Goal: Task Accomplishment & Management: Manage account settings

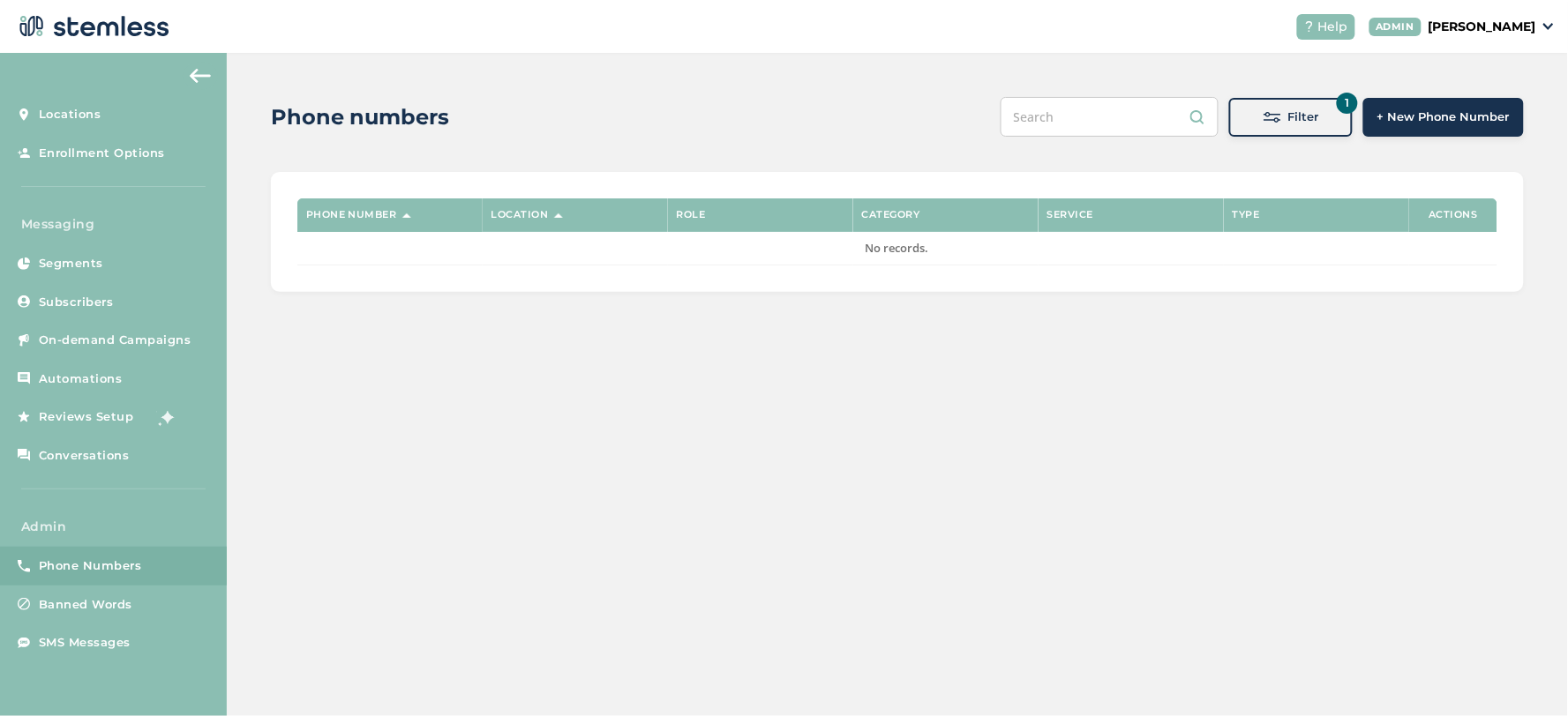
click at [75, 564] on span "Phone Numbers" at bounding box center [91, 566] width 103 height 17
click at [75, 637] on span "SMS Messages" at bounding box center [85, 642] width 92 height 17
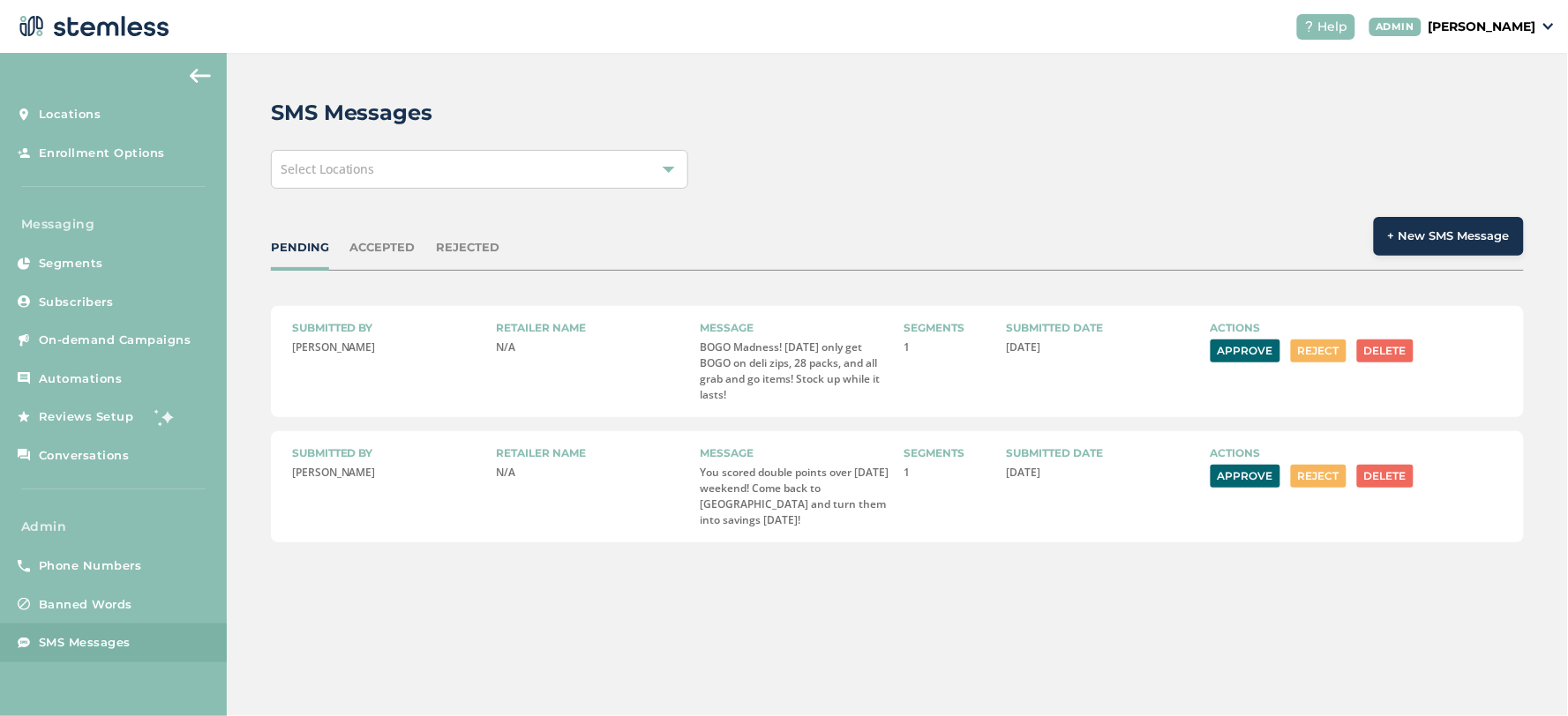
click at [1229, 474] on button "Approve" at bounding box center [1245, 476] width 70 height 23
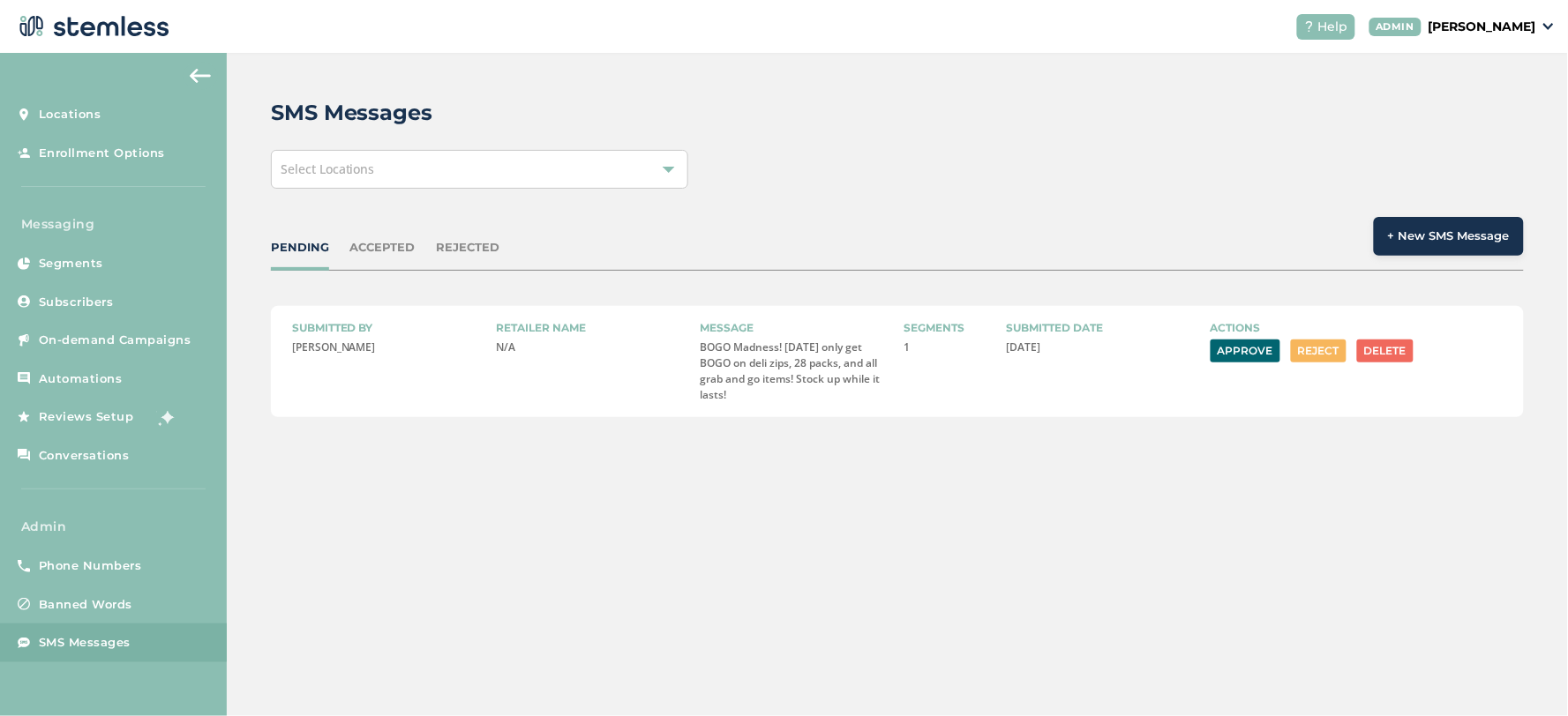
click at [1233, 358] on button "Approve" at bounding box center [1245, 351] width 70 height 23
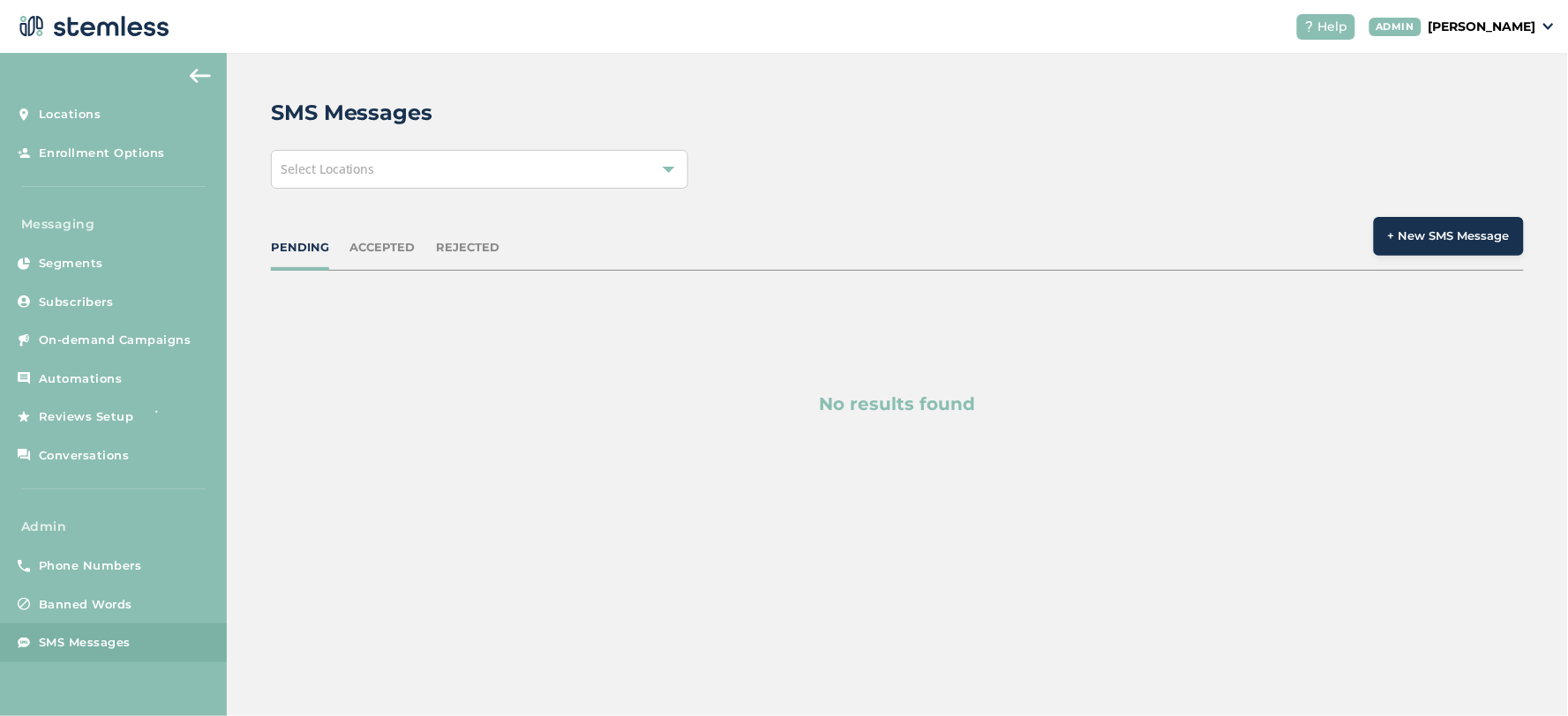
click at [273, 264] on div "PENDING ACCEPTED REJECTED + New SMS Message" at bounding box center [898, 243] width 1253 height 53
click at [295, 251] on div "PENDING" at bounding box center [300, 247] width 58 height 17
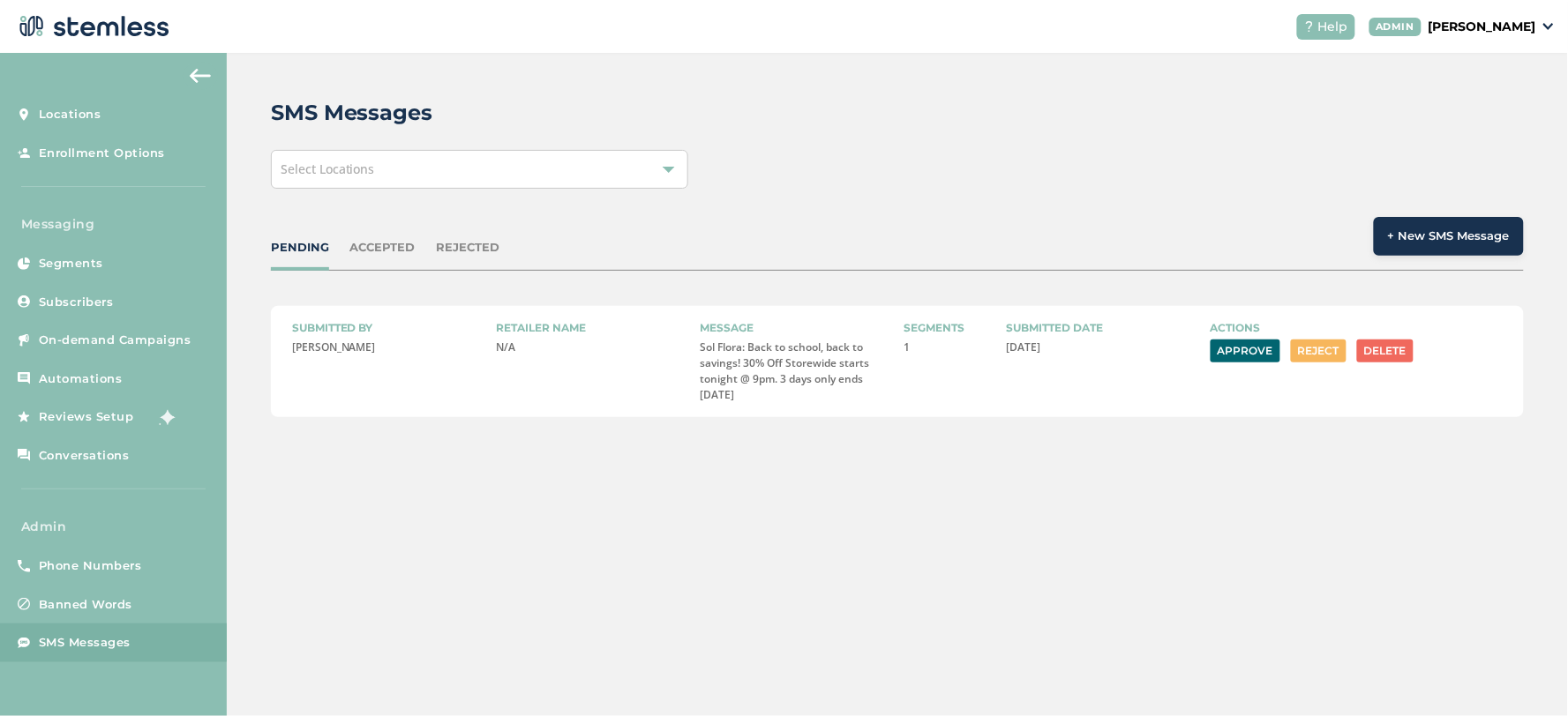
click at [381, 251] on div "ACCEPTED" at bounding box center [383, 247] width 65 height 17
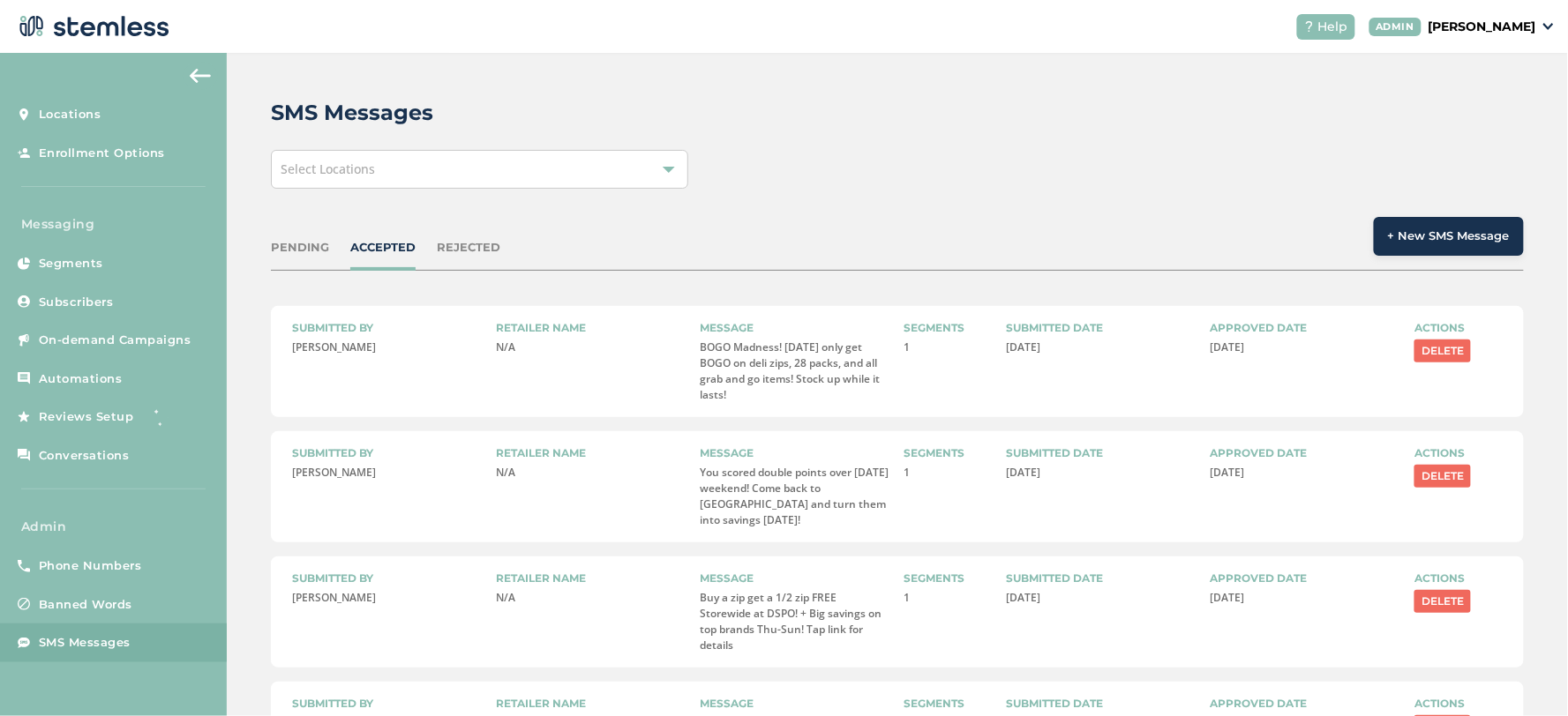
click at [305, 245] on div "PENDING" at bounding box center [300, 247] width 58 height 17
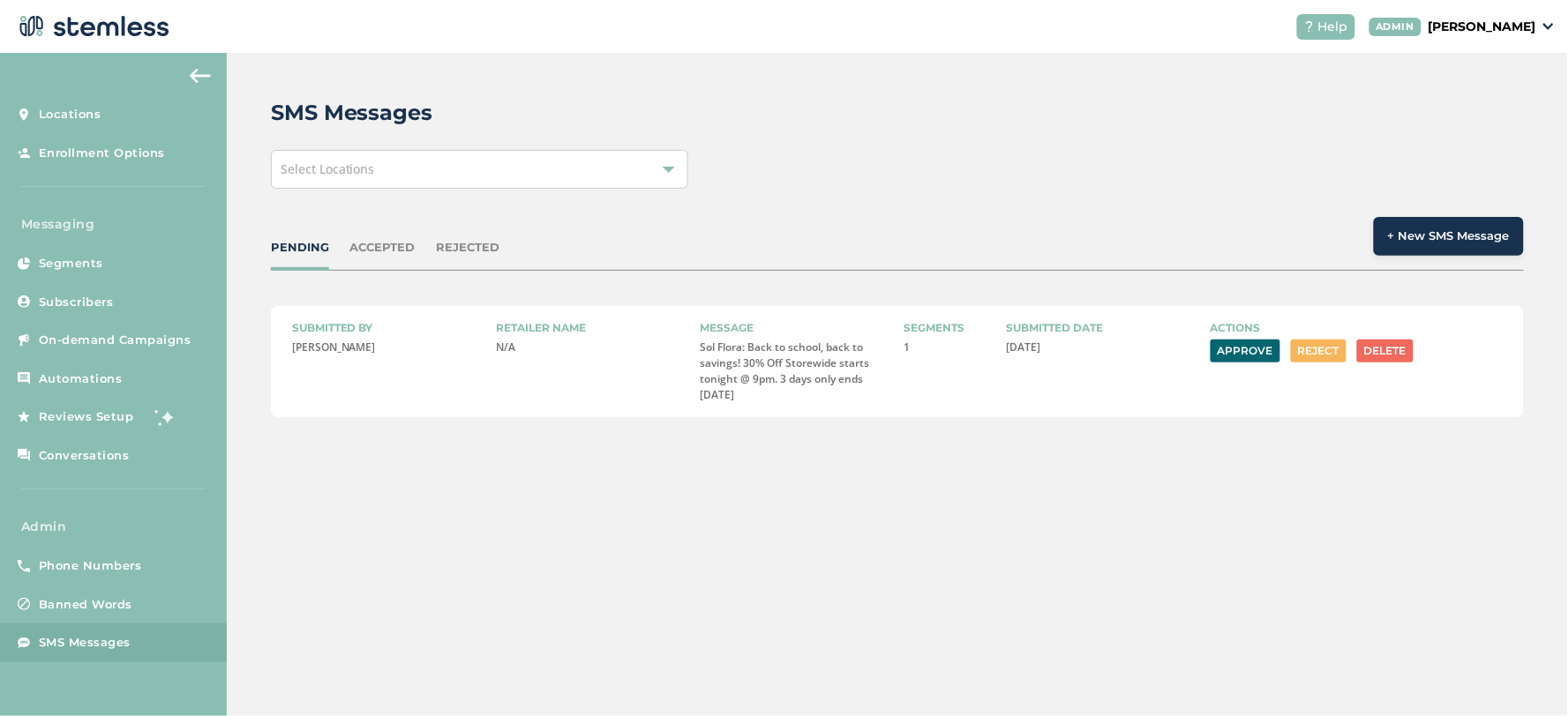
click at [1236, 350] on button "Approve" at bounding box center [1245, 351] width 70 height 23
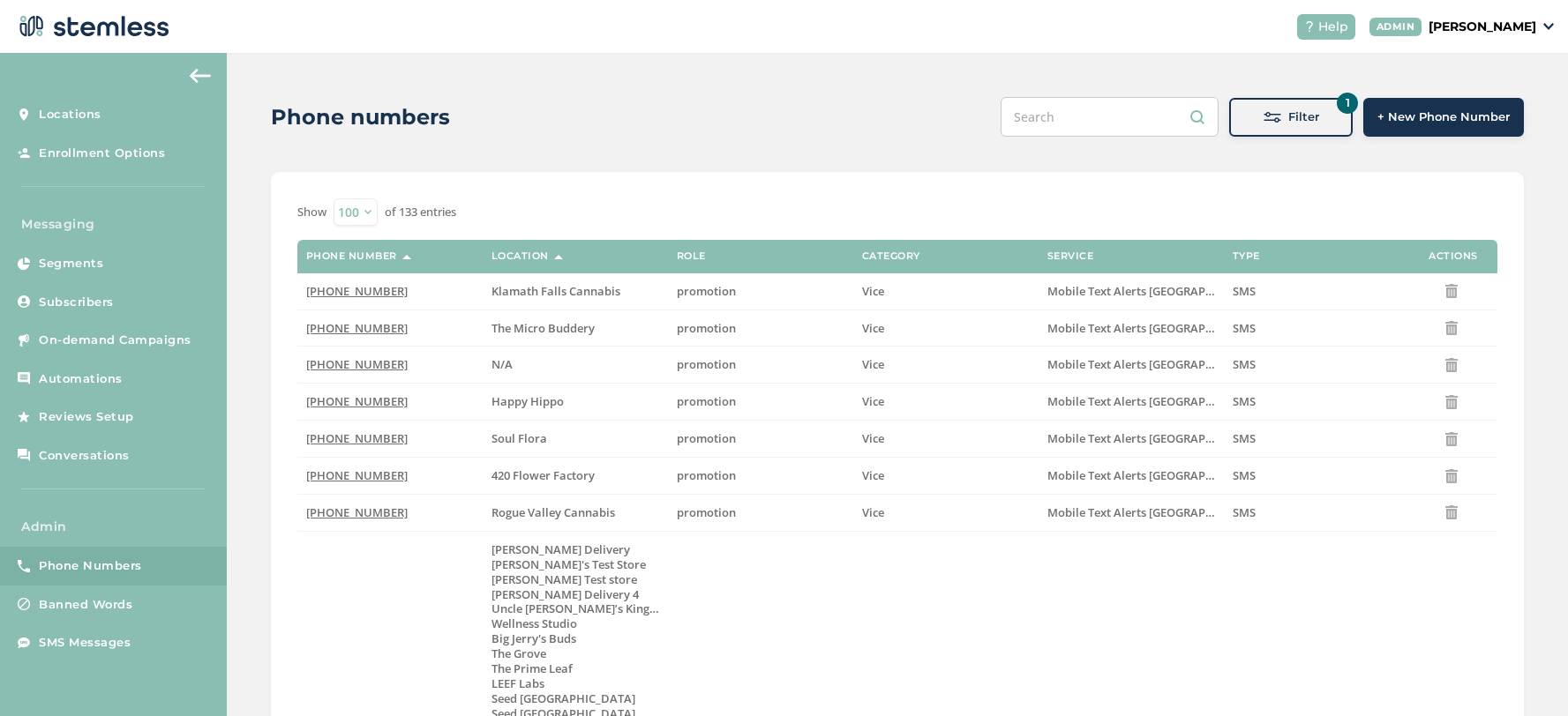
select select "100"
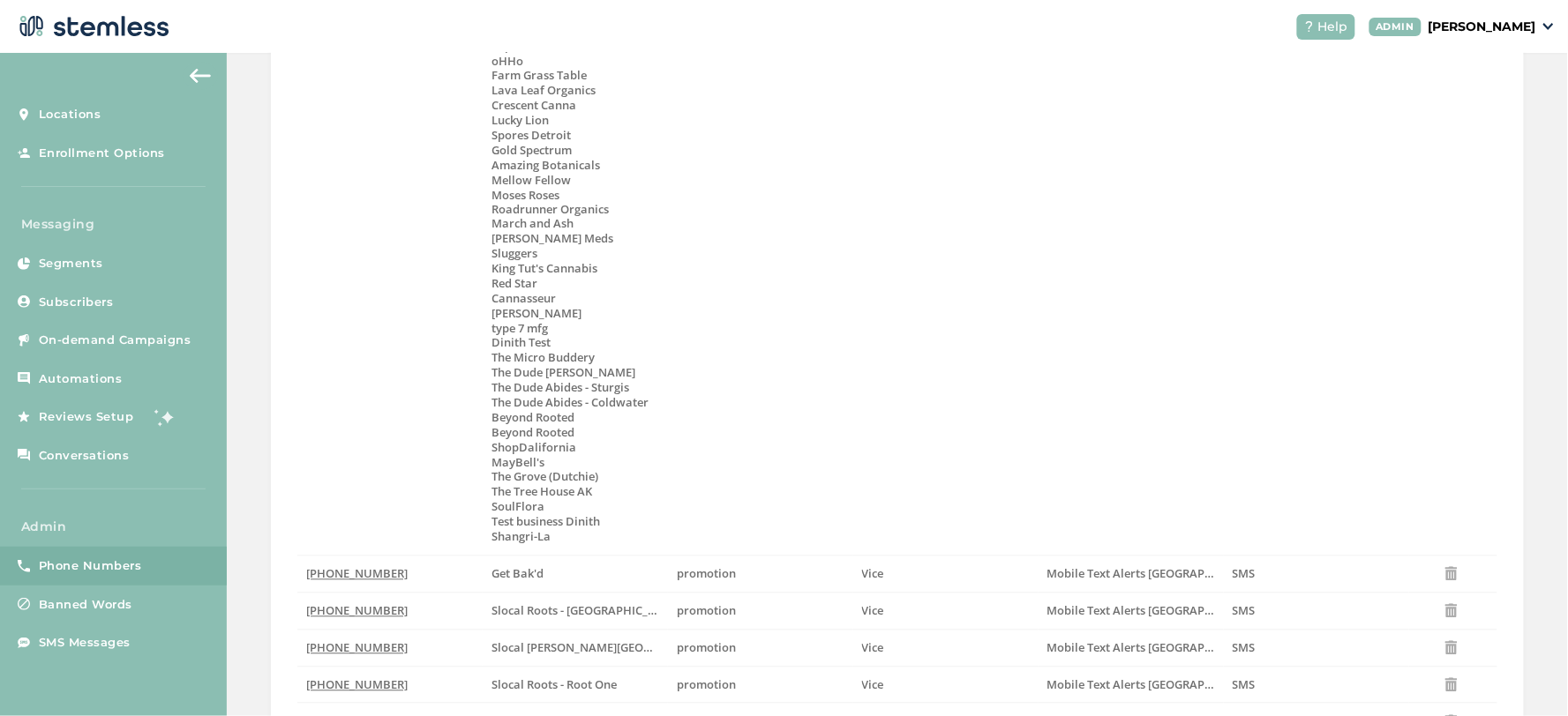
scroll to position [2500, 0]
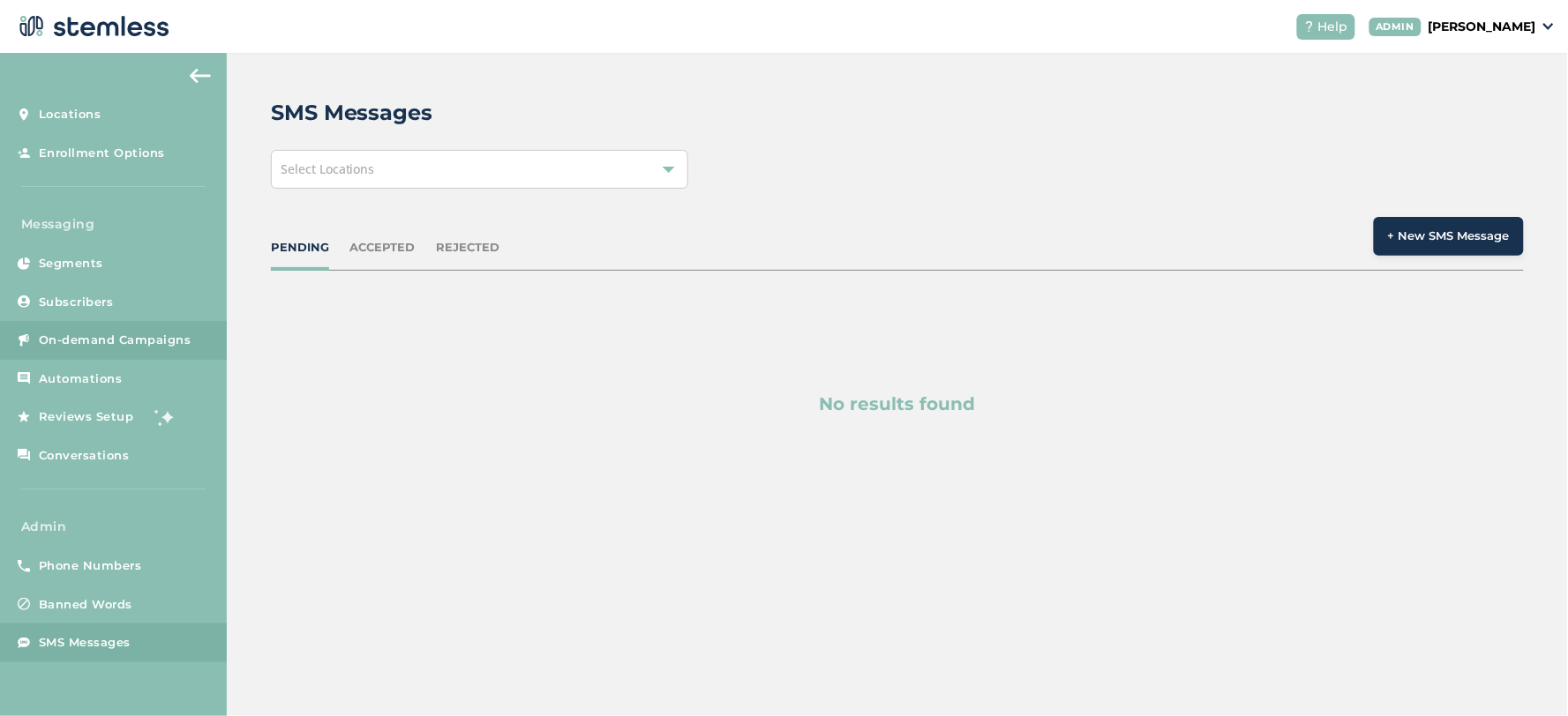
click at [123, 321] on link "On-demand Campaigns" at bounding box center [113, 340] width 226 height 39
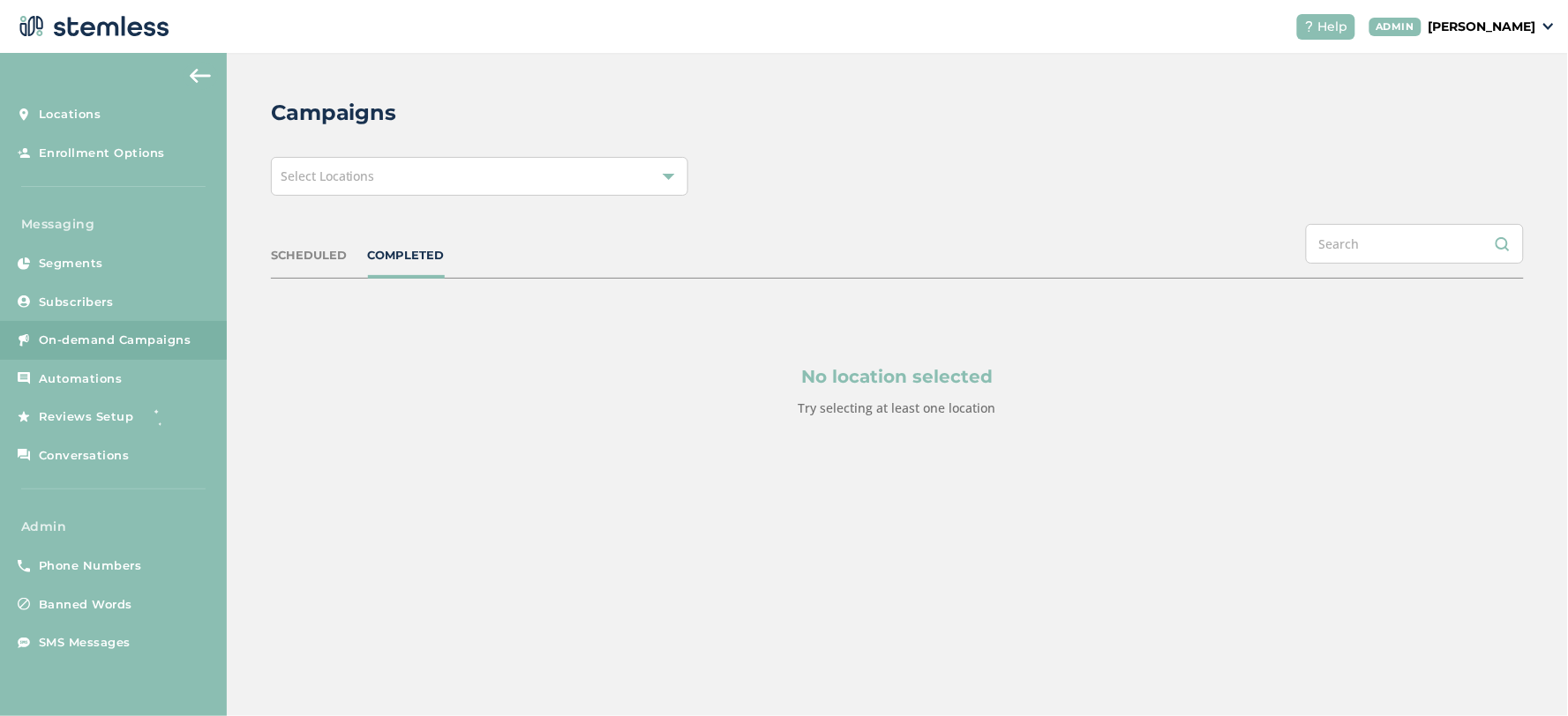
click at [410, 186] on div "Select Locations" at bounding box center [479, 176] width 417 height 39
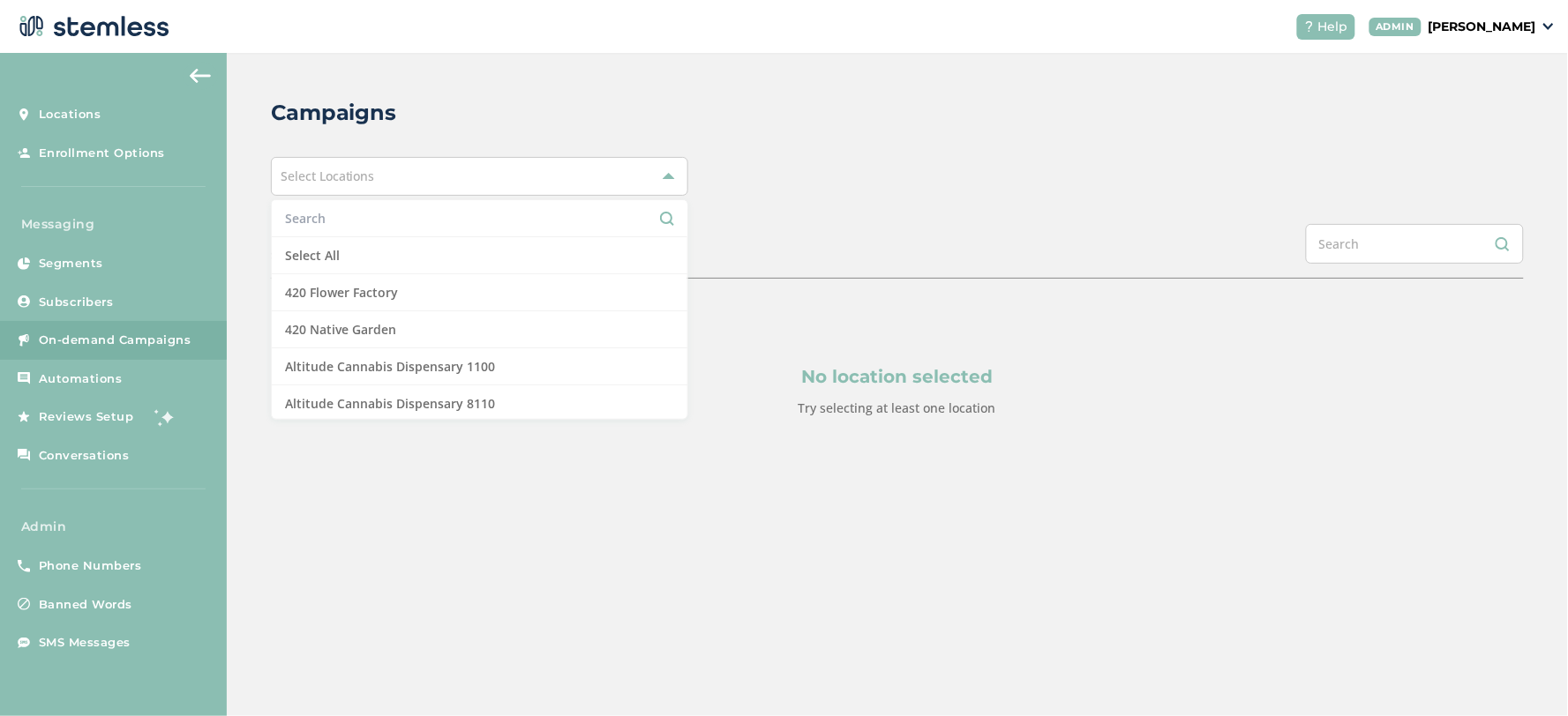
click at [394, 218] on input "text" at bounding box center [478, 218] width 389 height 18
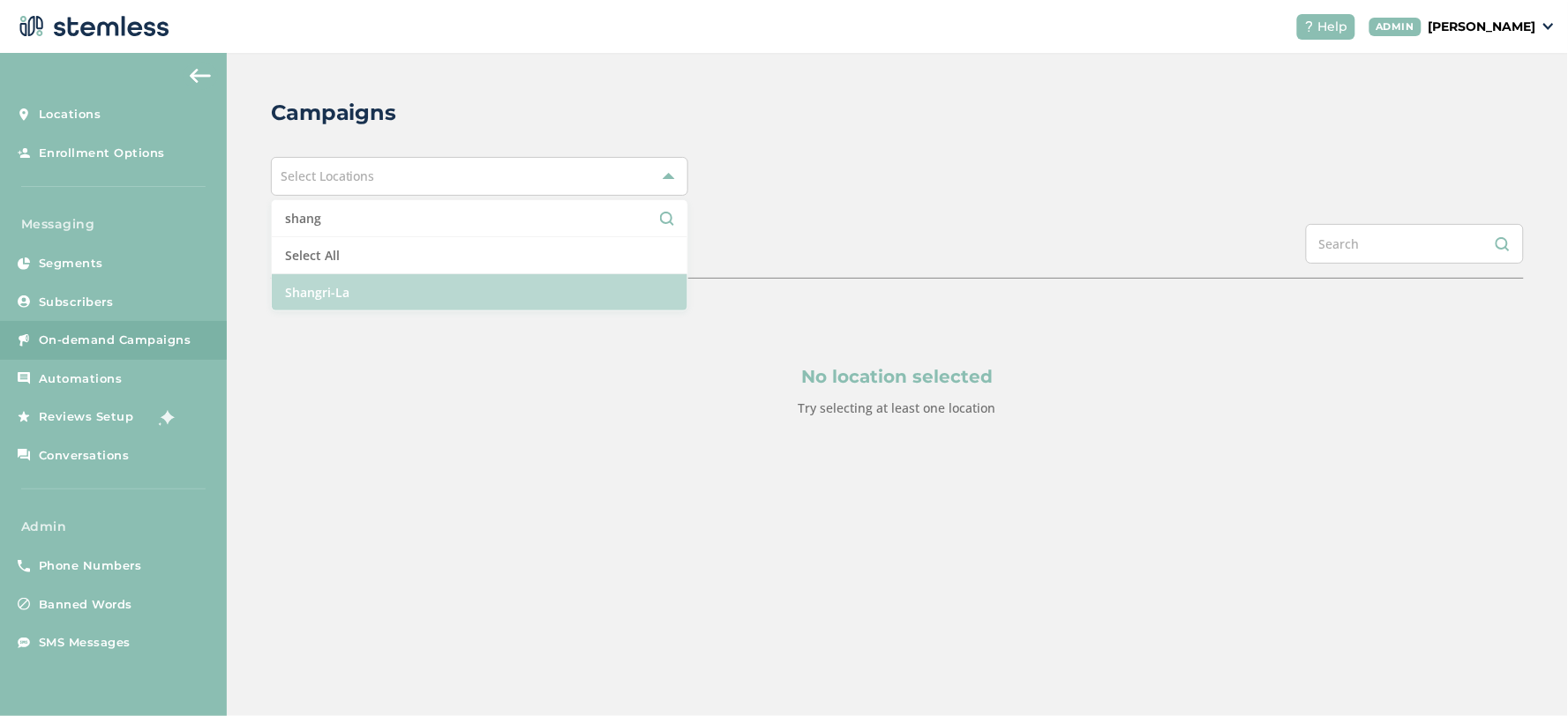
click at [354, 284] on li "Shangri-La" at bounding box center [479, 292] width 415 height 36
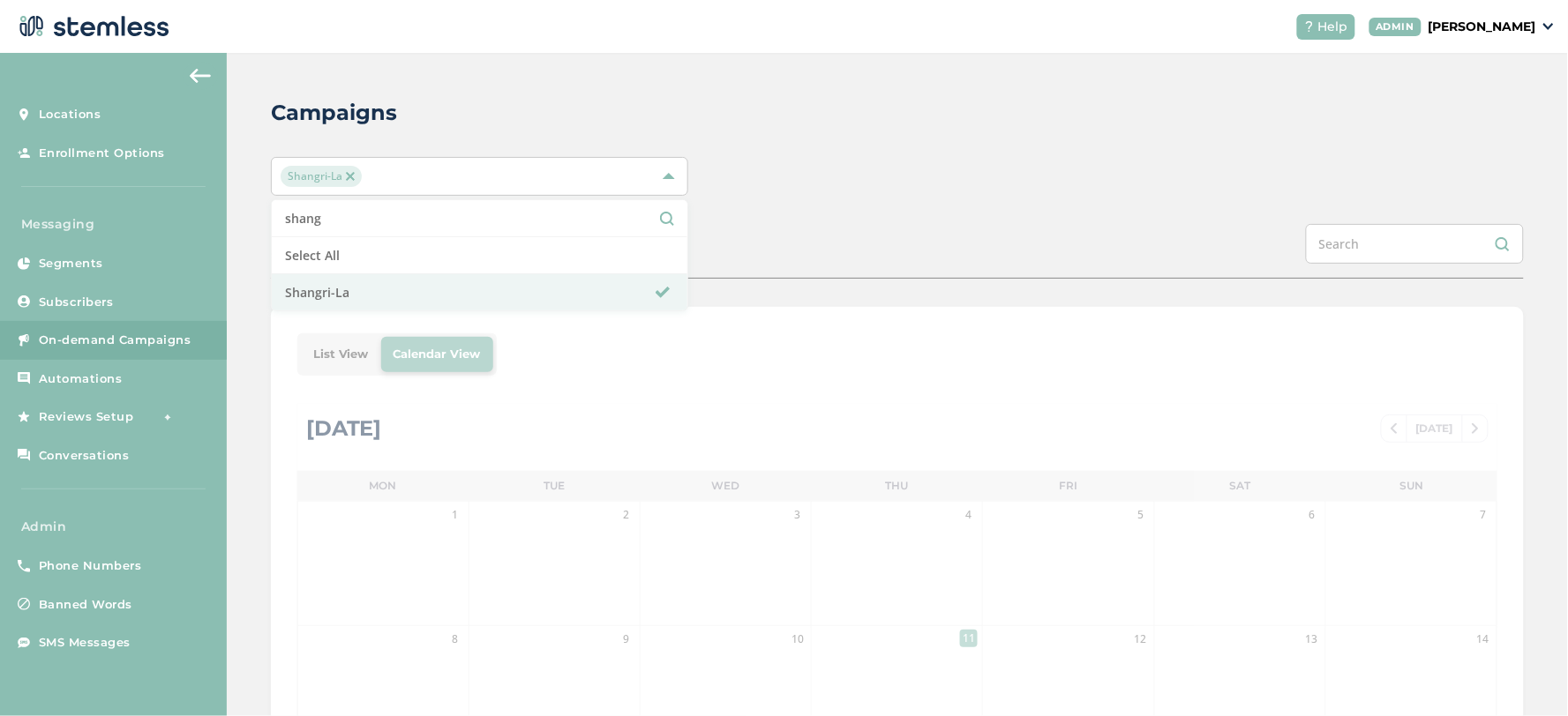
click at [368, 218] on input "shang" at bounding box center [478, 218] width 389 height 18
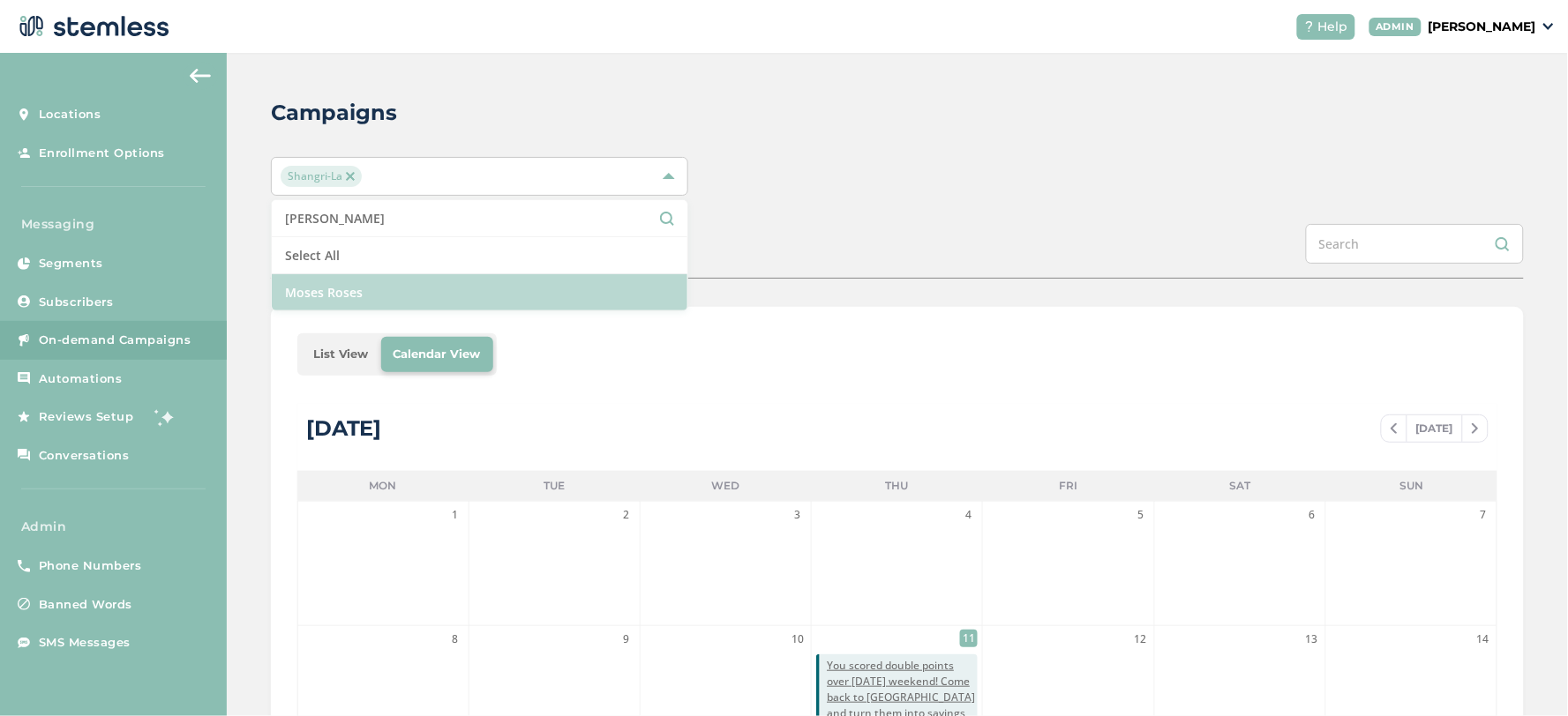
type input "[PERSON_NAME]"
click at [387, 295] on li "Moses Roses" at bounding box center [479, 292] width 415 height 36
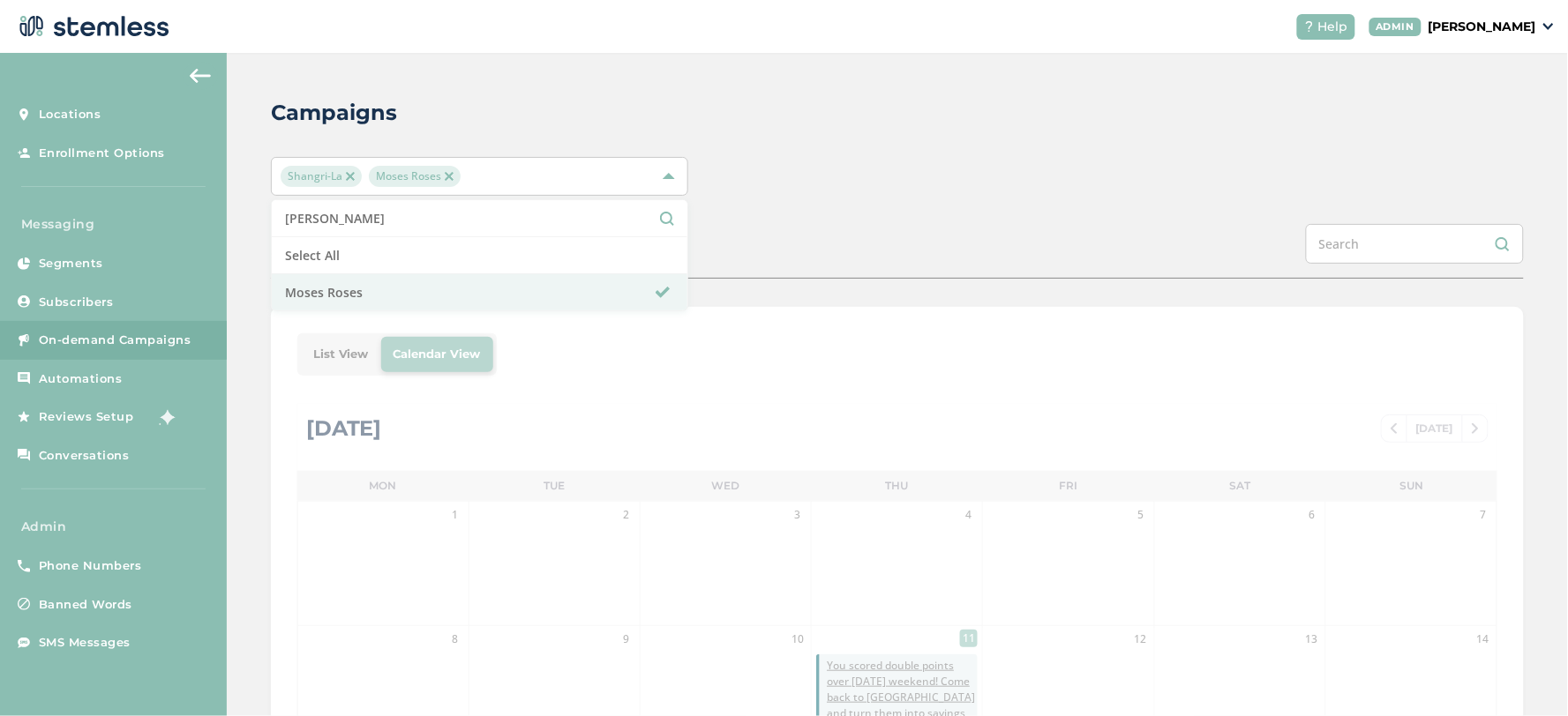
click at [910, 137] on div "Campaigns Shangri-[PERSON_NAME] Roses moses Select All Moses Roses SCHEDULED CO…" at bounding box center [897, 623] width 1341 height 1142
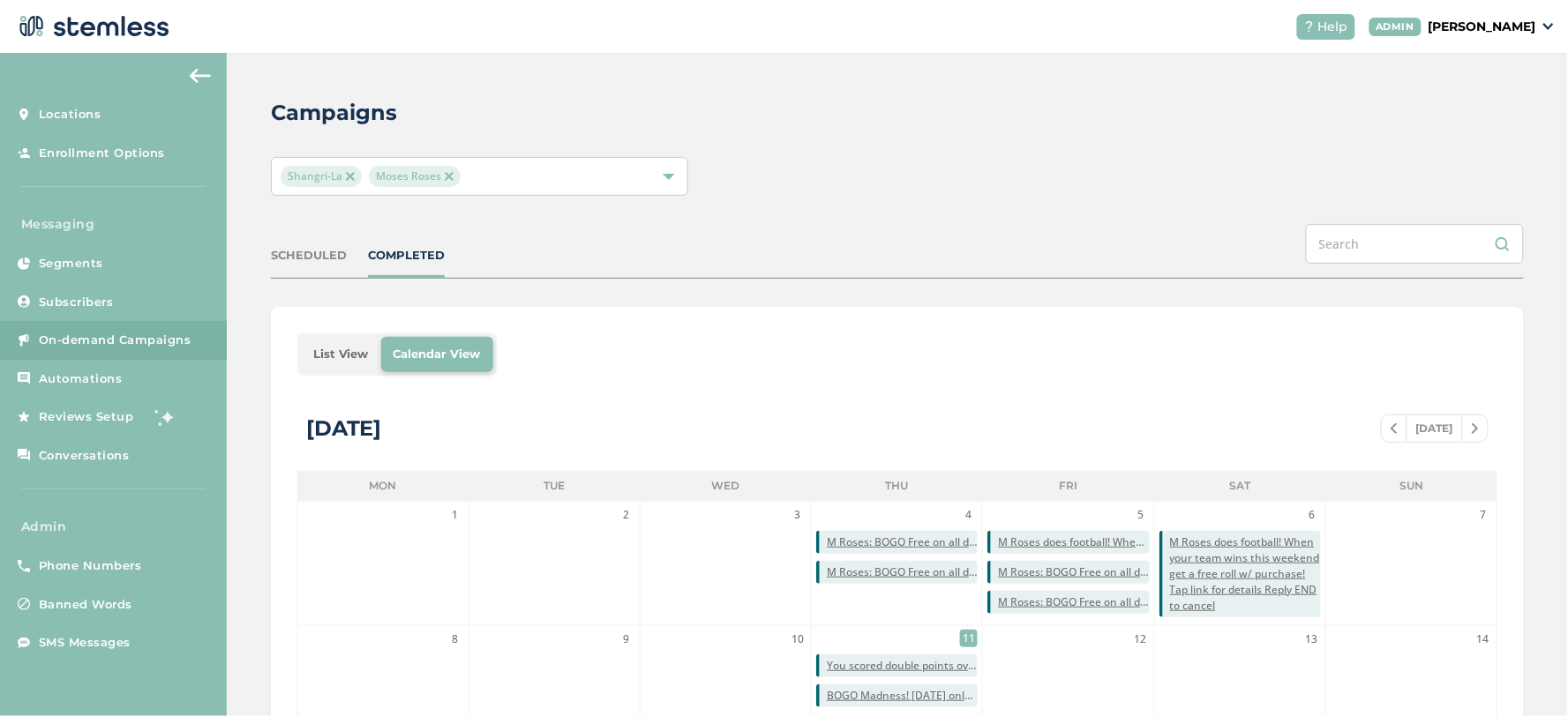
click at [332, 354] on li "List View" at bounding box center [341, 354] width 80 height 35
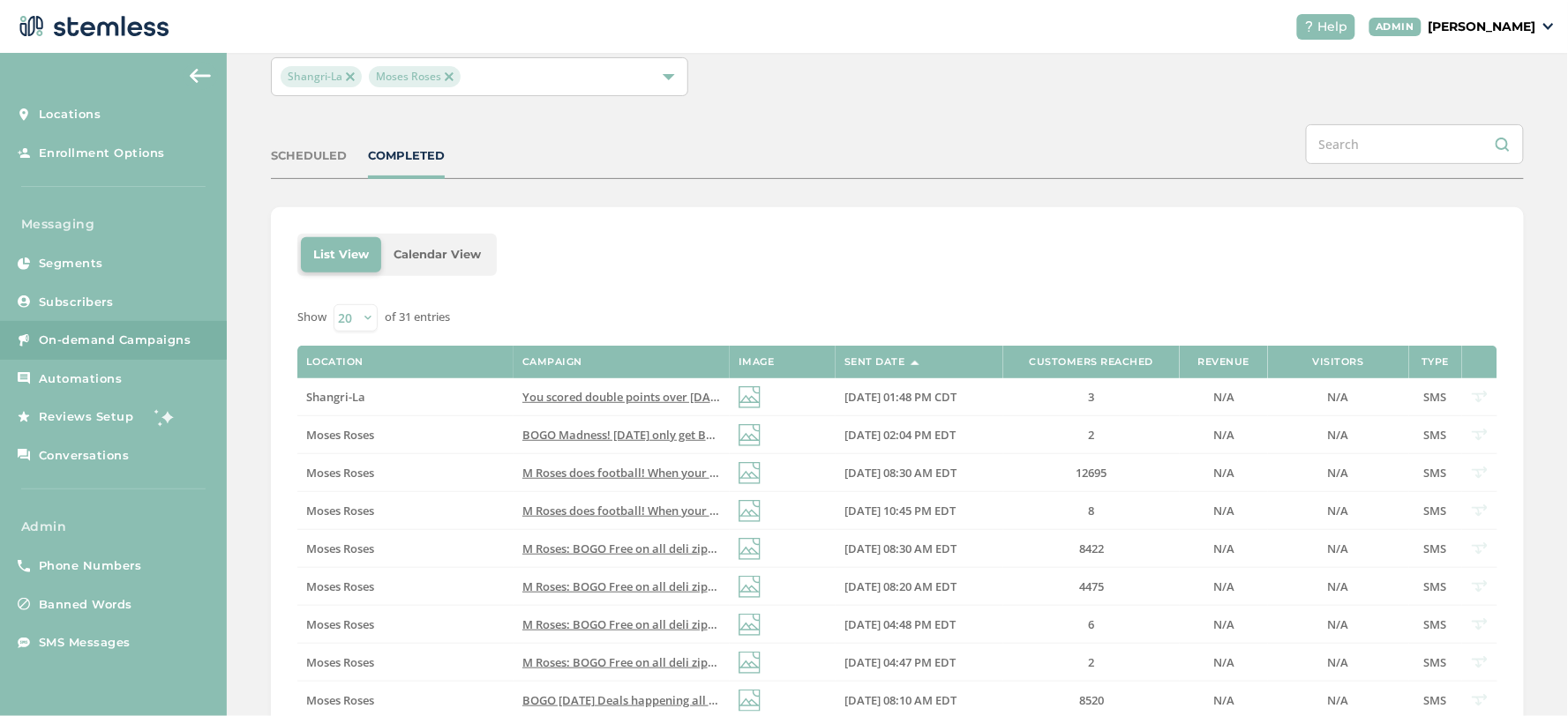
scroll to position [294, 0]
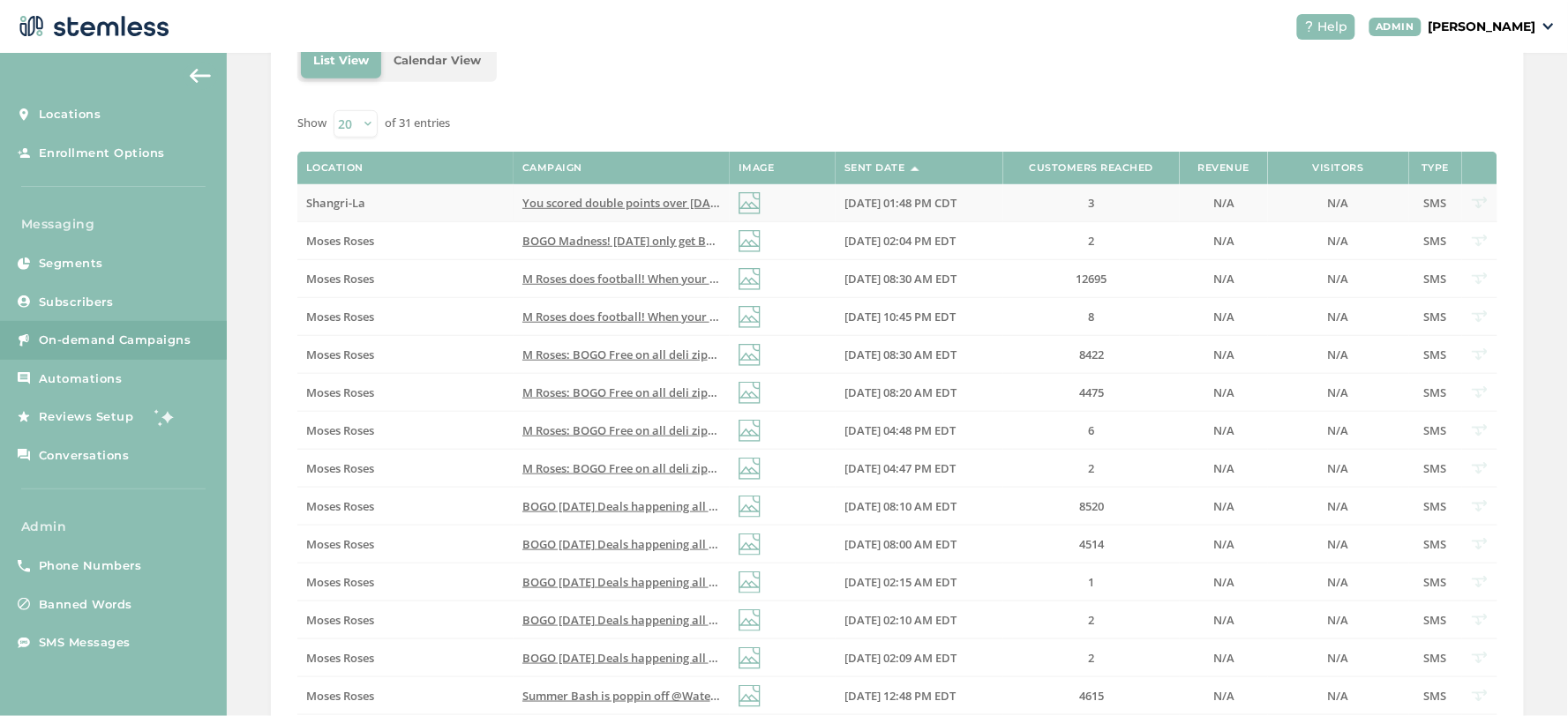
click at [345, 205] on span "Shangri-La" at bounding box center [336, 202] width 59 height 16
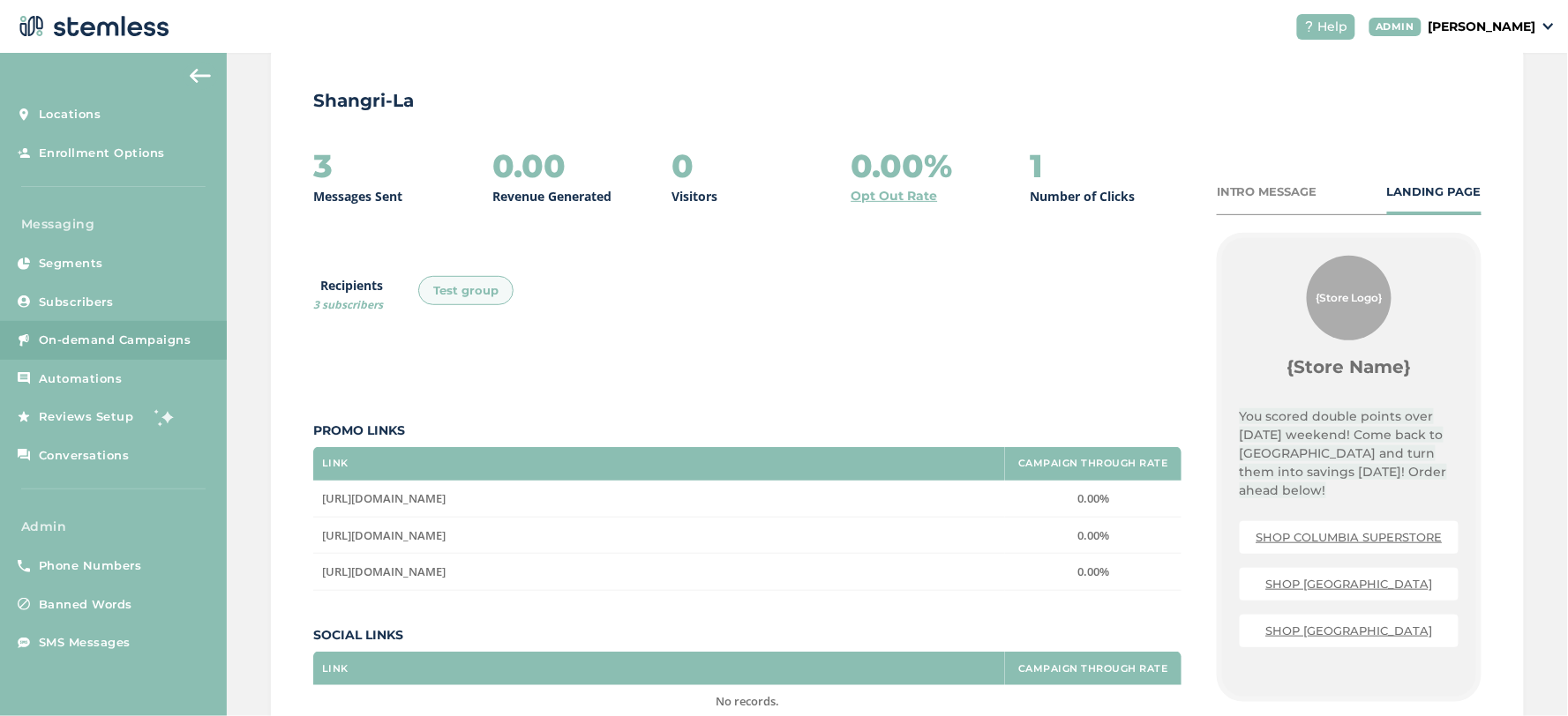
scroll to position [371, 0]
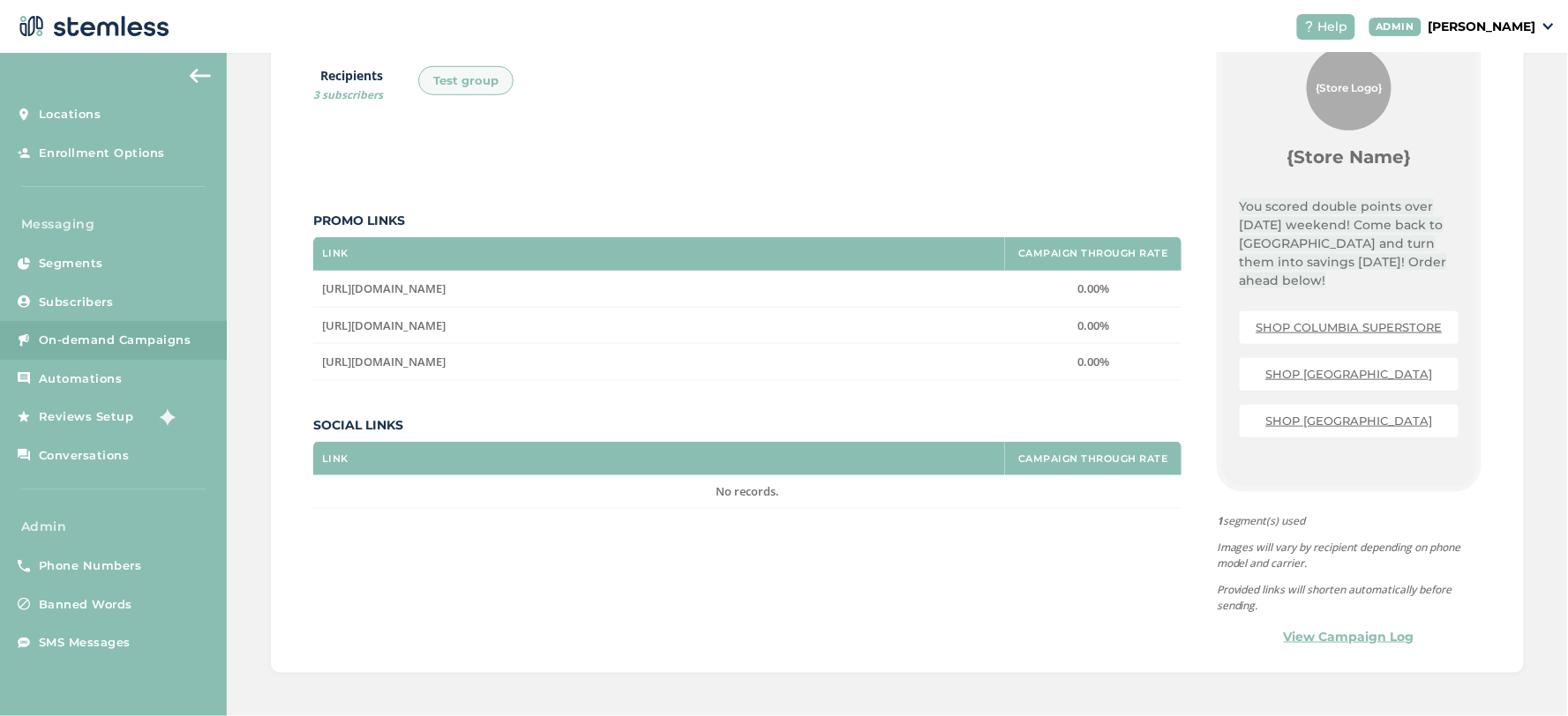
click at [1336, 619] on div "INTRO MESSAGE LANDING PAGE {Store Logo} {Store Name} You scored double points o…" at bounding box center [1348, 310] width 265 height 674
click at [1337, 620] on div "INTRO MESSAGE LANDING PAGE {Store Logo} {Store Name} You scored double points o…" at bounding box center [1348, 310] width 265 height 674
click at [1337, 631] on link "View Campaign Log" at bounding box center [1348, 637] width 131 height 18
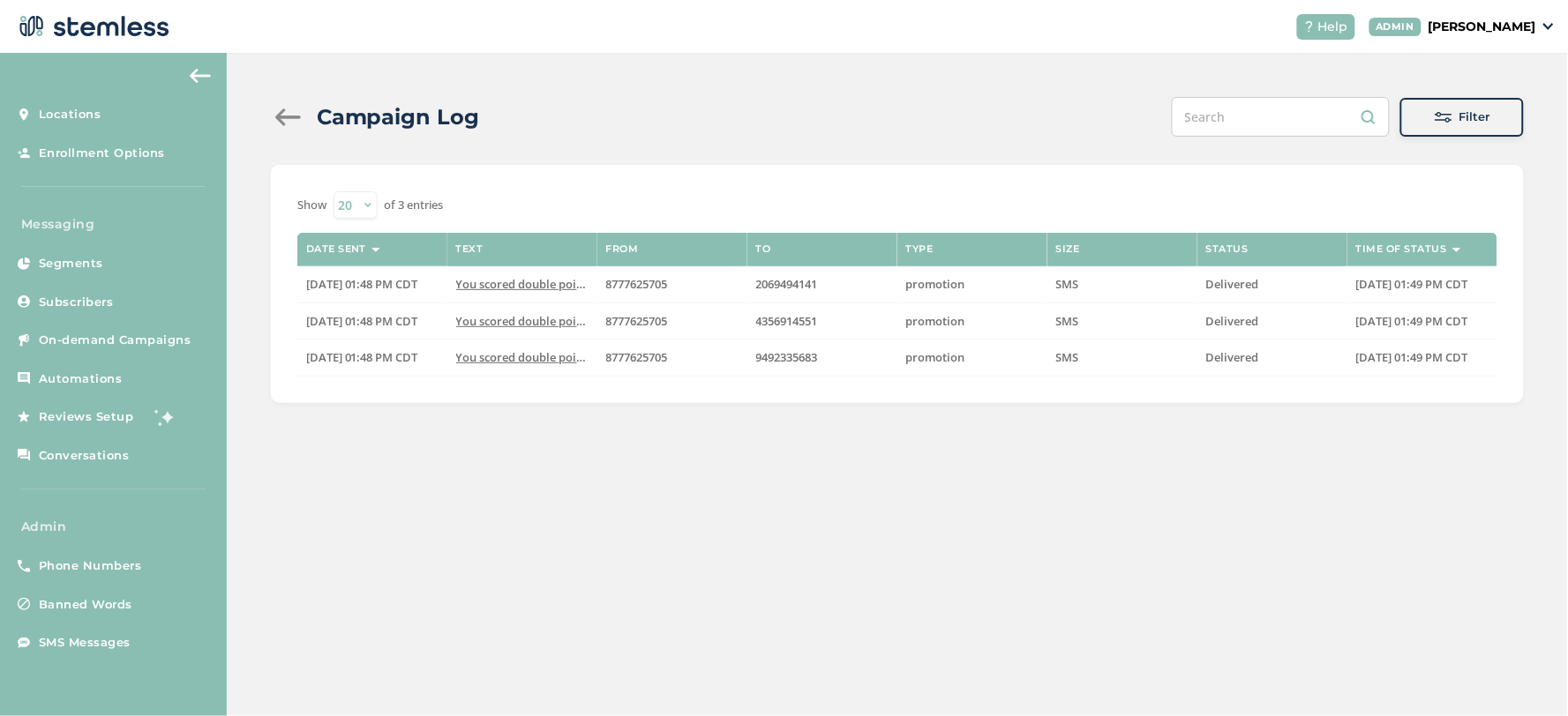
click at [304, 122] on div at bounding box center [288, 117] width 35 height 17
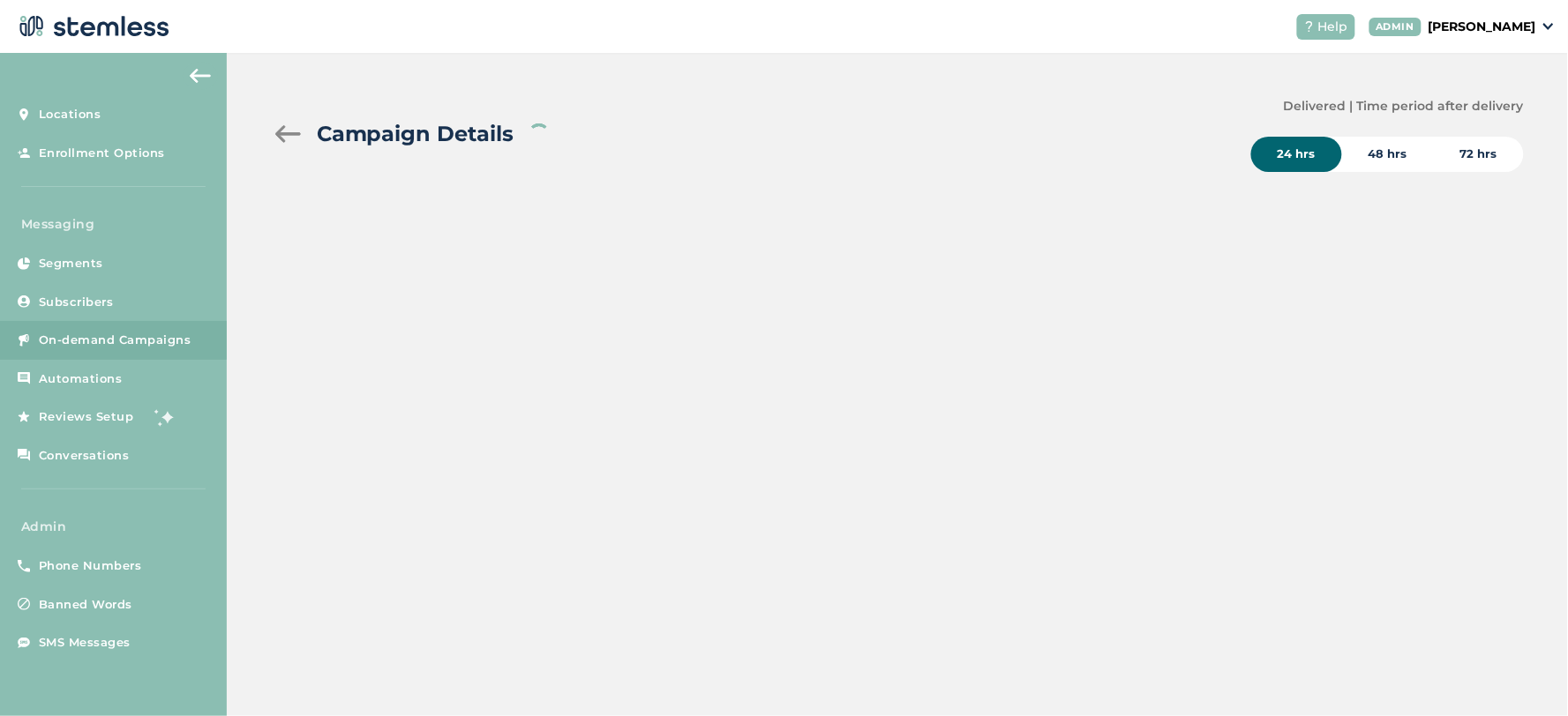
click at [275, 129] on div at bounding box center [288, 134] width 35 height 17
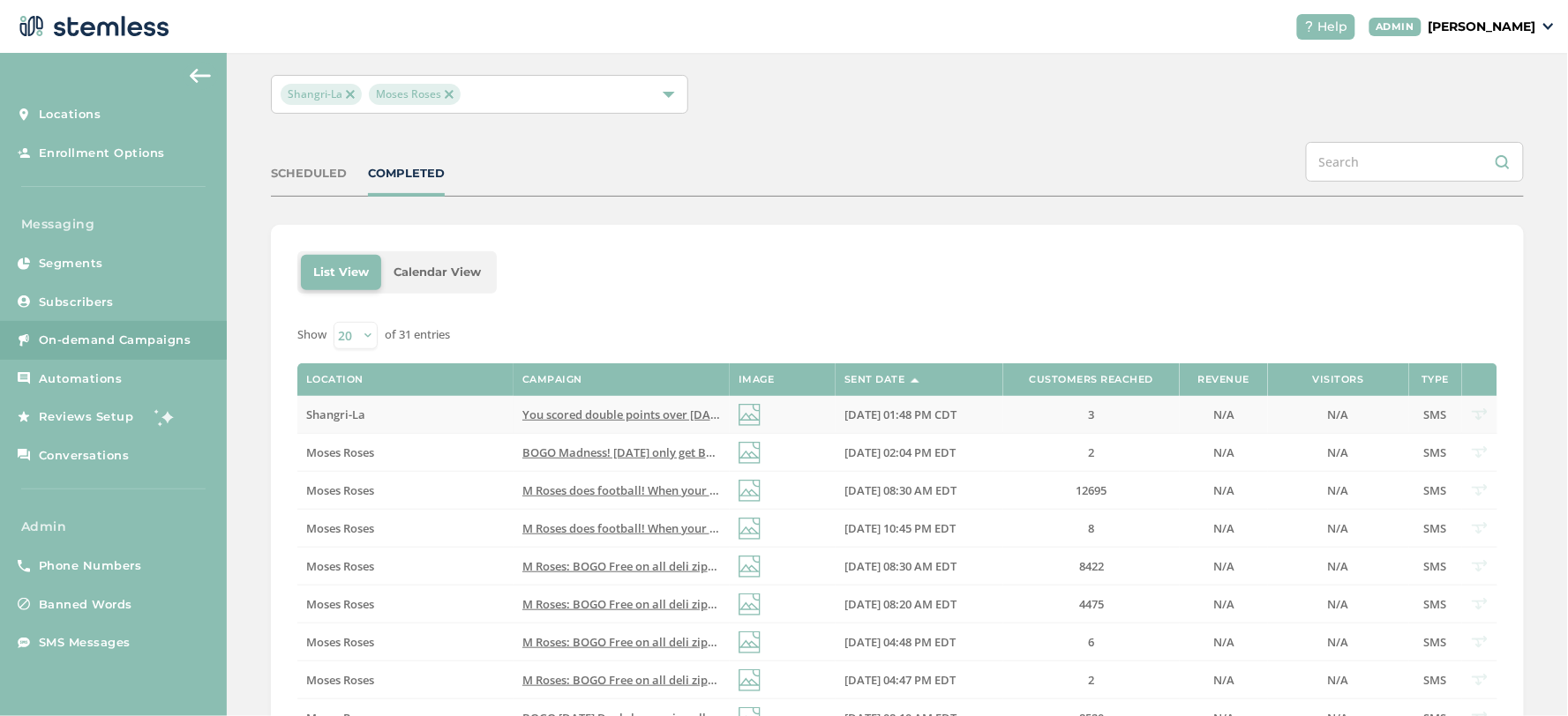
scroll to position [98, 0]
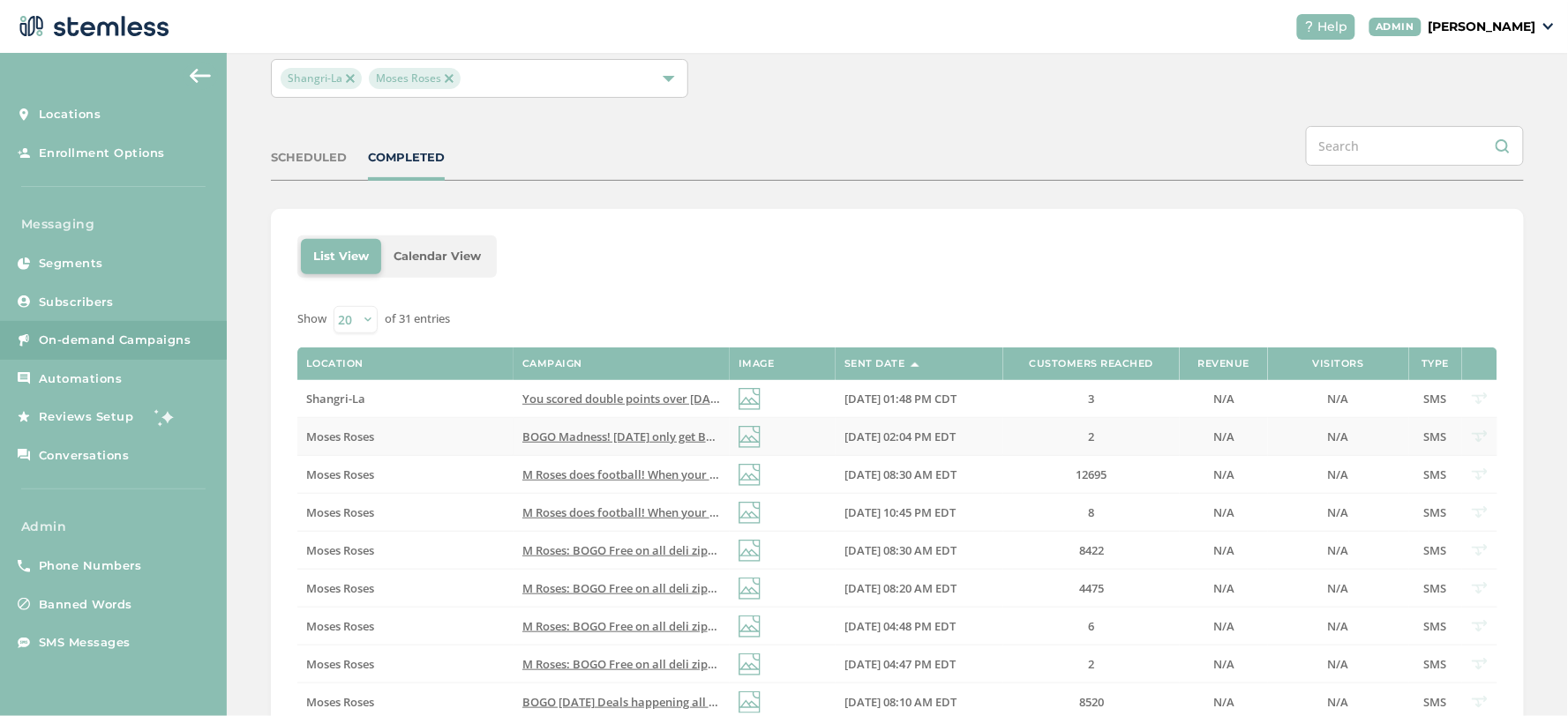
click at [344, 427] on td "Moses Roses" at bounding box center [405, 437] width 216 height 38
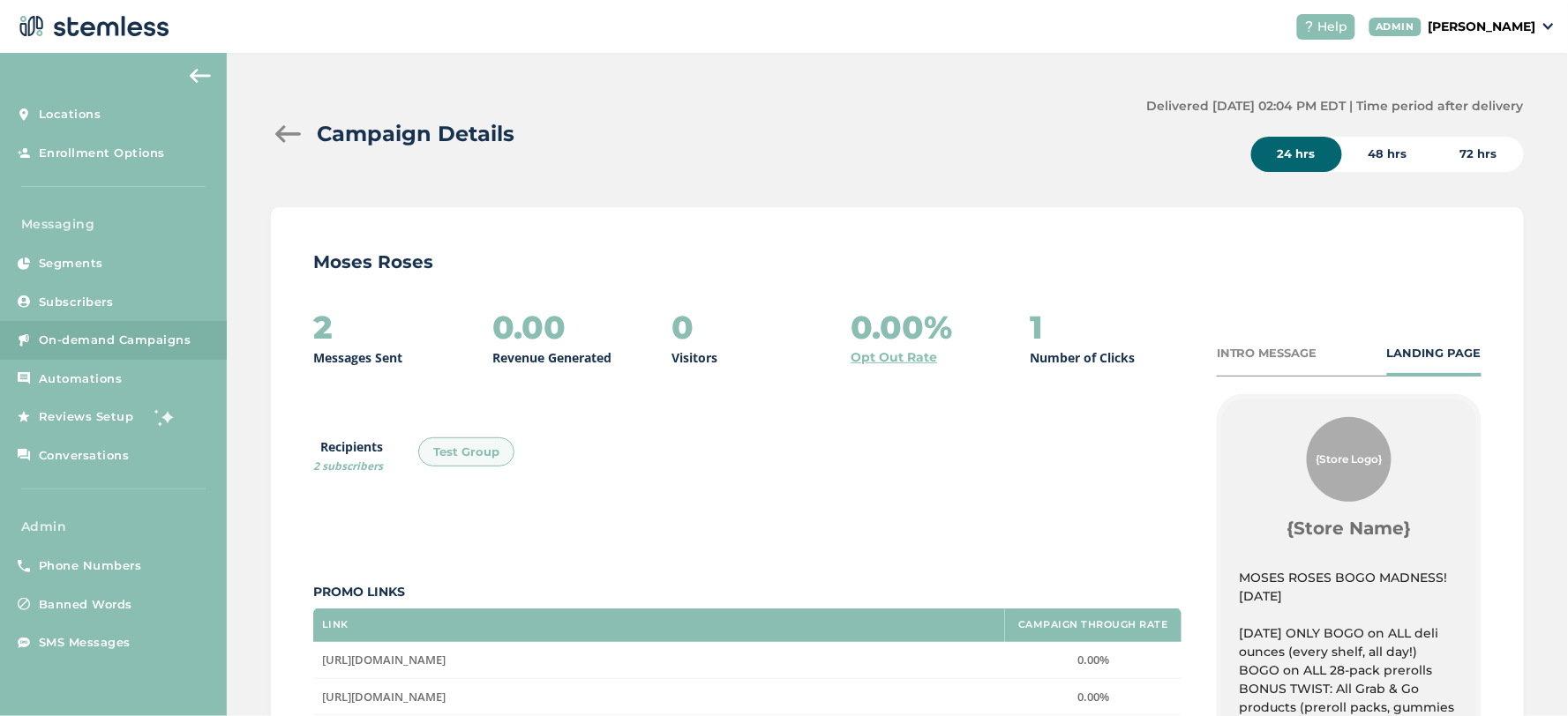
click at [289, 123] on div "Campaign Details" at bounding box center [702, 134] width 861 height 32
click at [286, 137] on div at bounding box center [288, 134] width 35 height 17
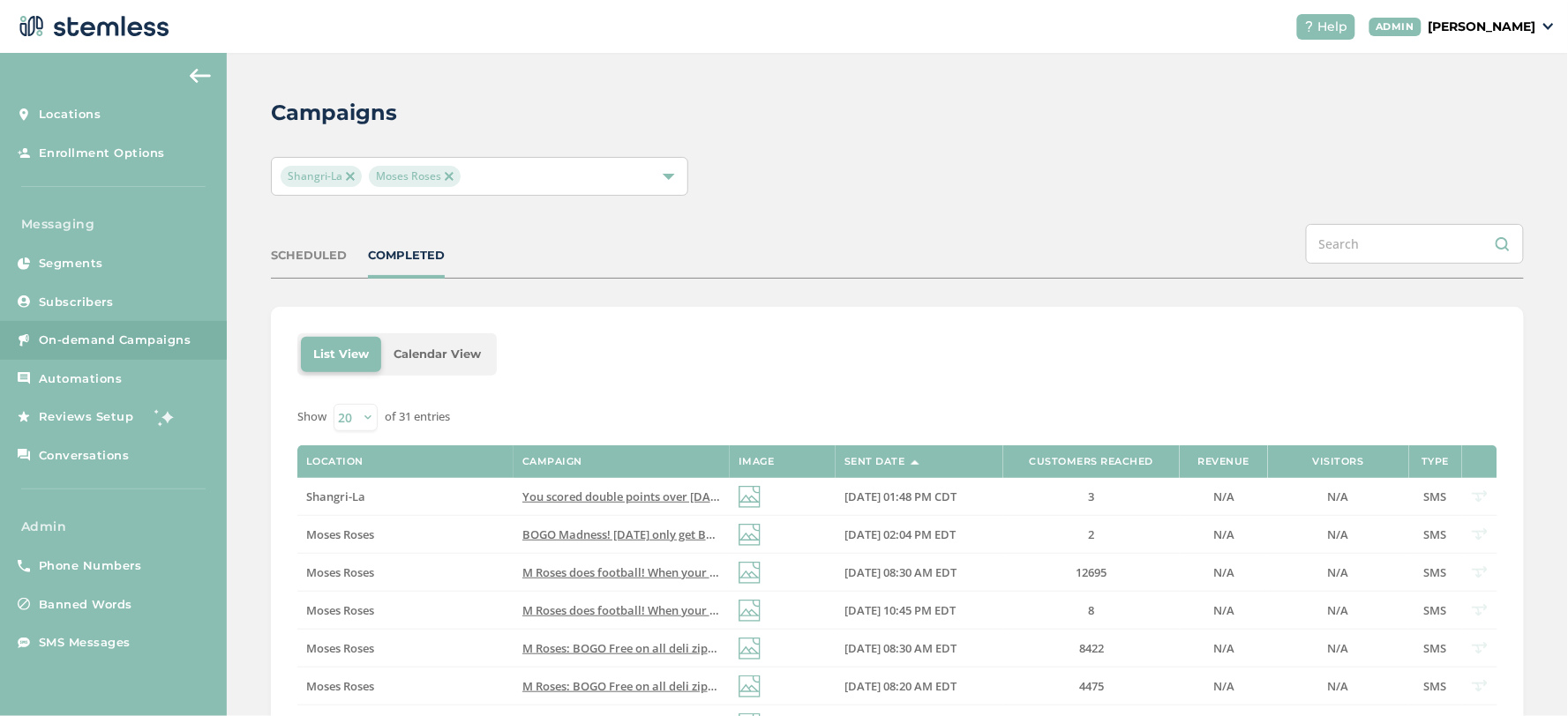
click at [517, 182] on div "Shangri-[PERSON_NAME] Roses" at bounding box center [471, 177] width 380 height 21
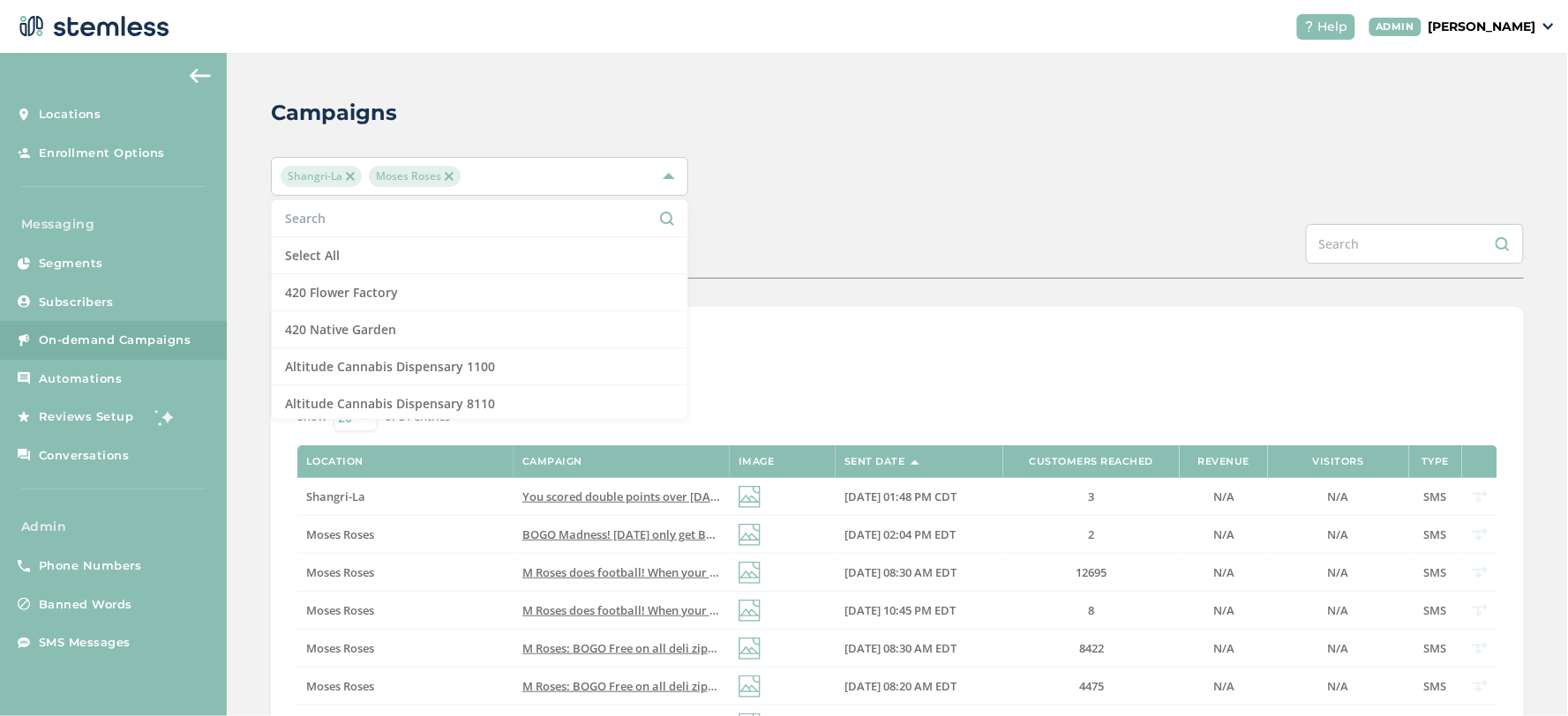
click at [466, 219] on input "text" at bounding box center [478, 218] width 389 height 18
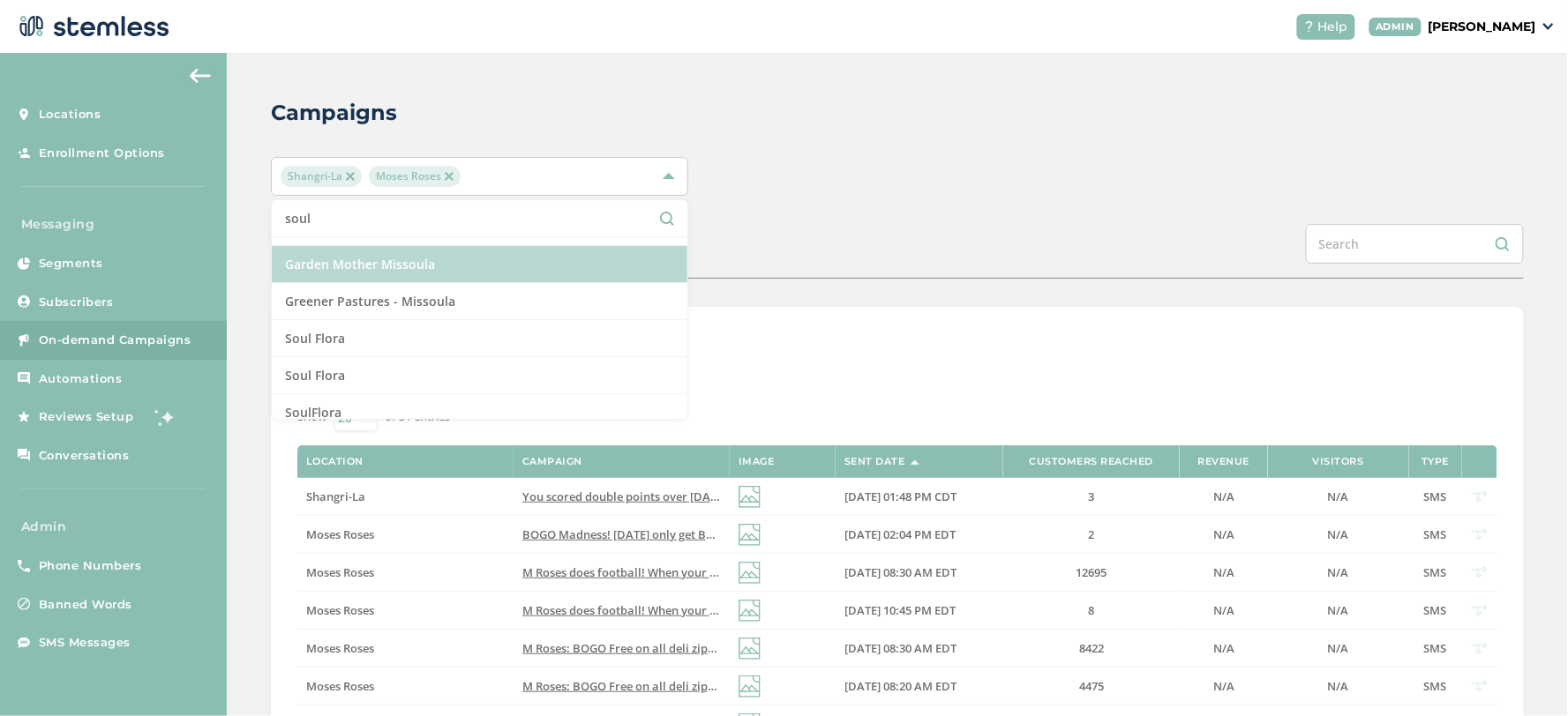
scroll to position [40, 0]
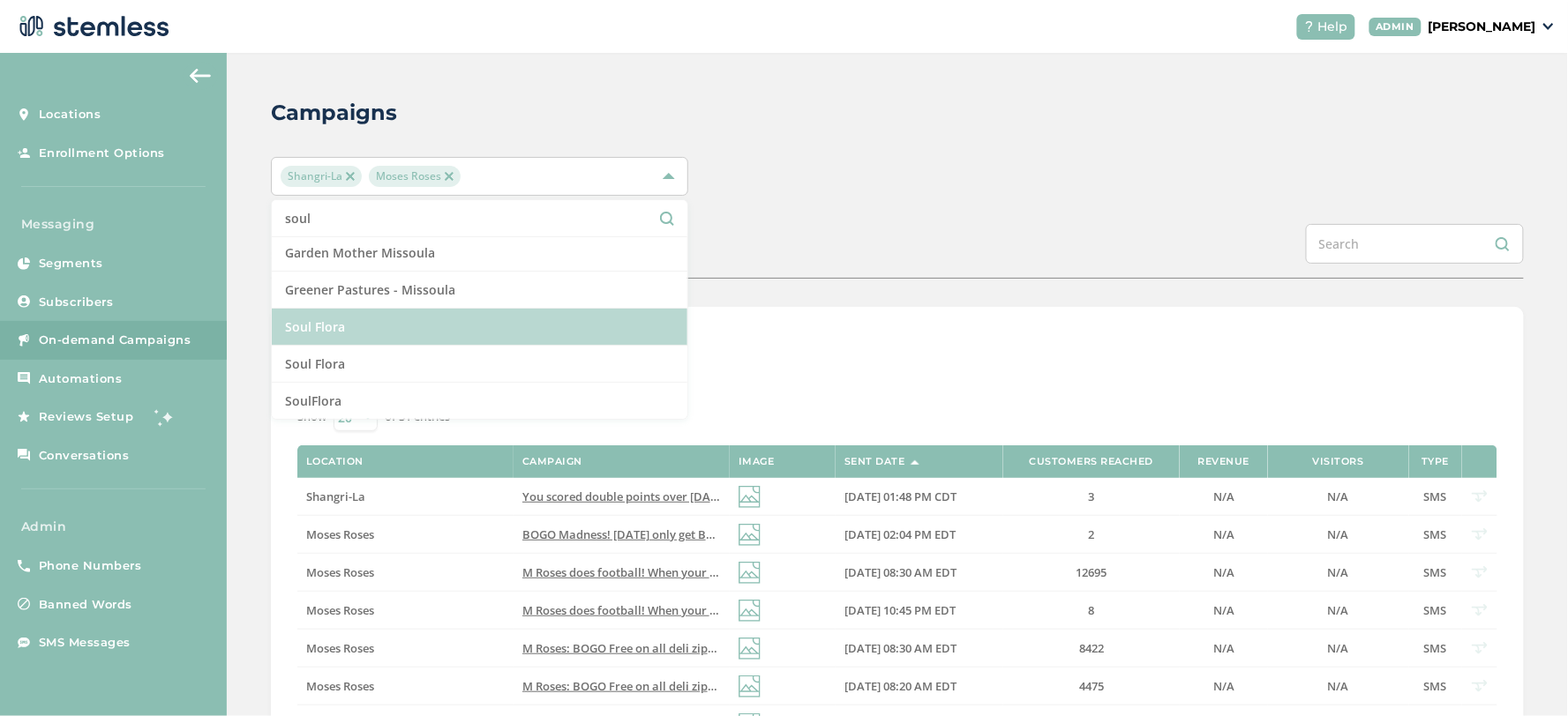
type input "soul"
click at [429, 327] on li "Soul Flora" at bounding box center [479, 326] width 415 height 37
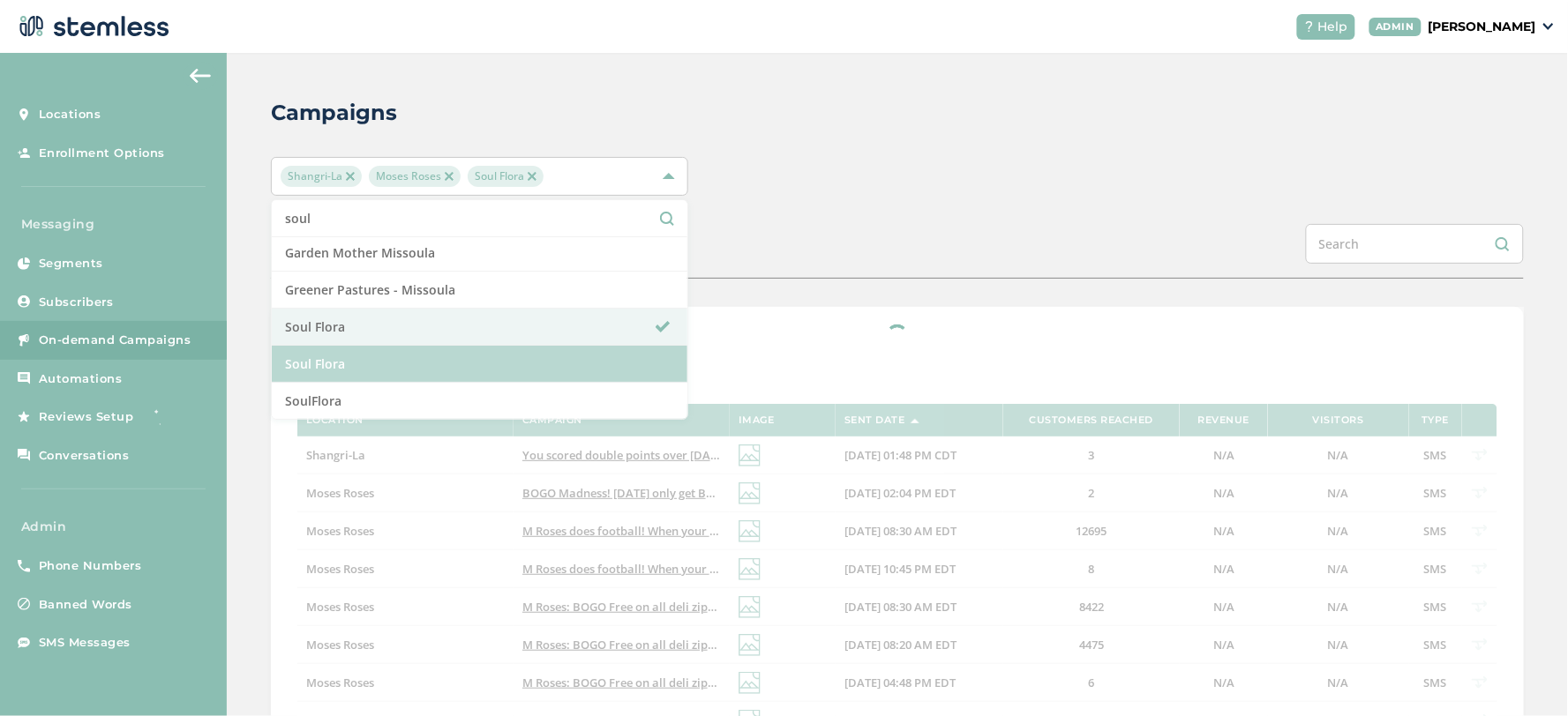
click at [429, 354] on li "Soul Flora" at bounding box center [479, 364] width 415 height 37
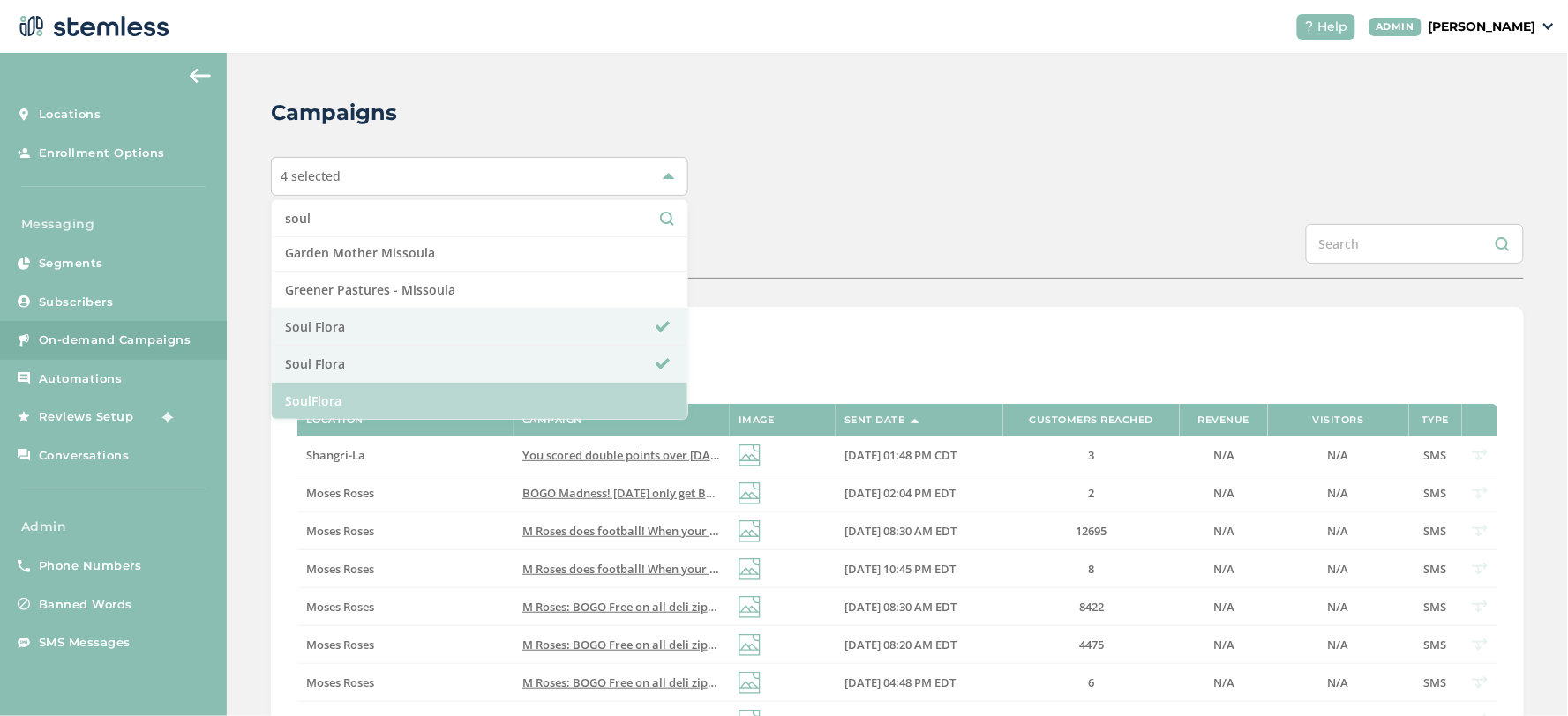
click at [422, 391] on li "SoulFlora" at bounding box center [479, 401] width 415 height 36
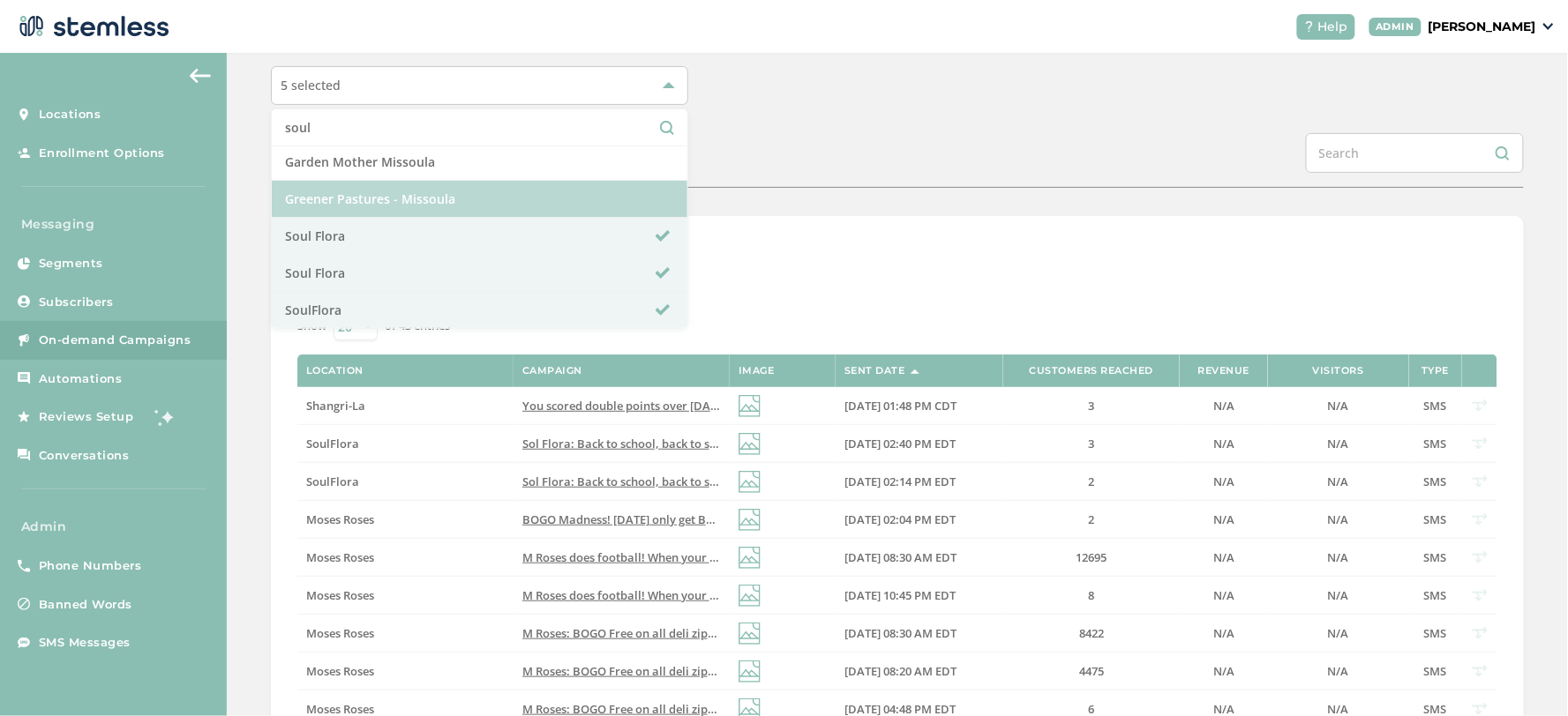
scroll to position [196, 0]
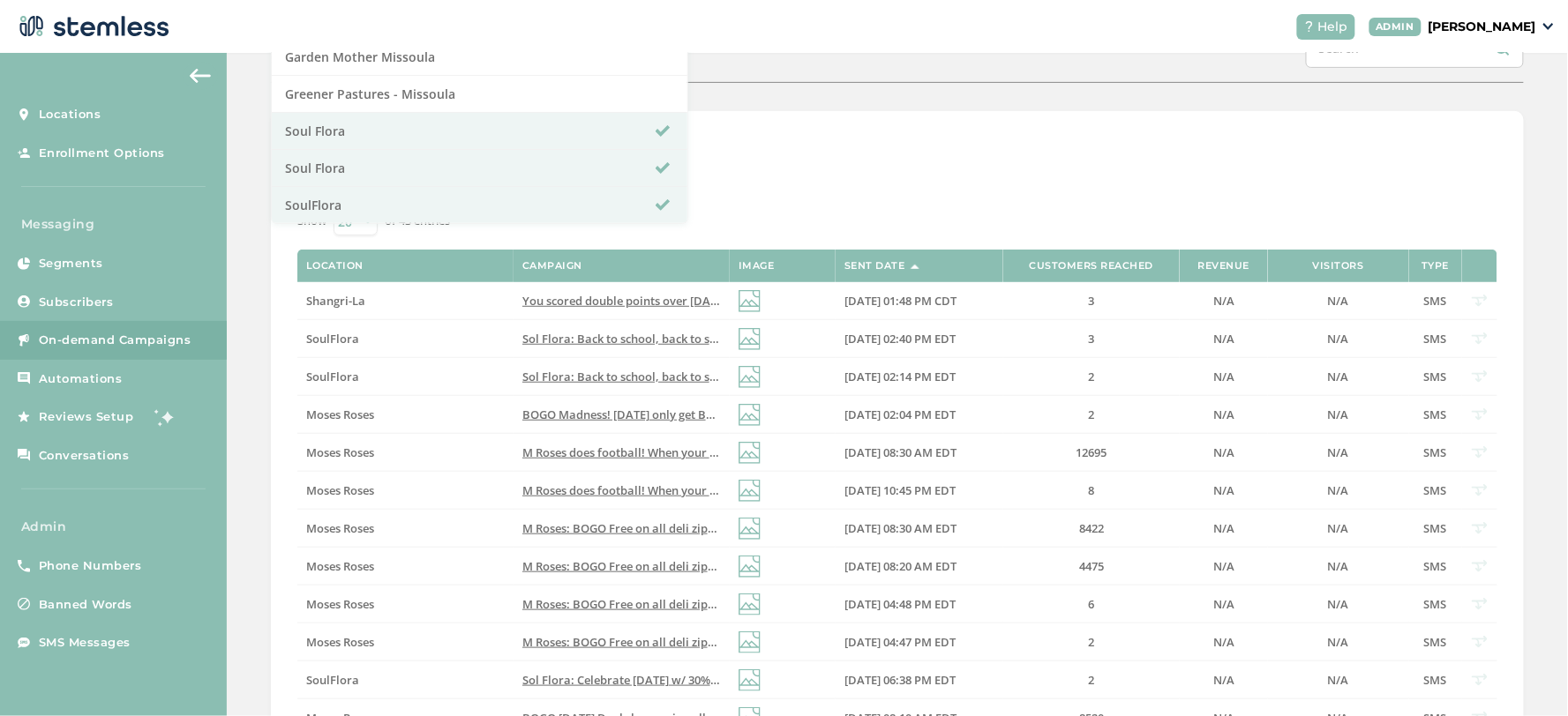
click at [889, 116] on div "List View Calendar View Show 20 50 100 of 43 entries Location Campaign Image Se…" at bounding box center [898, 589] width 1253 height 957
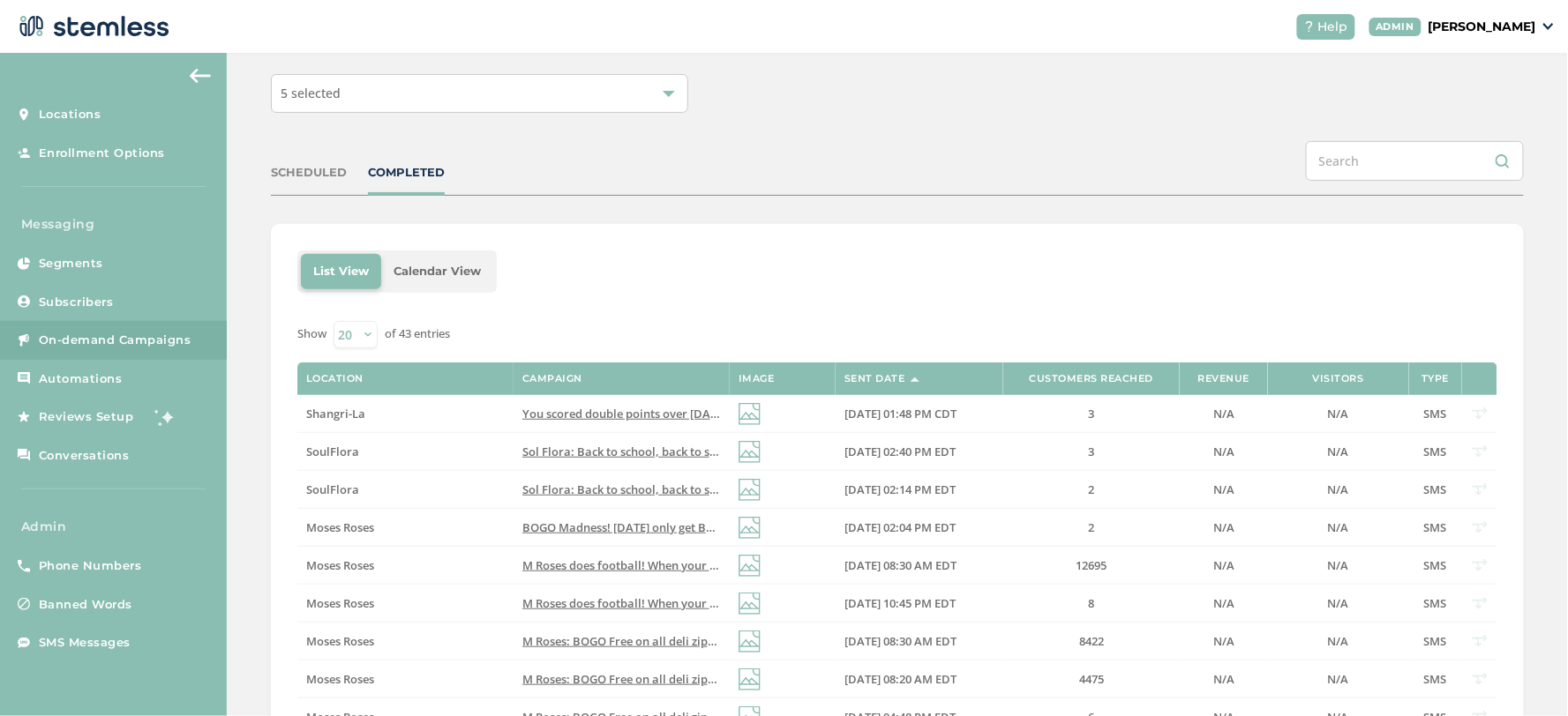
scroll to position [0, 0]
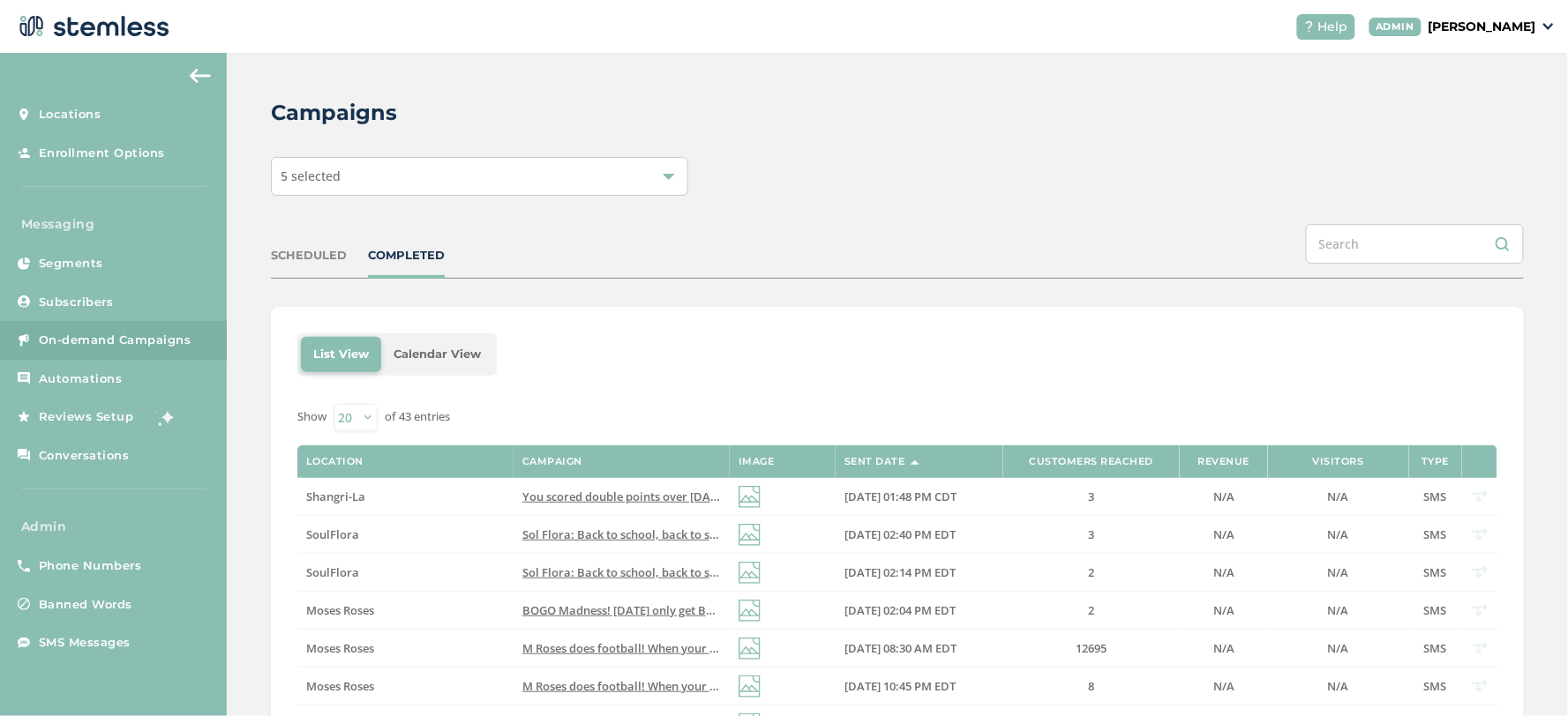
click at [342, 169] on div "5 selected" at bounding box center [479, 176] width 417 height 39
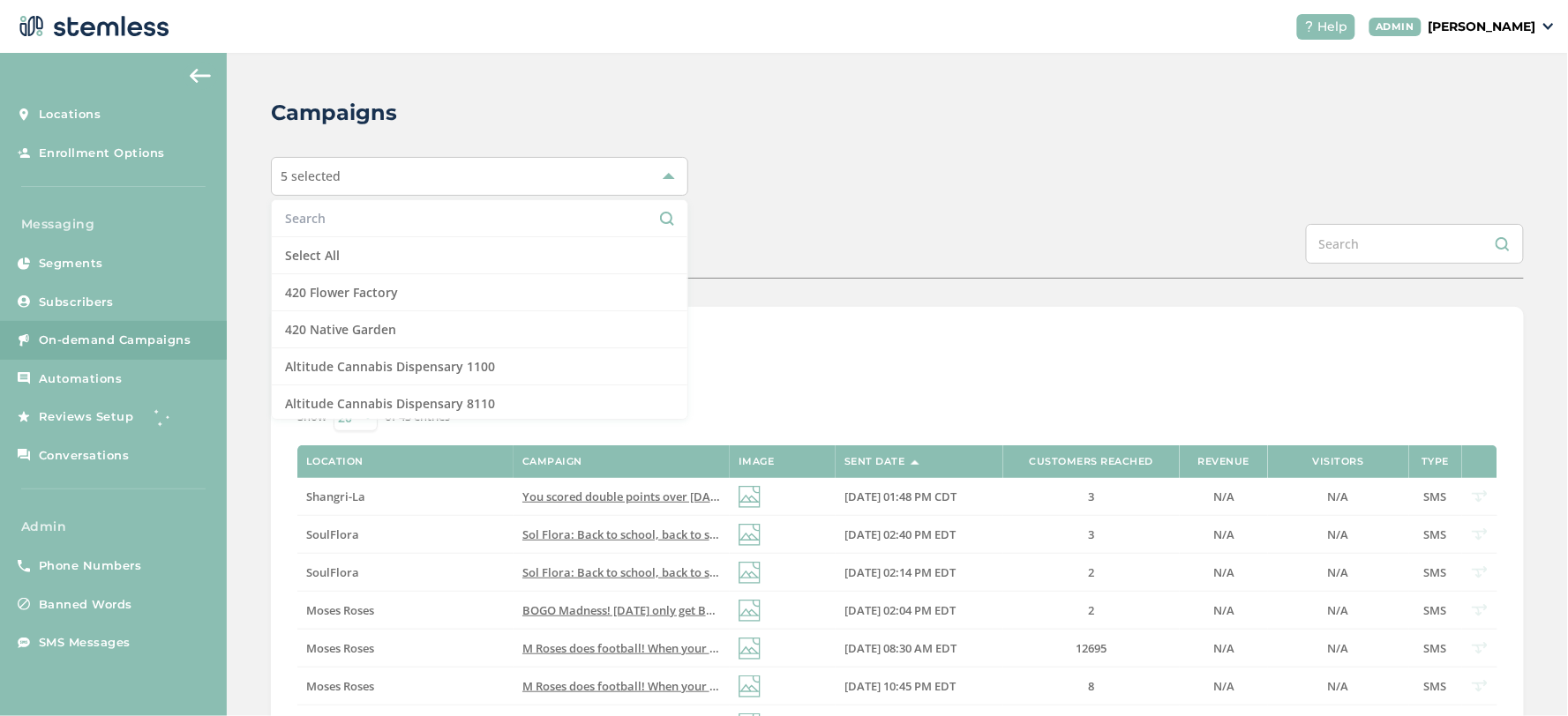
click at [367, 217] on input "text" at bounding box center [478, 218] width 389 height 18
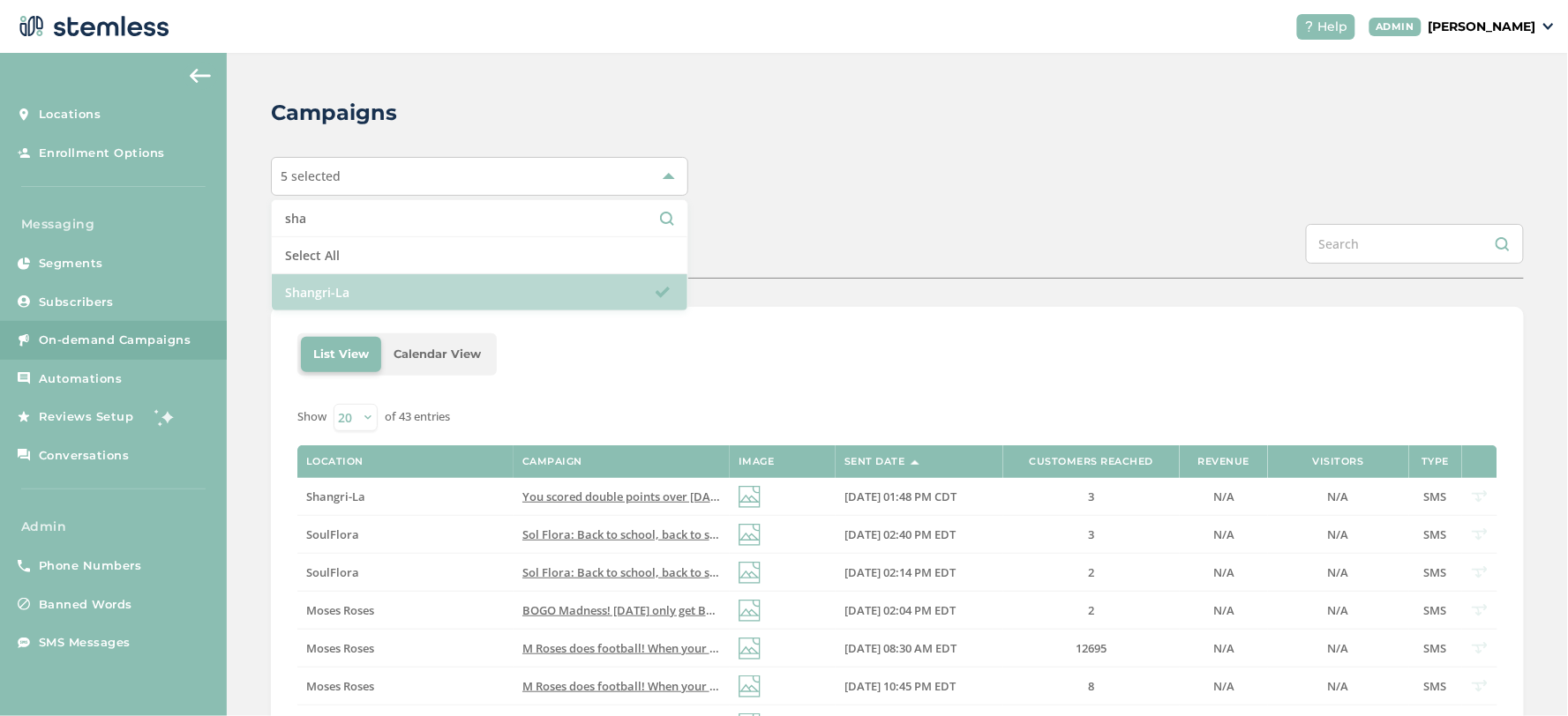
click at [365, 298] on li "Shangri-La" at bounding box center [479, 292] width 415 height 36
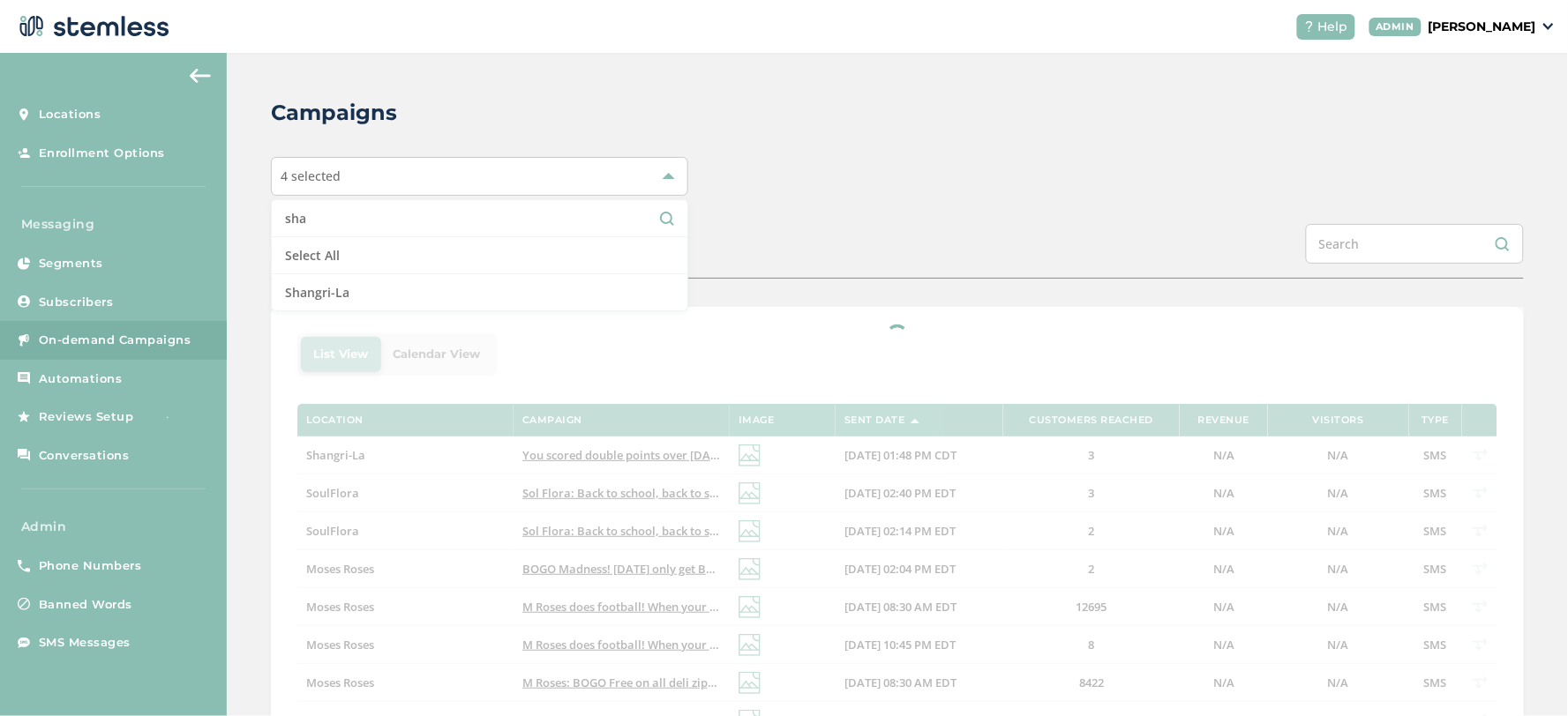
click at [374, 215] on input "sha" at bounding box center [478, 218] width 389 height 18
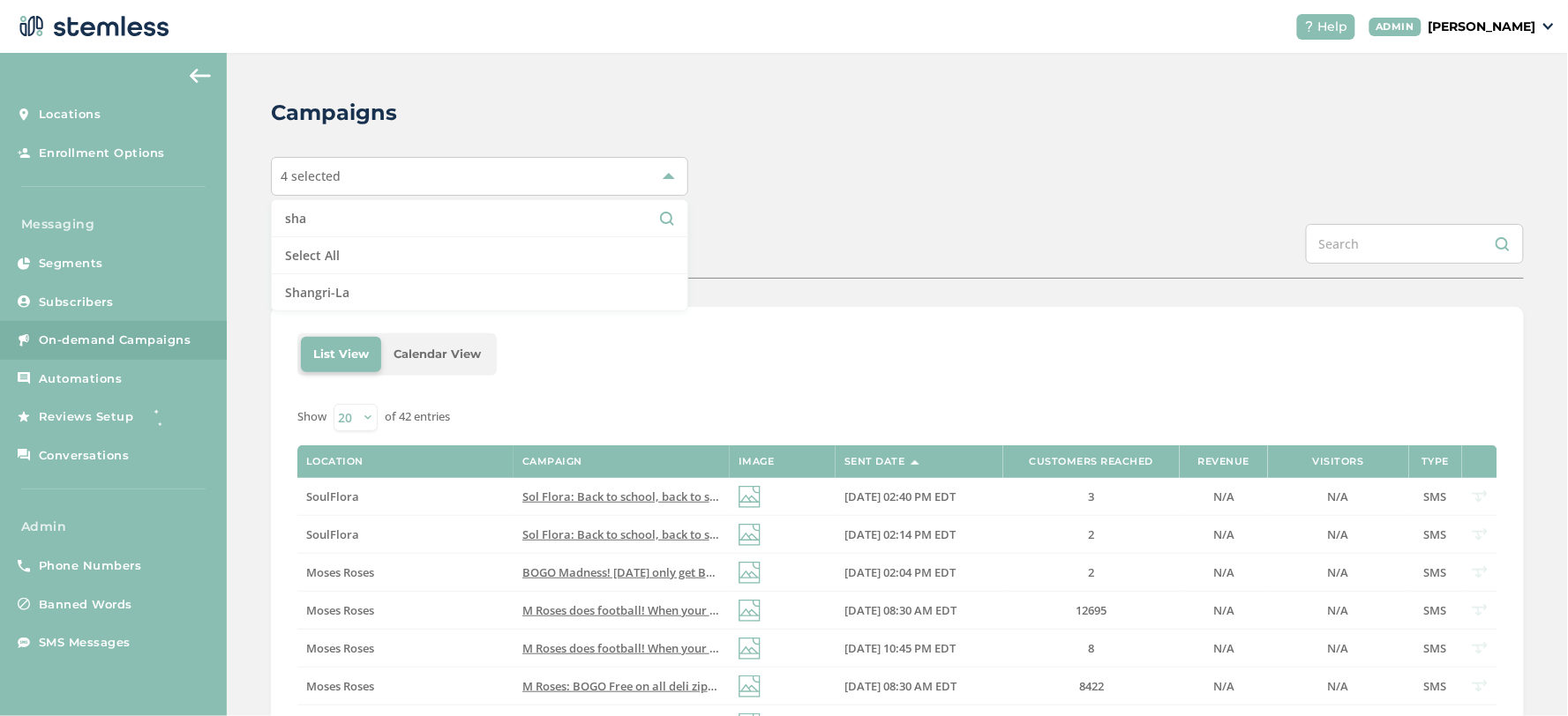
click at [374, 215] on input "sha" at bounding box center [478, 218] width 389 height 18
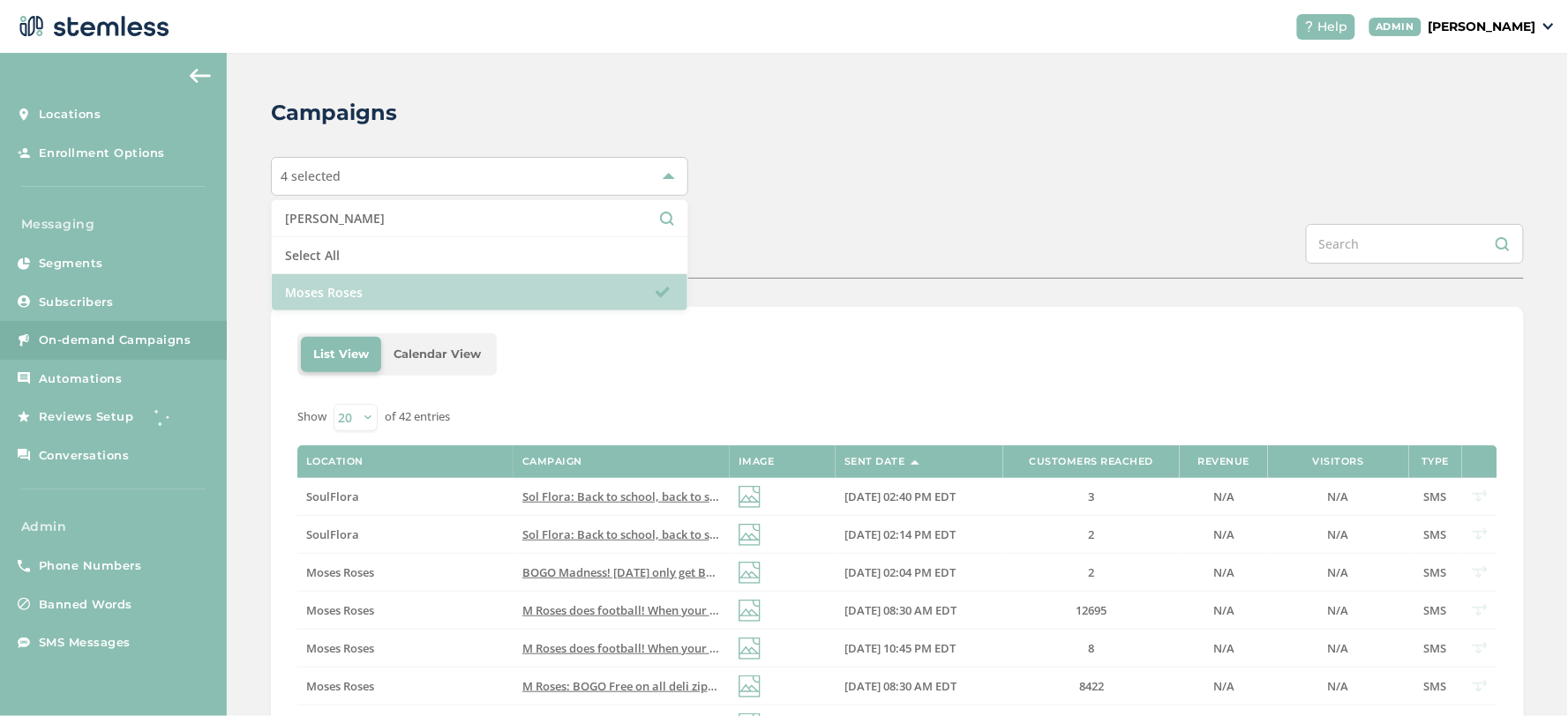
type input "[PERSON_NAME]"
click at [390, 276] on li "Moses Roses" at bounding box center [479, 292] width 415 height 36
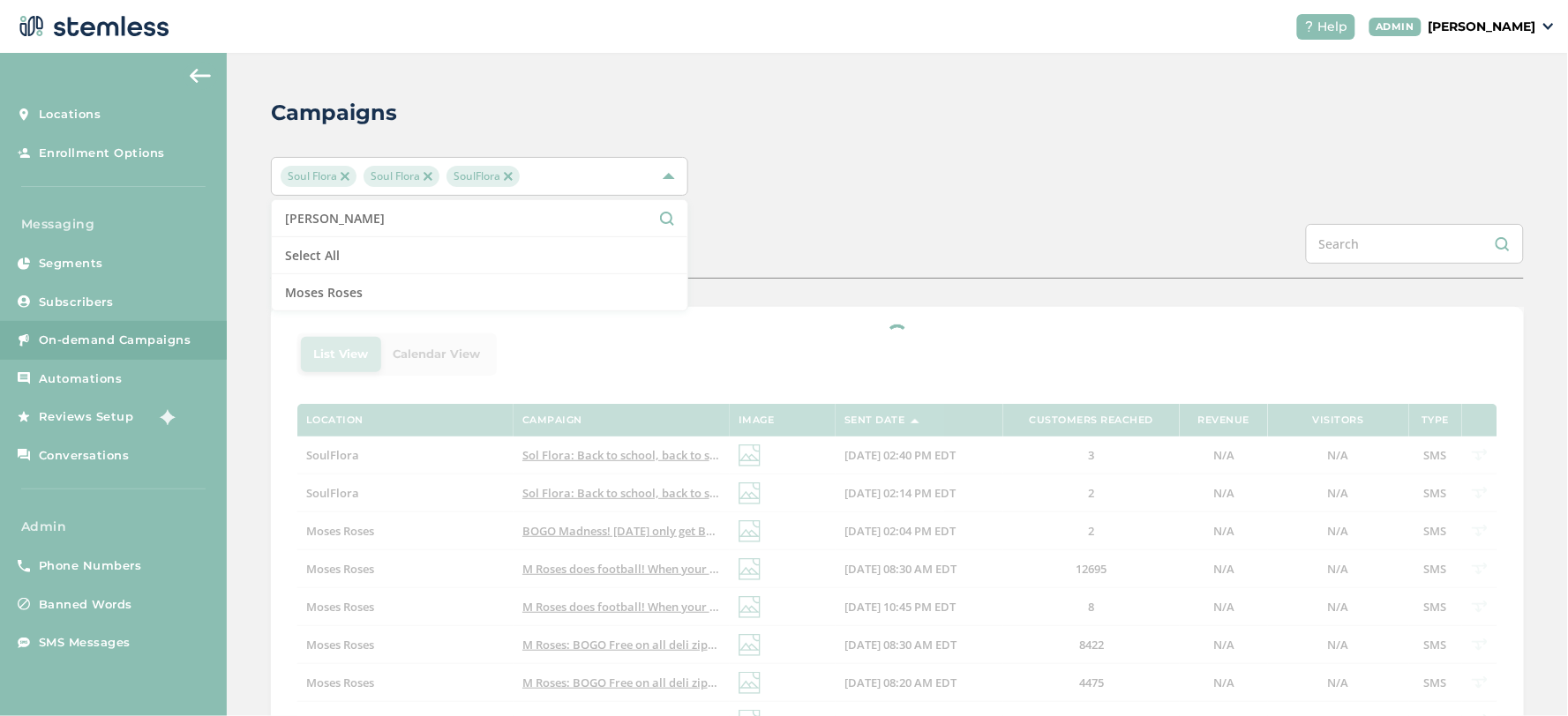
click at [799, 232] on div "SCHEDULED COMPLETED" at bounding box center [898, 251] width 1253 height 54
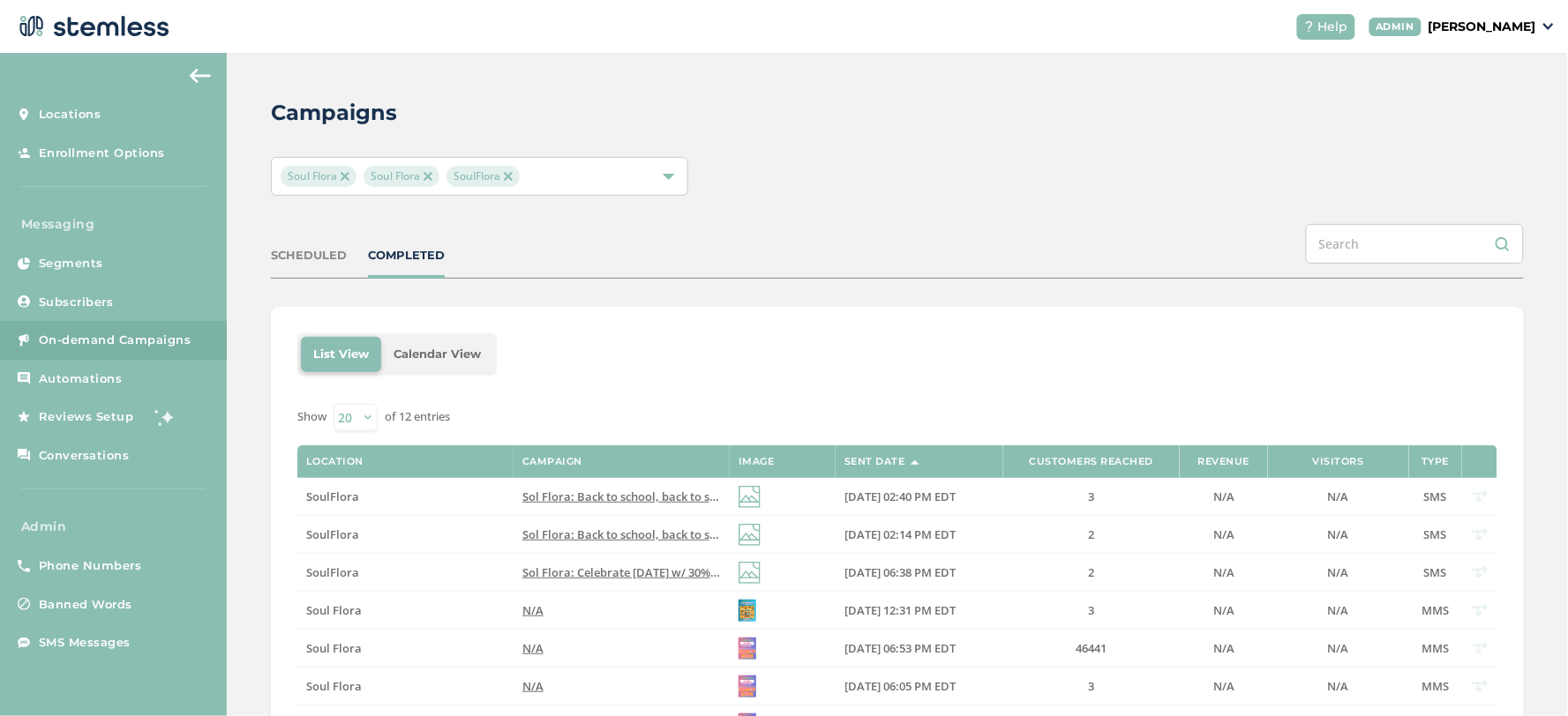
scroll to position [98, 0]
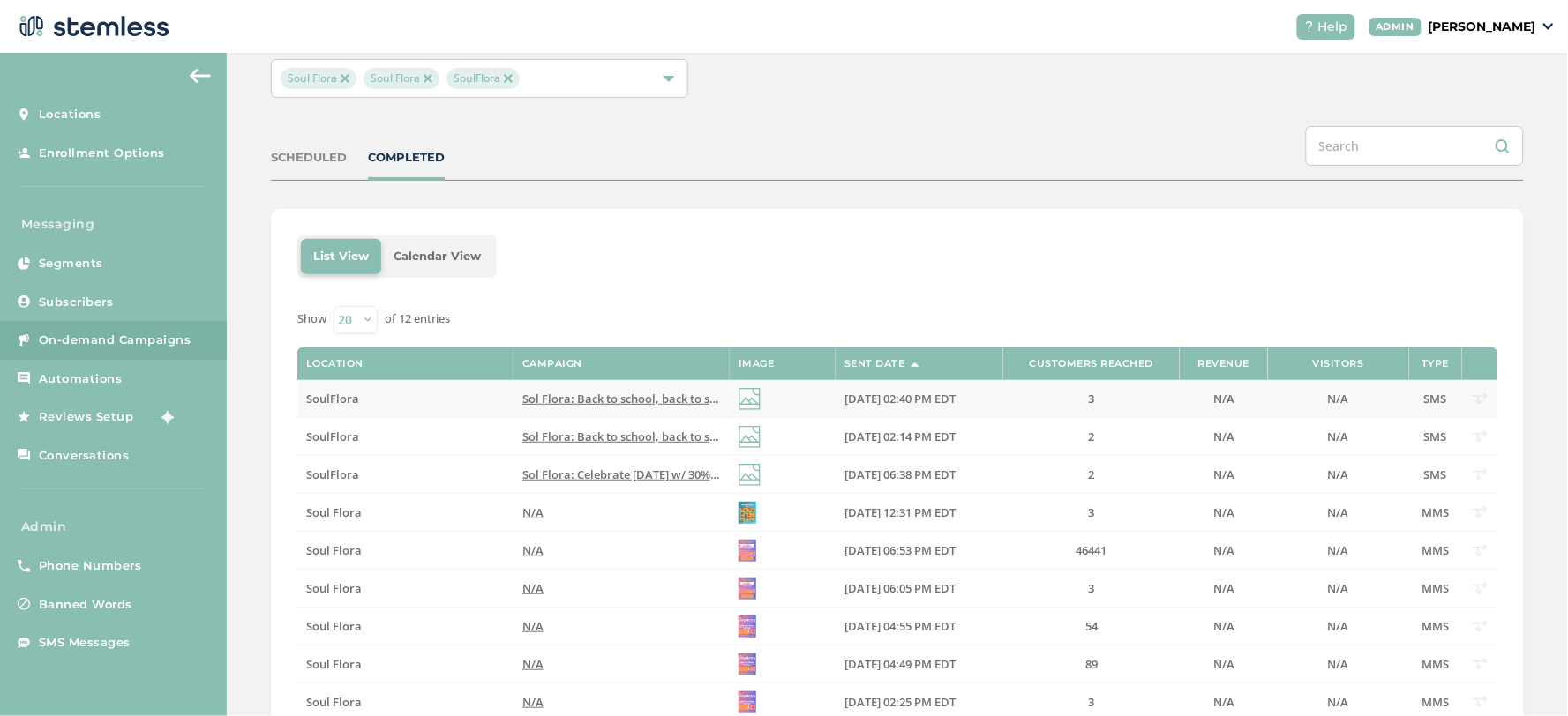
click at [330, 399] on span "SoulFlora" at bounding box center [332, 398] width 53 height 16
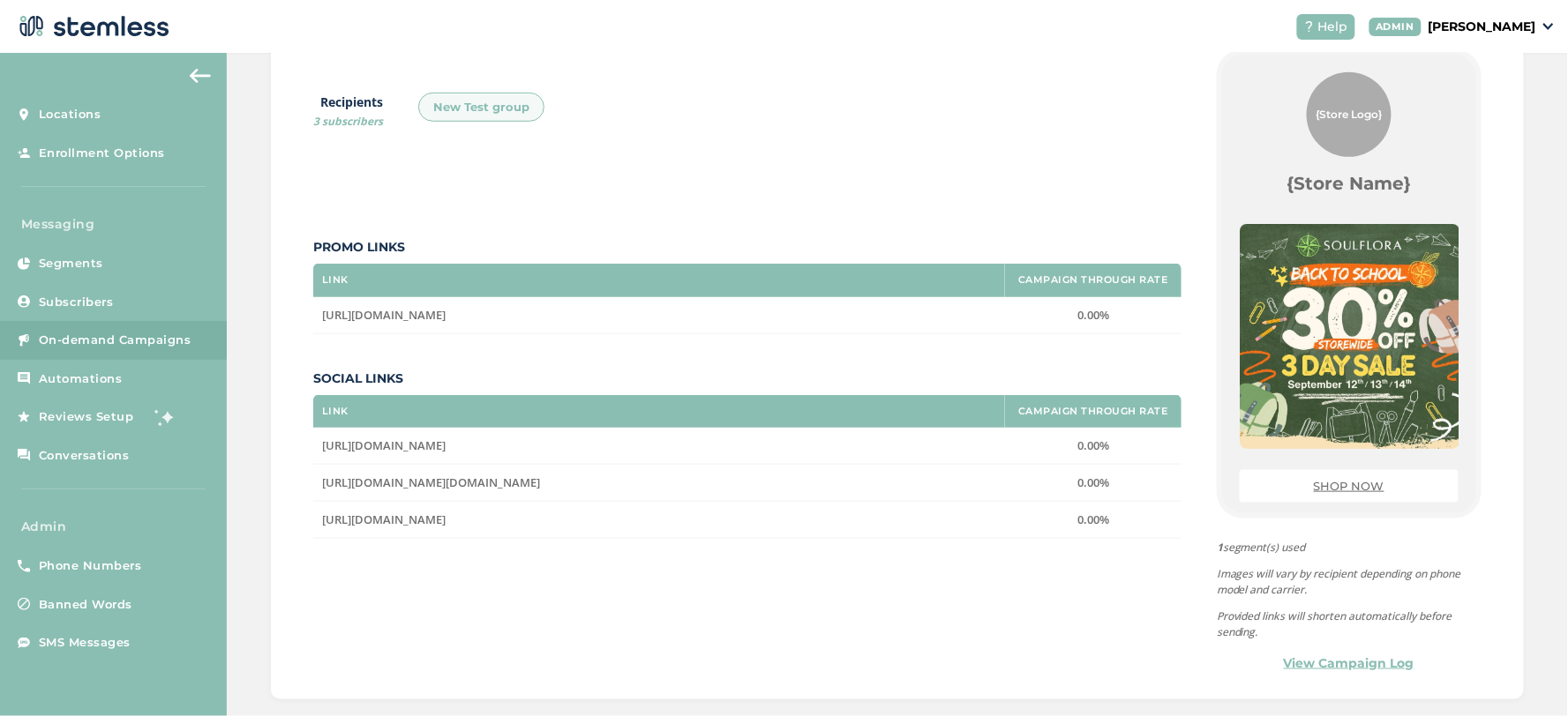
scroll to position [371, 0]
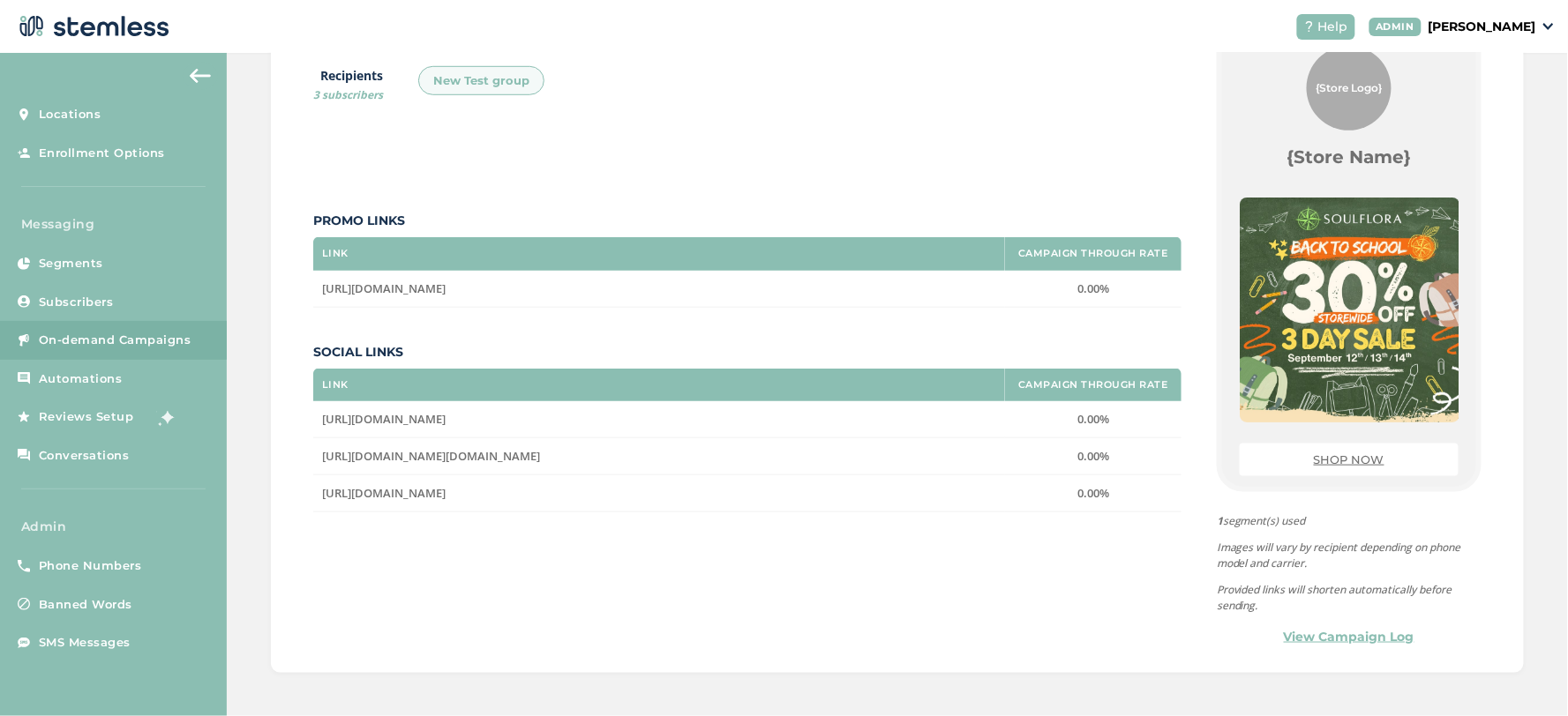
click at [1348, 641] on link "View Campaign Log" at bounding box center [1348, 637] width 131 height 18
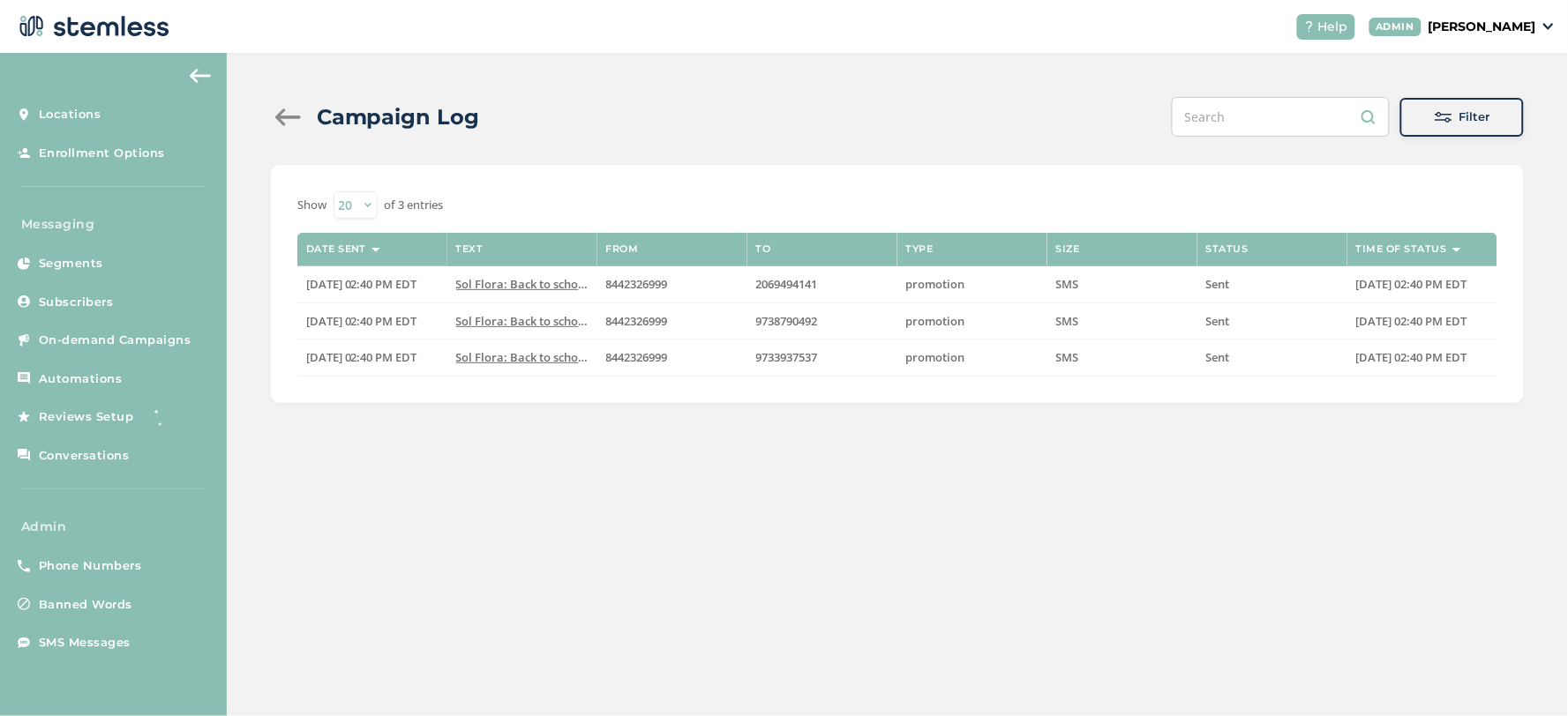
click at [285, 109] on div at bounding box center [288, 117] width 35 height 17
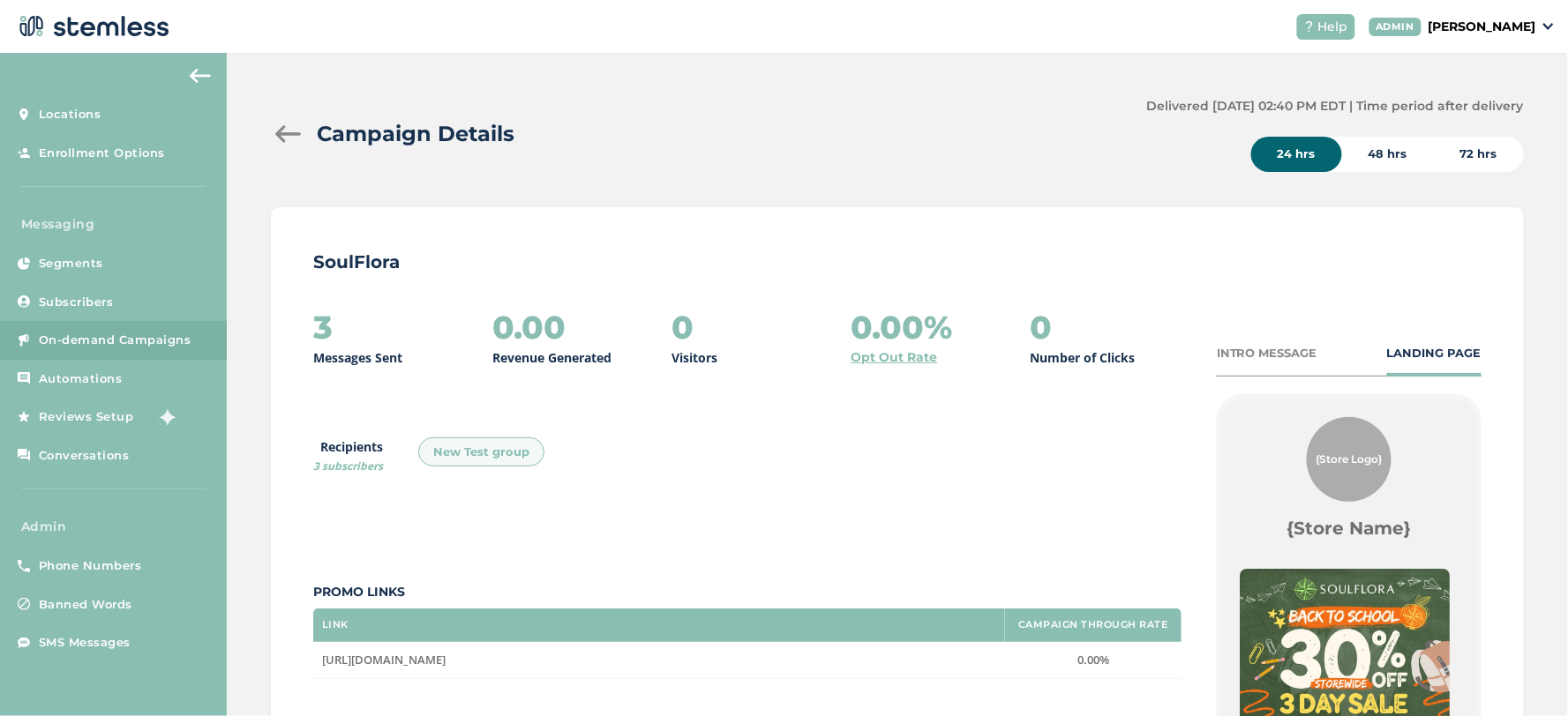
click at [291, 143] on div "Campaign Details" at bounding box center [702, 134] width 861 height 32
click at [287, 136] on div at bounding box center [288, 134] width 35 height 17
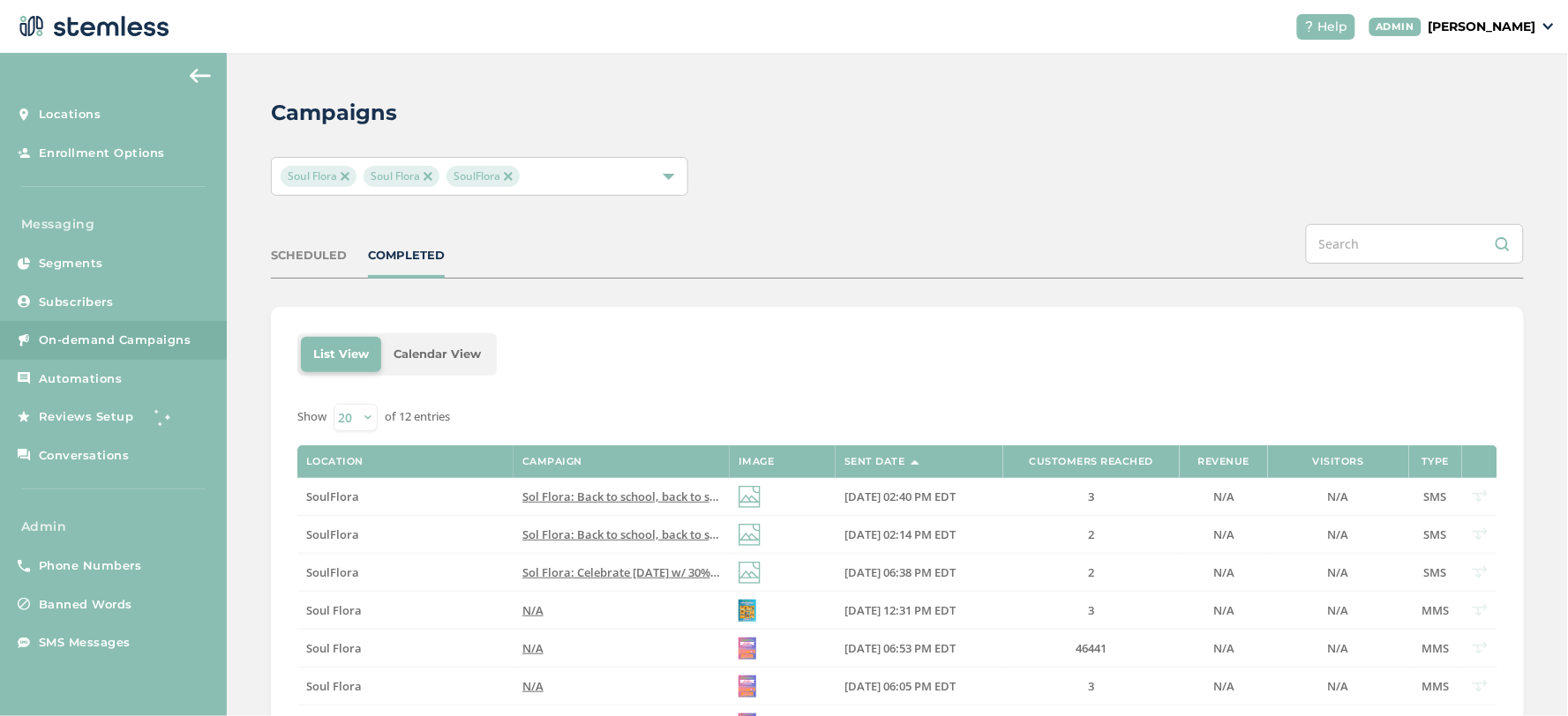
click at [427, 179] on img at bounding box center [428, 176] width 9 height 9
click at [342, 175] on img at bounding box center [345, 176] width 9 height 9
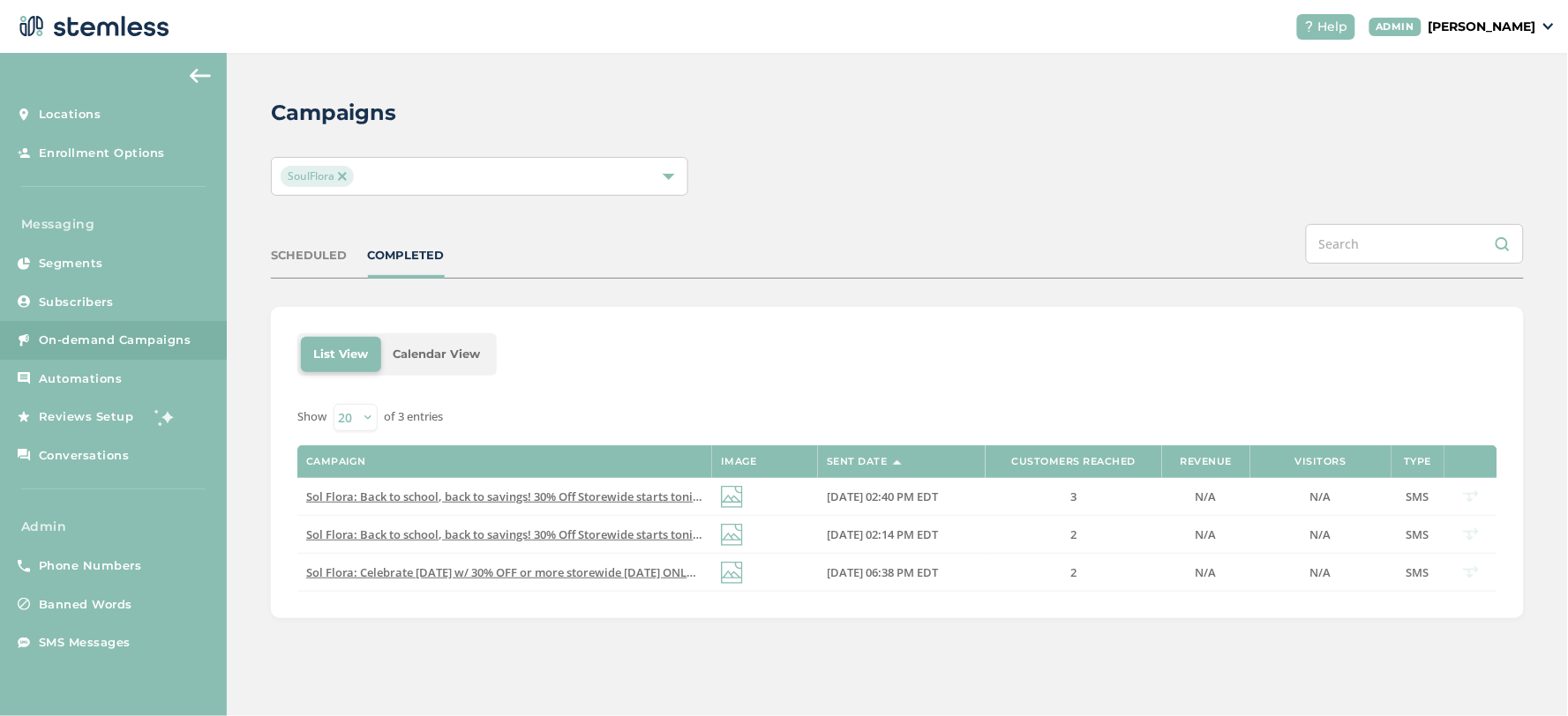
click at [865, 638] on div "Campaigns SoulFlora SCHEDULED COMPLETED List View Calendar View Show 20 50 100 …" at bounding box center [897, 357] width 1341 height 609
click at [84, 642] on span "SMS Messages" at bounding box center [85, 642] width 92 height 17
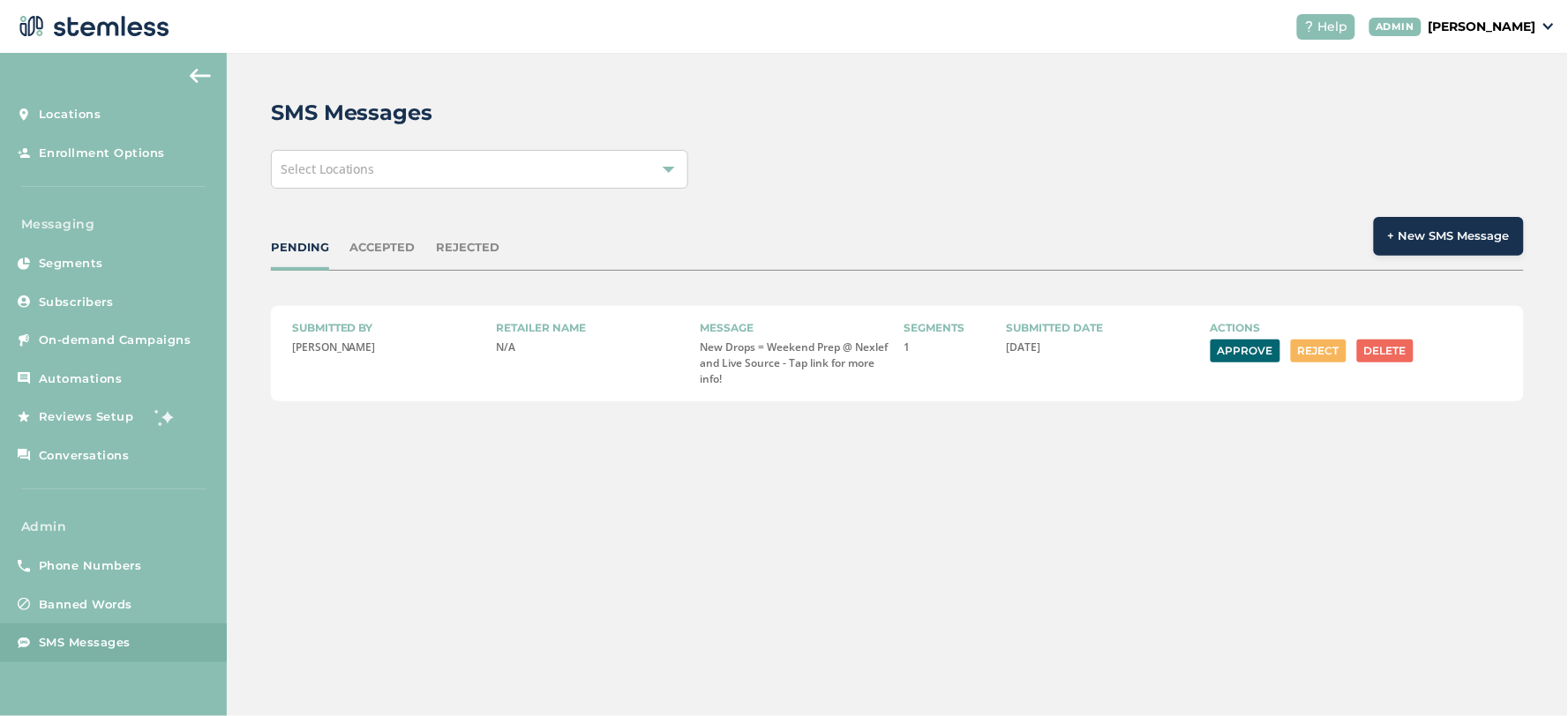
click at [1257, 351] on button "Approve" at bounding box center [1245, 351] width 70 height 23
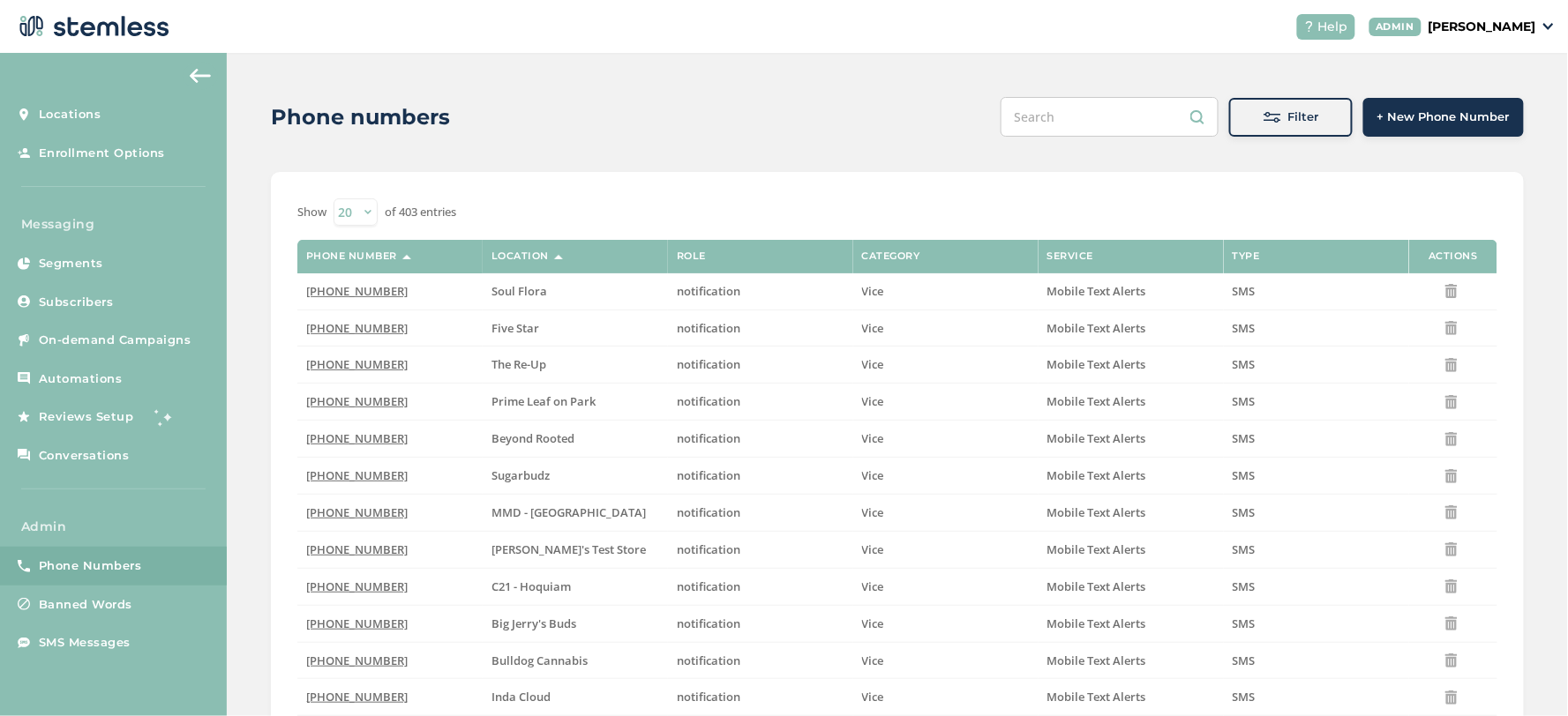
click at [1094, 118] on input "text" at bounding box center [1110, 117] width 218 height 40
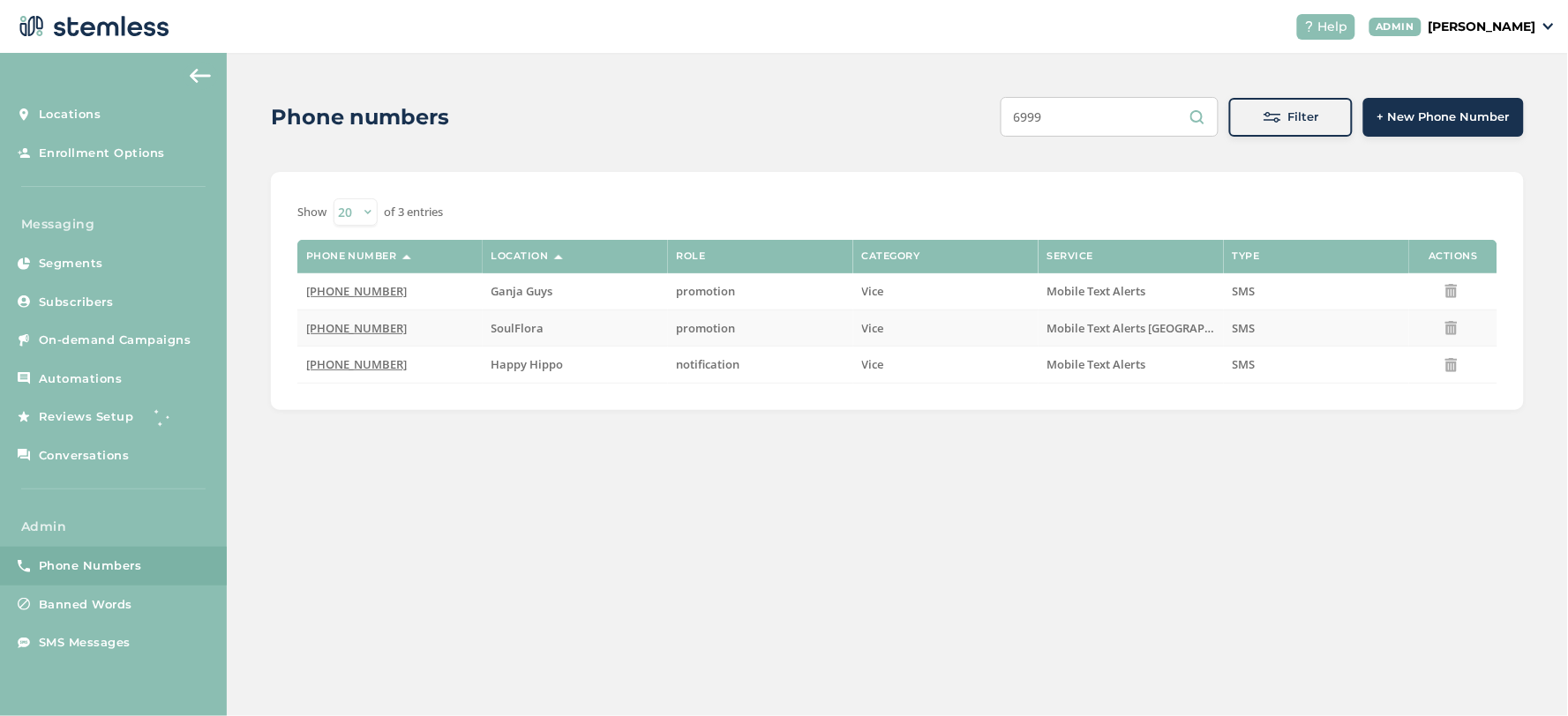
type input "6999"
click at [382, 330] on span "(844) 232-6999" at bounding box center [357, 327] width 101 height 16
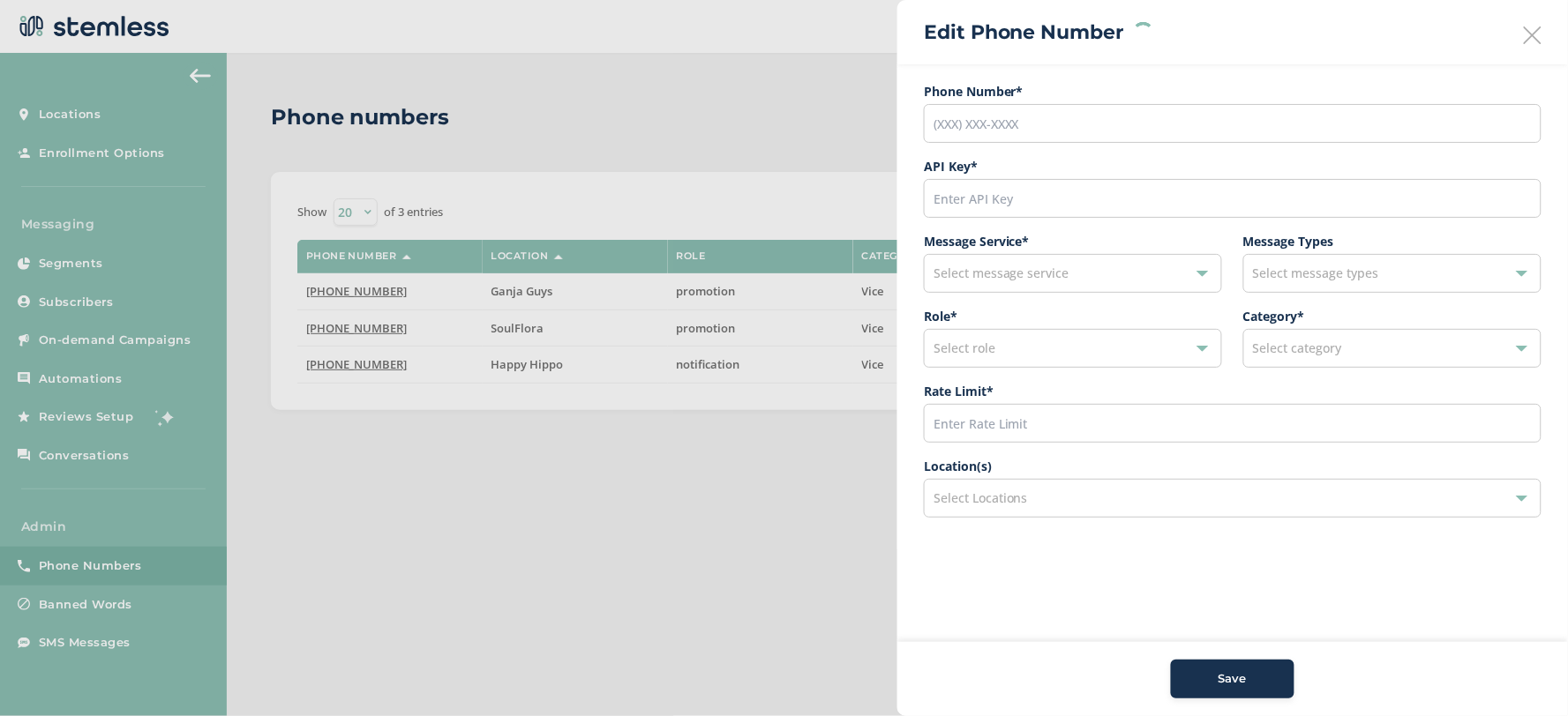
type input "(844) 232-6999"
type input "28262"
type input "600"
click at [1000, 497] on img at bounding box center [995, 497] width 9 height 9
click at [1213, 672] on div "Save" at bounding box center [1233, 679] width 95 height 17
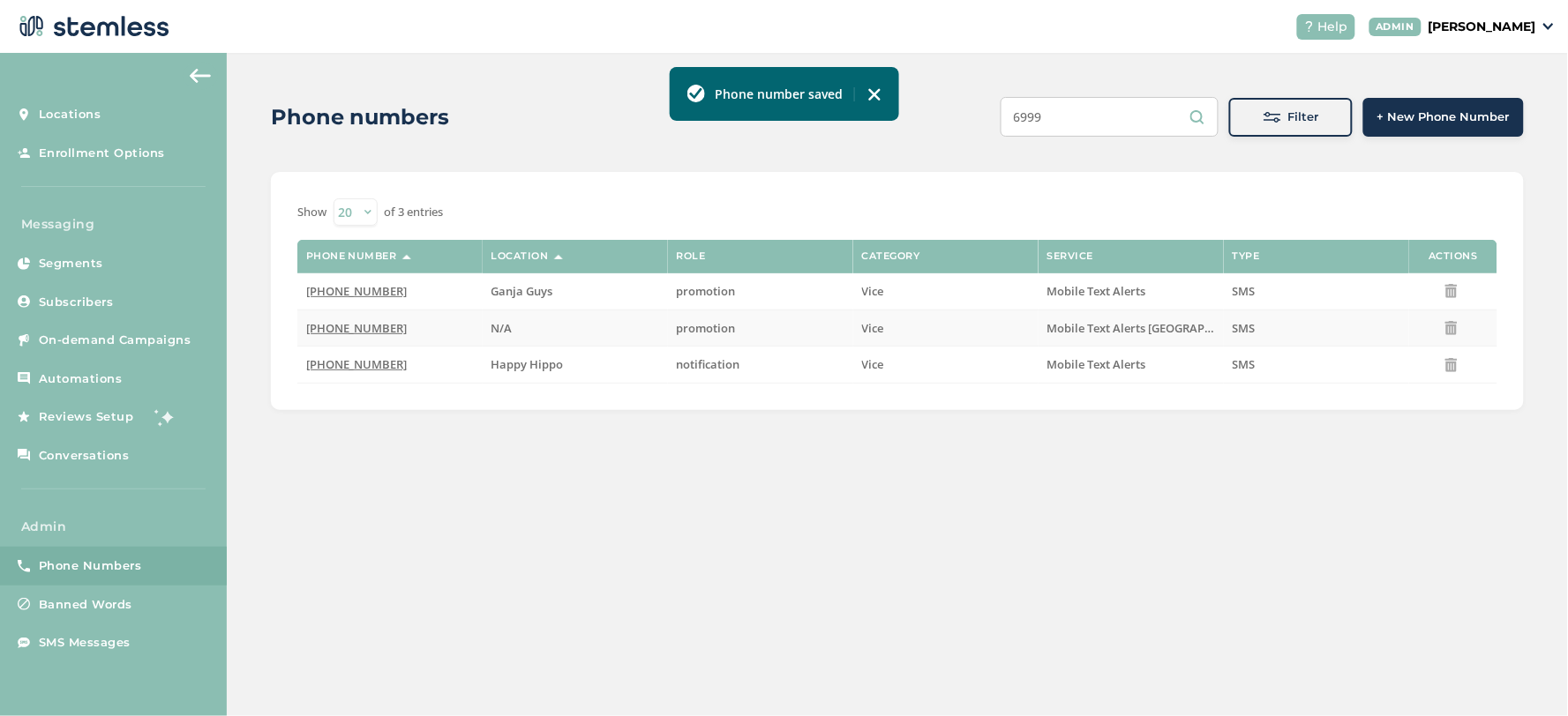
click at [1457, 330] on icon at bounding box center [1451, 327] width 14 height 14
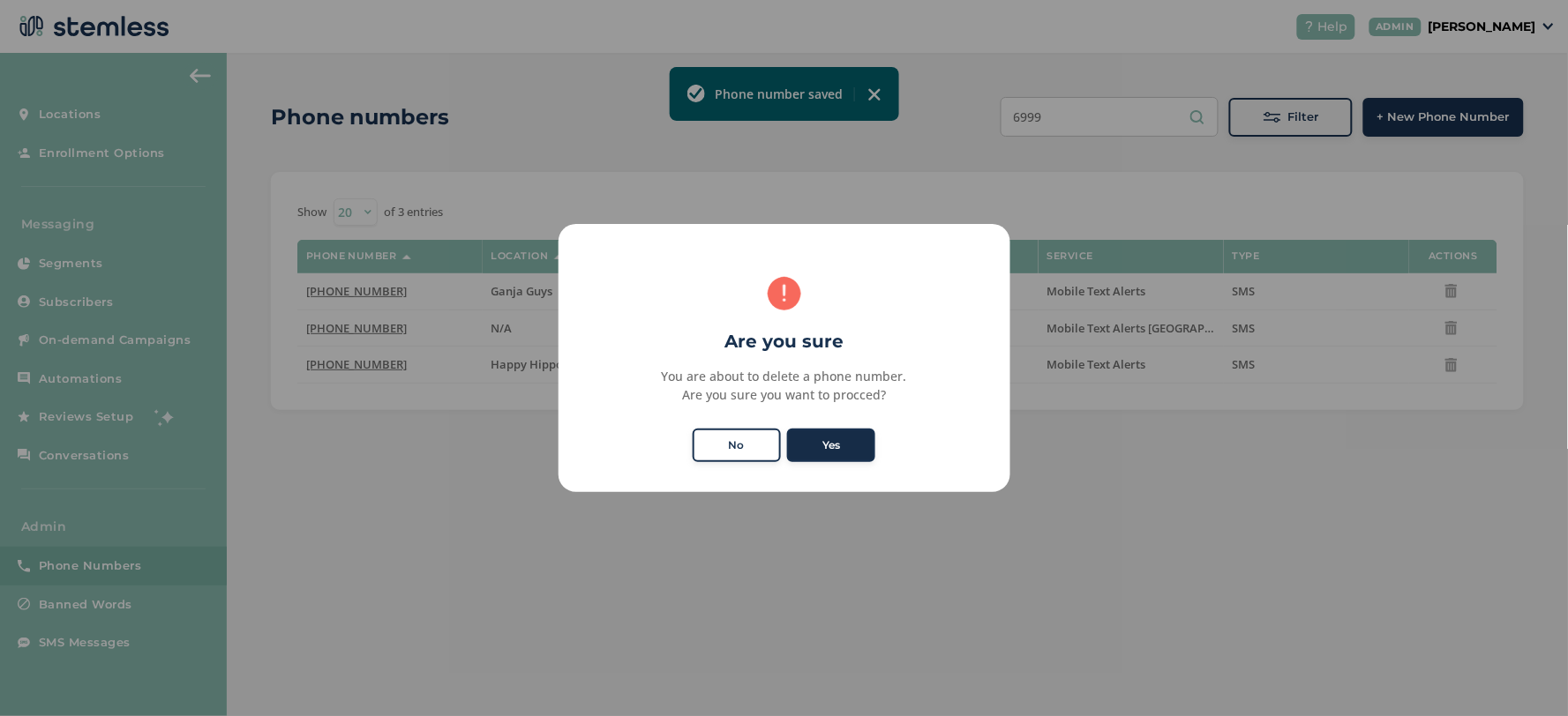
click at [844, 435] on button "Yes" at bounding box center [831, 445] width 88 height 33
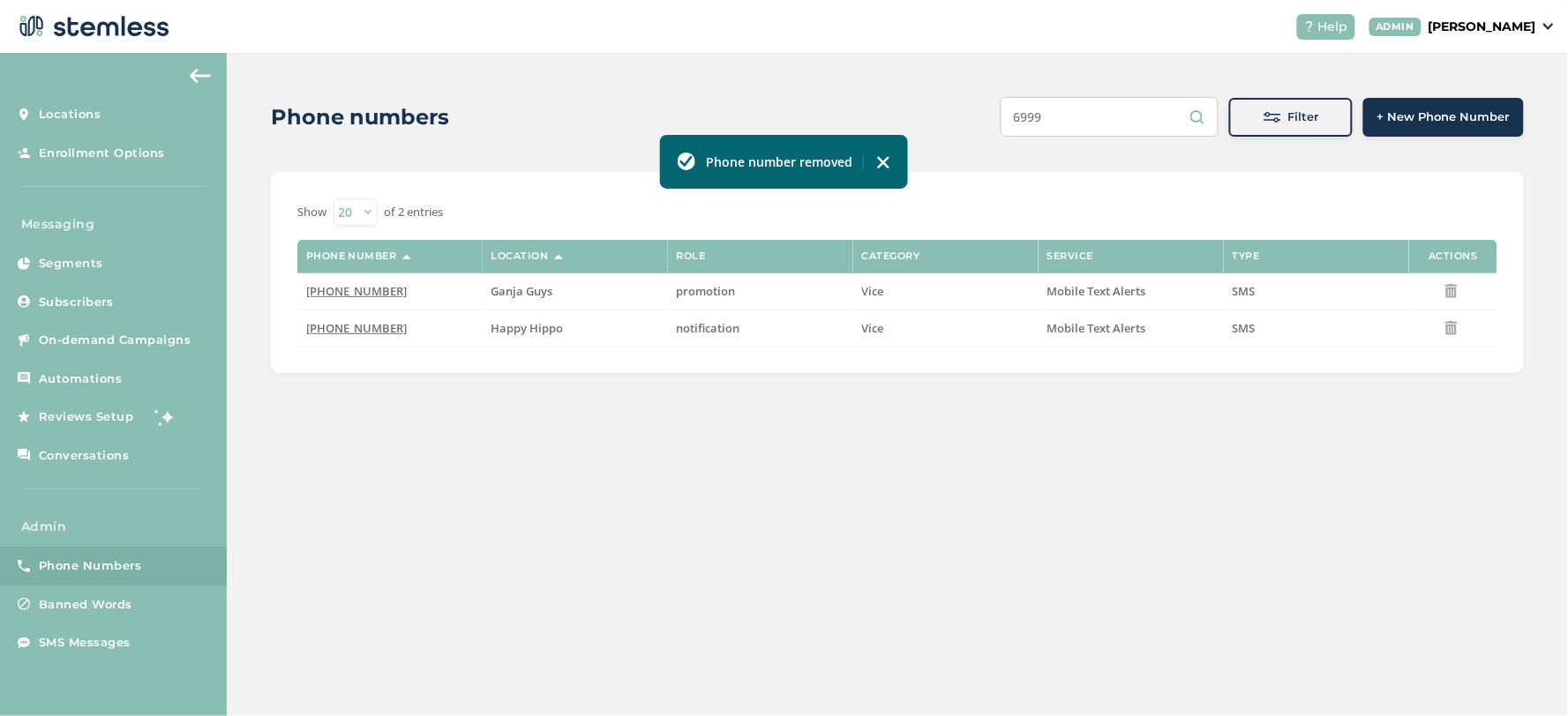
click at [1154, 119] on input "6999" at bounding box center [1110, 117] width 218 height 40
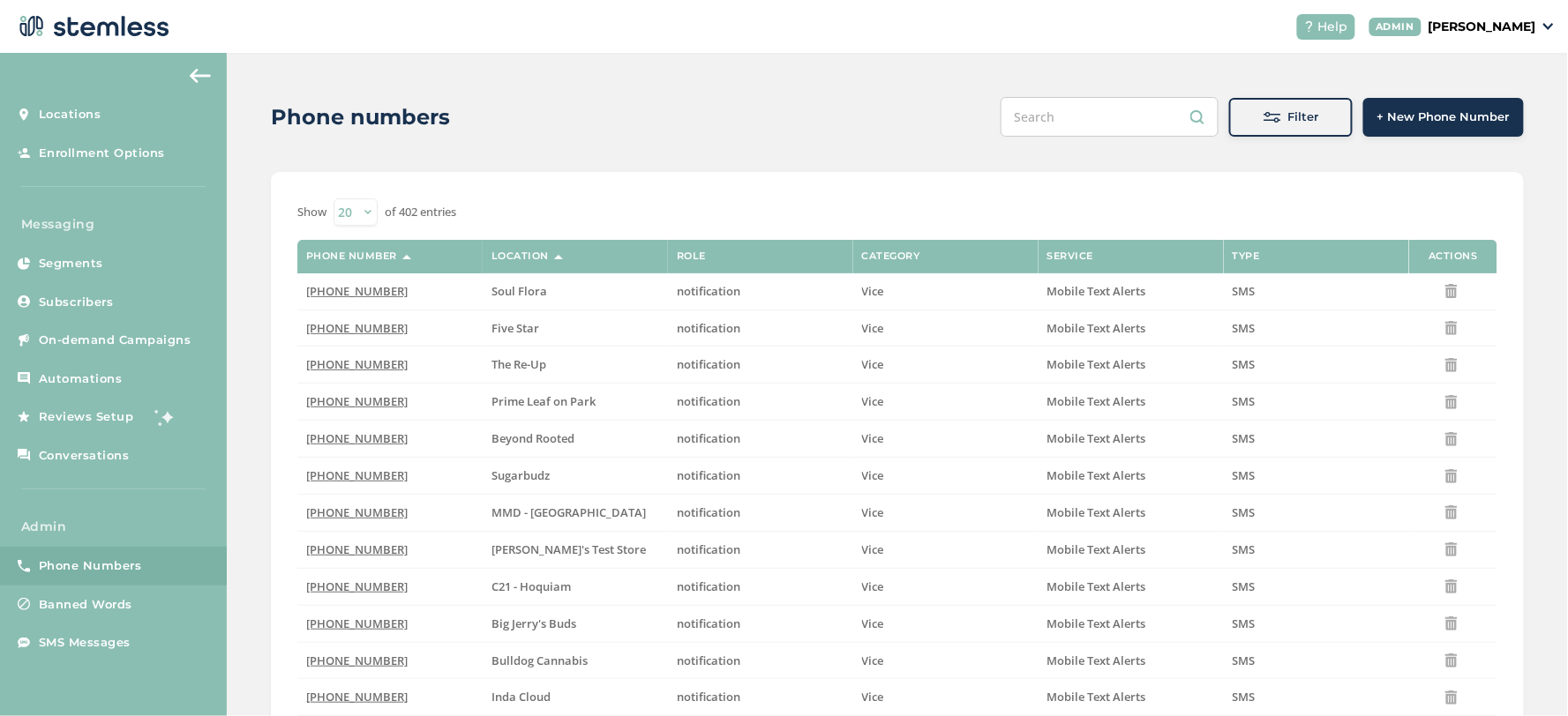
click at [1273, 115] on span at bounding box center [1272, 117] width 17 height 17
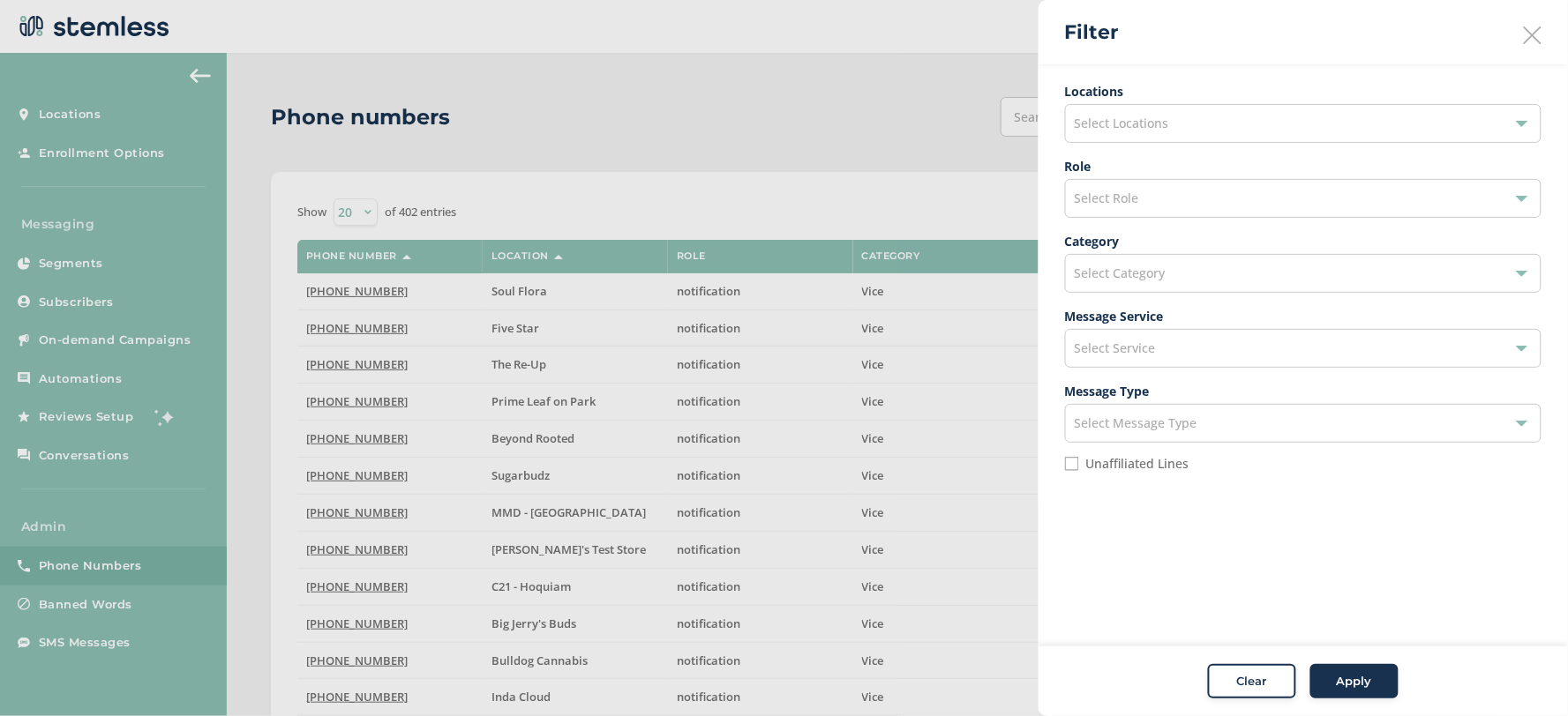
click at [1159, 200] on div "Select Role" at bounding box center [1303, 199] width 477 height 39
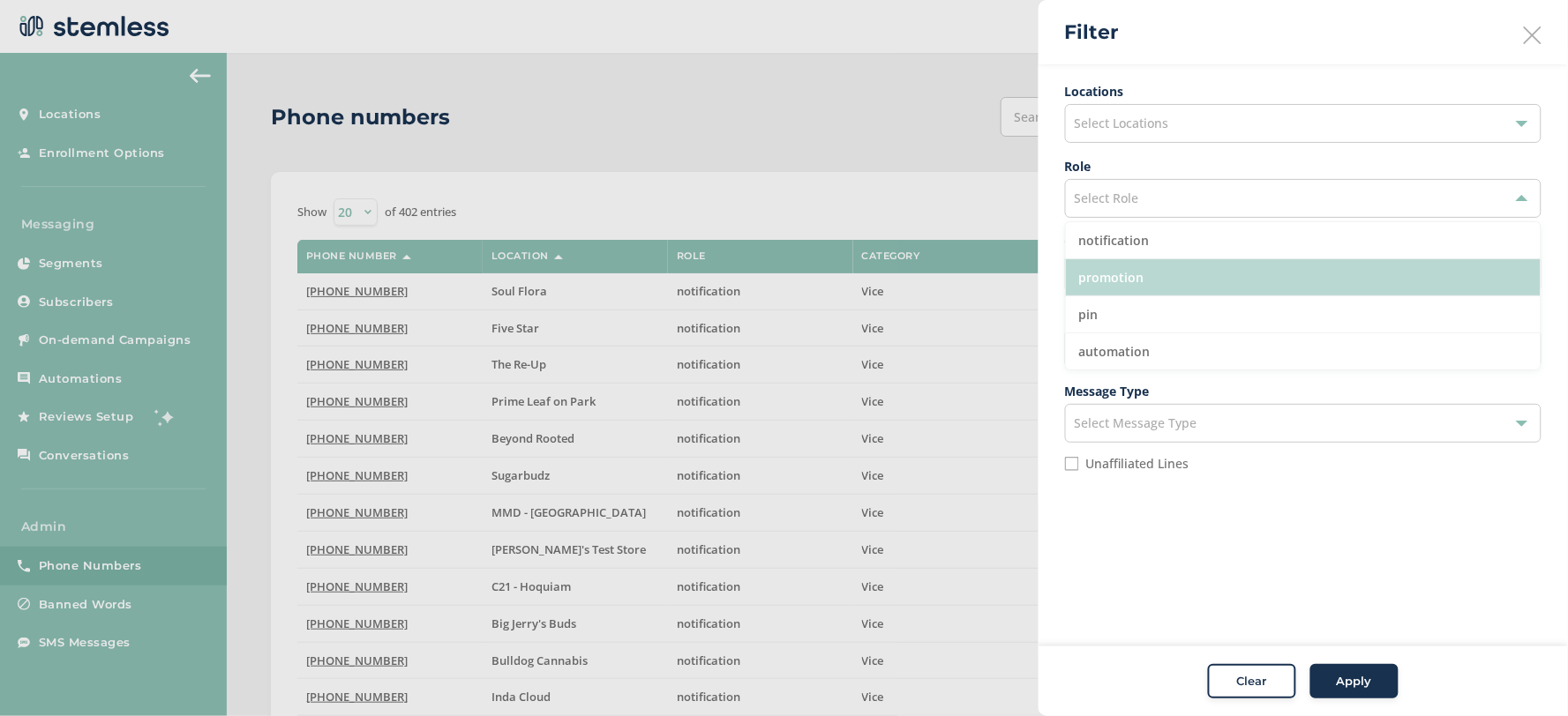
click at [1161, 278] on li "promotion" at bounding box center [1303, 278] width 475 height 37
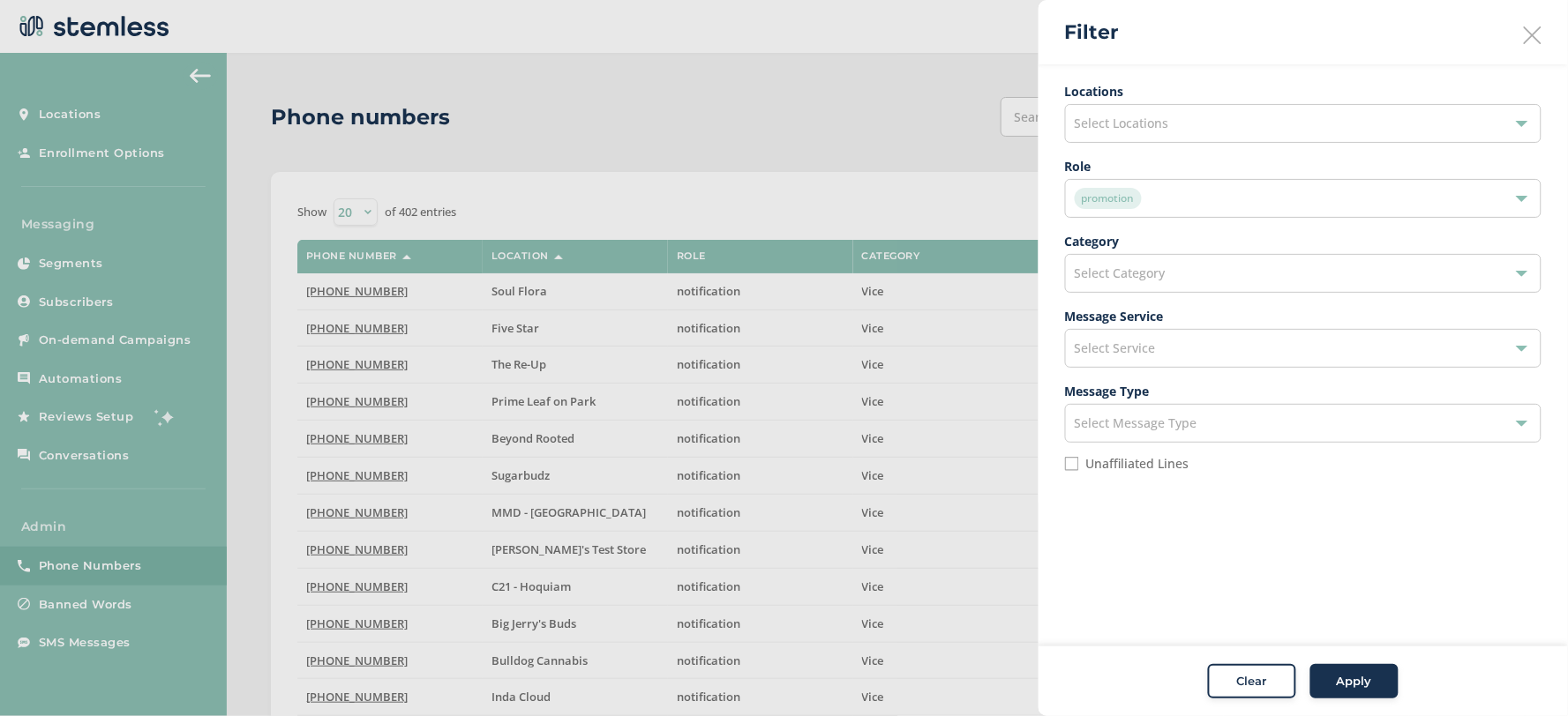
click at [1144, 470] on label "Unaffiliated Lines" at bounding box center [1137, 464] width 103 height 12
click at [1079, 470] on input "Unaffiliated Lines" at bounding box center [1071, 464] width 14 height 14
checkbox input "true"
click at [1183, 347] on div "Select Service" at bounding box center [1303, 348] width 477 height 39
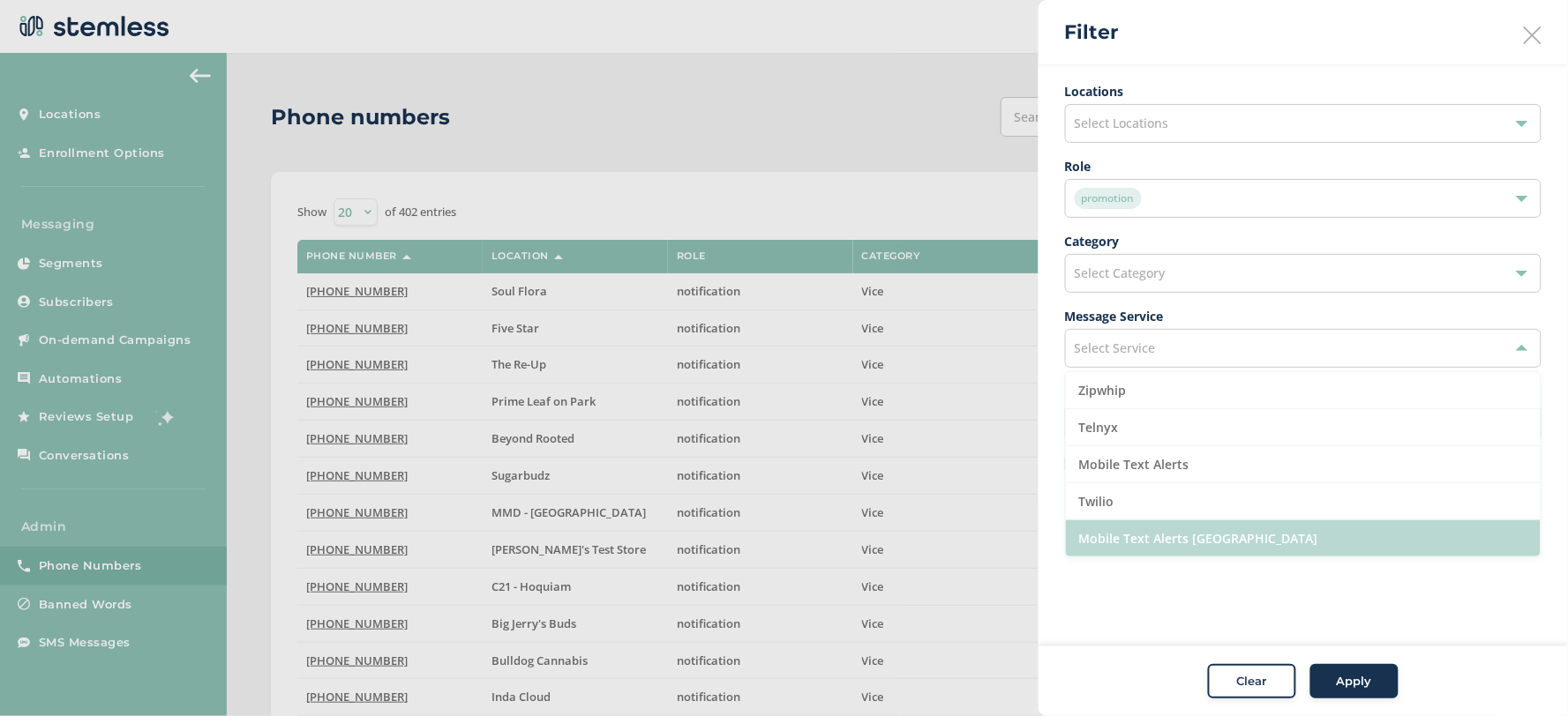
click at [1200, 543] on li "Mobile Text Alerts NC" at bounding box center [1303, 538] width 475 height 36
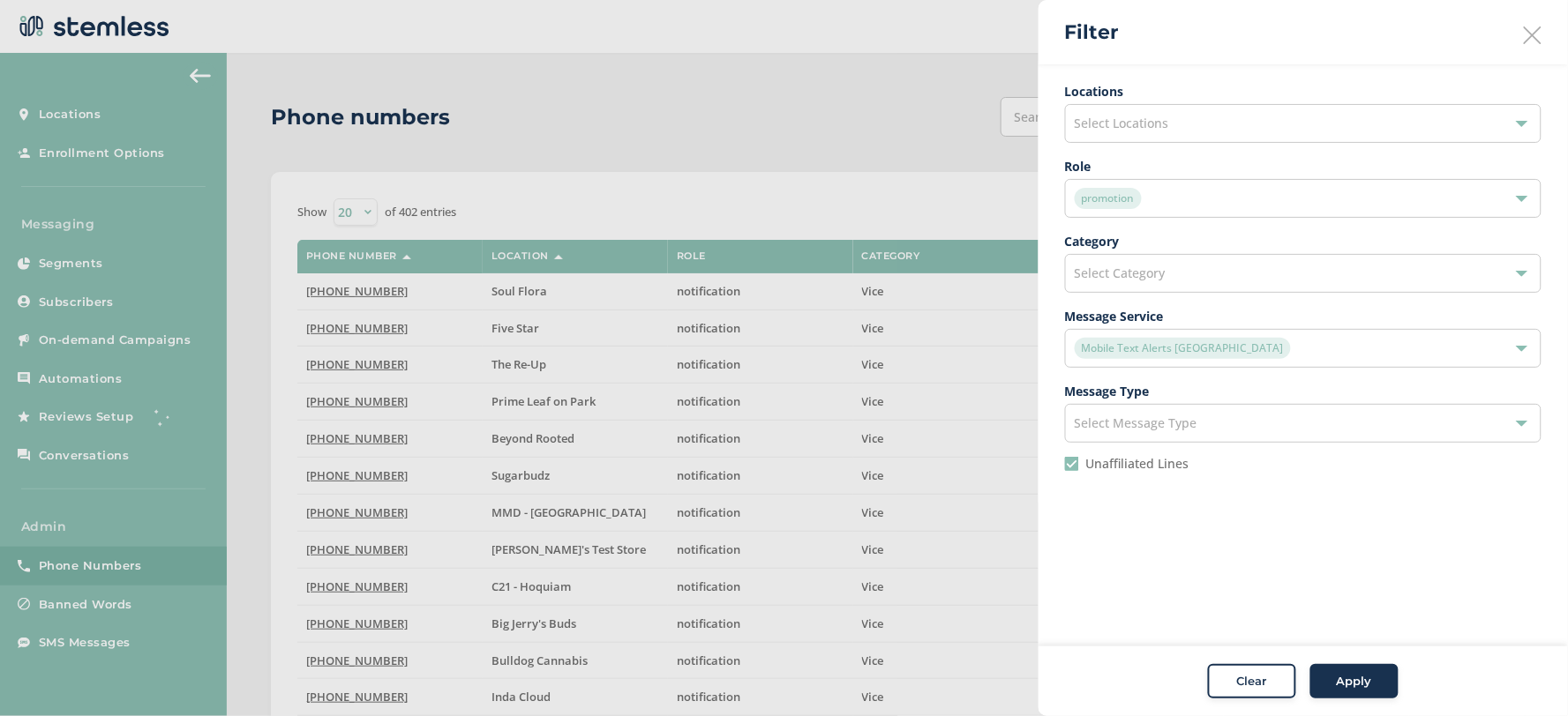
click at [1364, 672] on button "Apply" at bounding box center [1354, 682] width 88 height 35
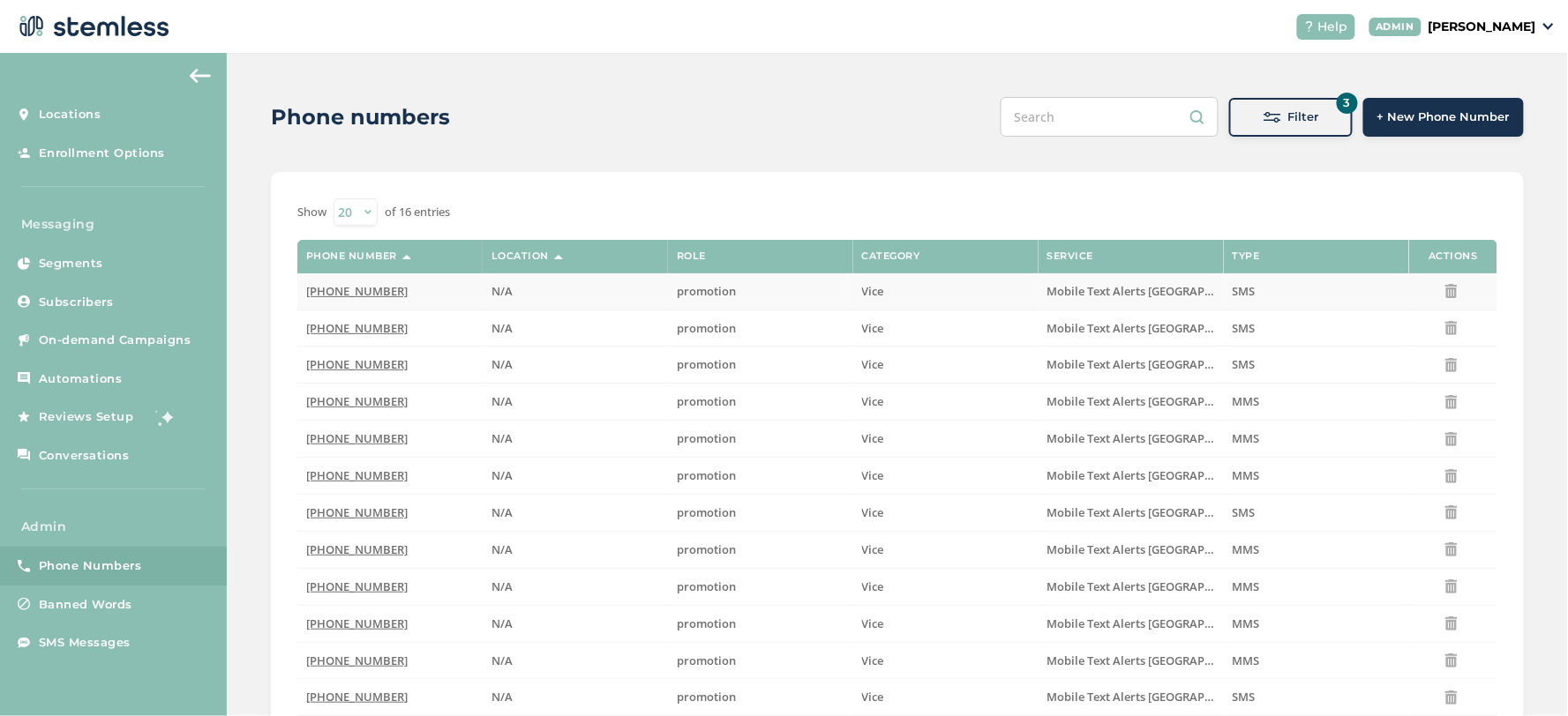
click at [351, 291] on span "(877) 762-3834" at bounding box center [357, 291] width 101 height 16
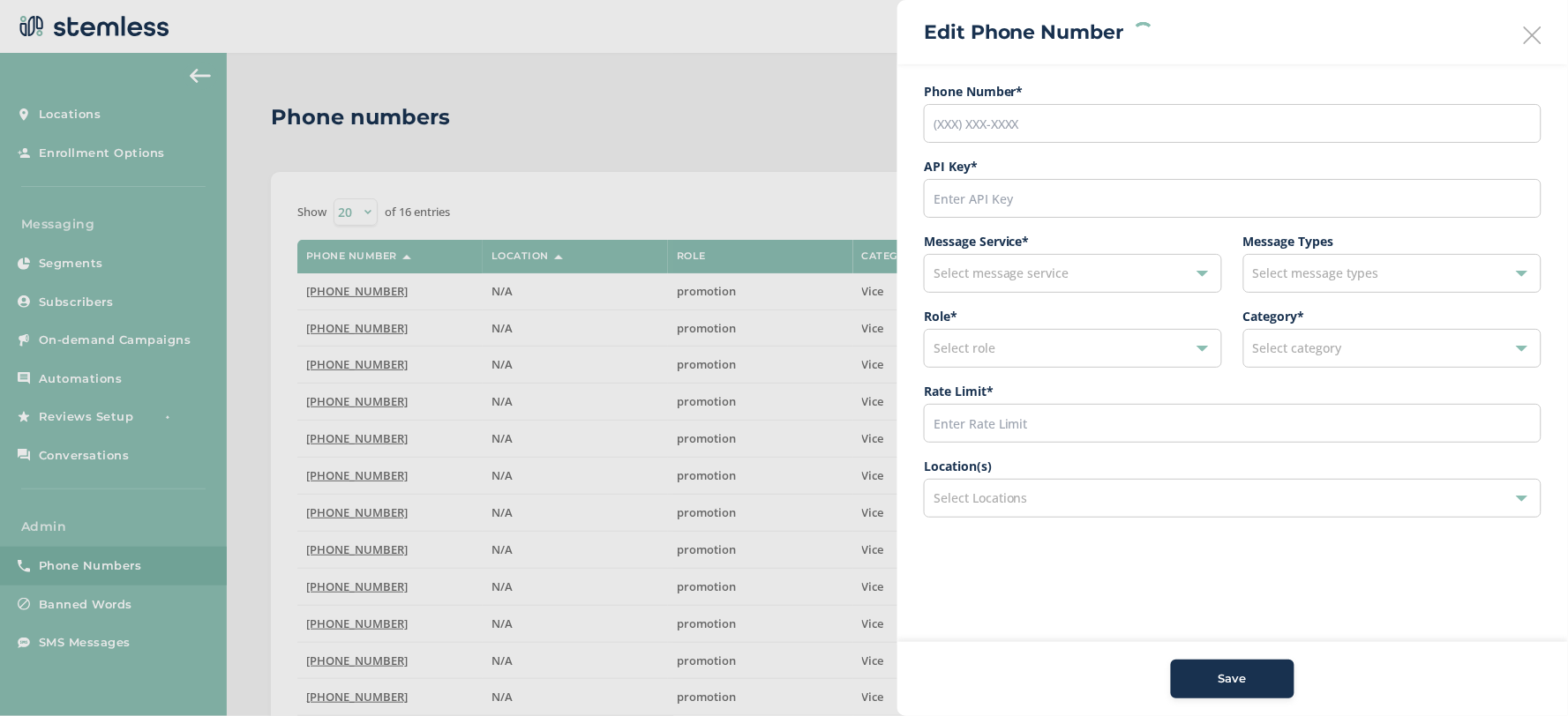
type input "(877) 762-3834"
type input "9721"
type input "600"
click at [1013, 495] on span "Select Locations" at bounding box center [981, 498] width 95 height 17
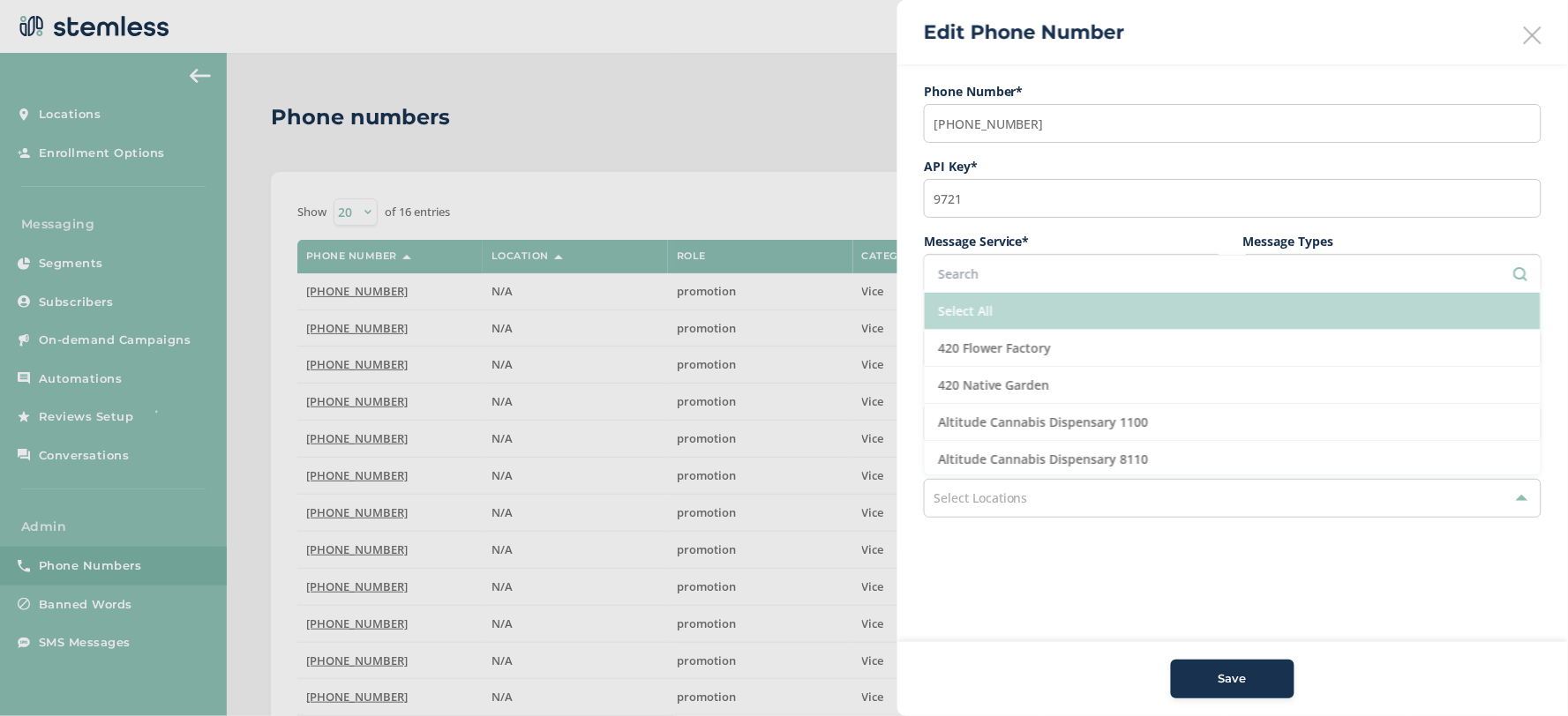
click at [1012, 319] on li "Select All" at bounding box center [1232, 311] width 616 height 37
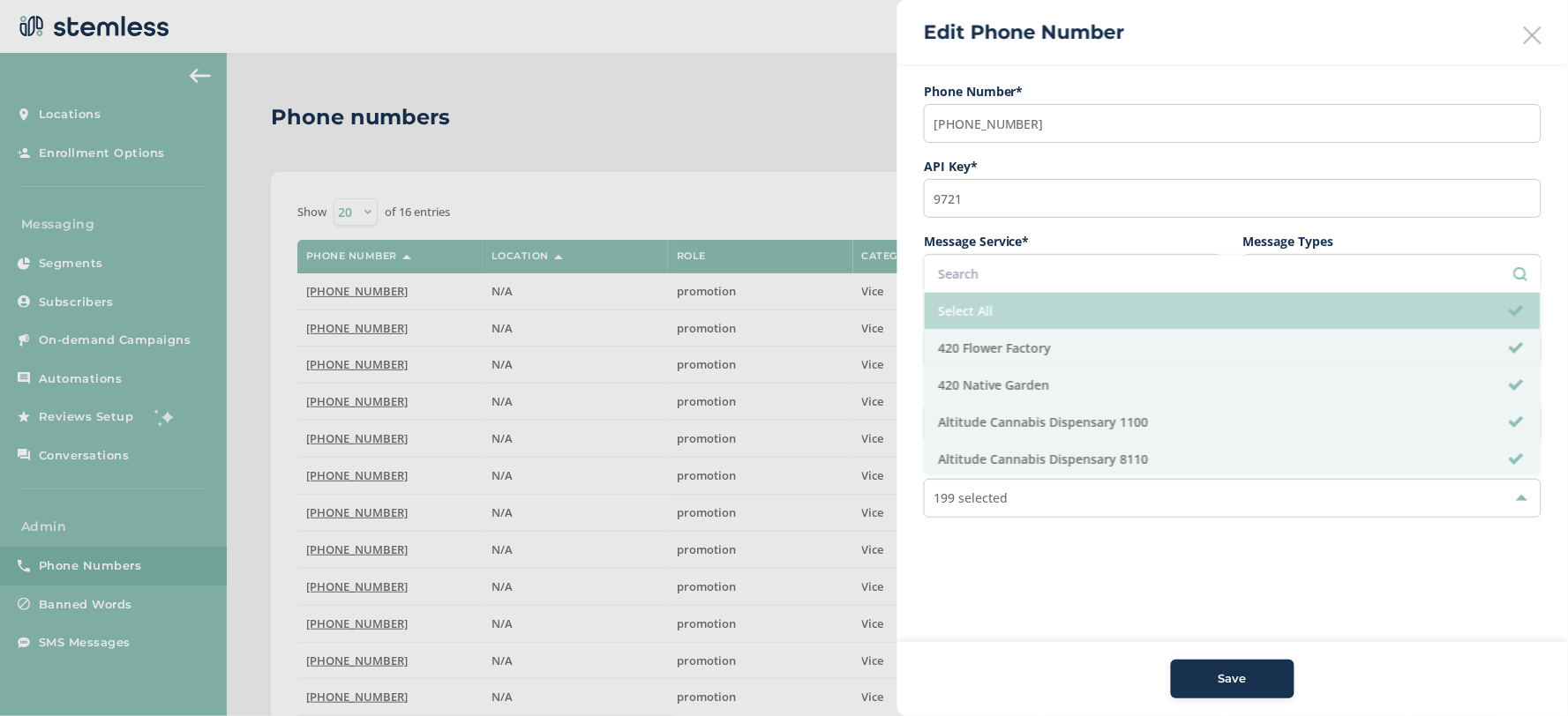
click at [1012, 319] on li "Select All" at bounding box center [1232, 311] width 616 height 37
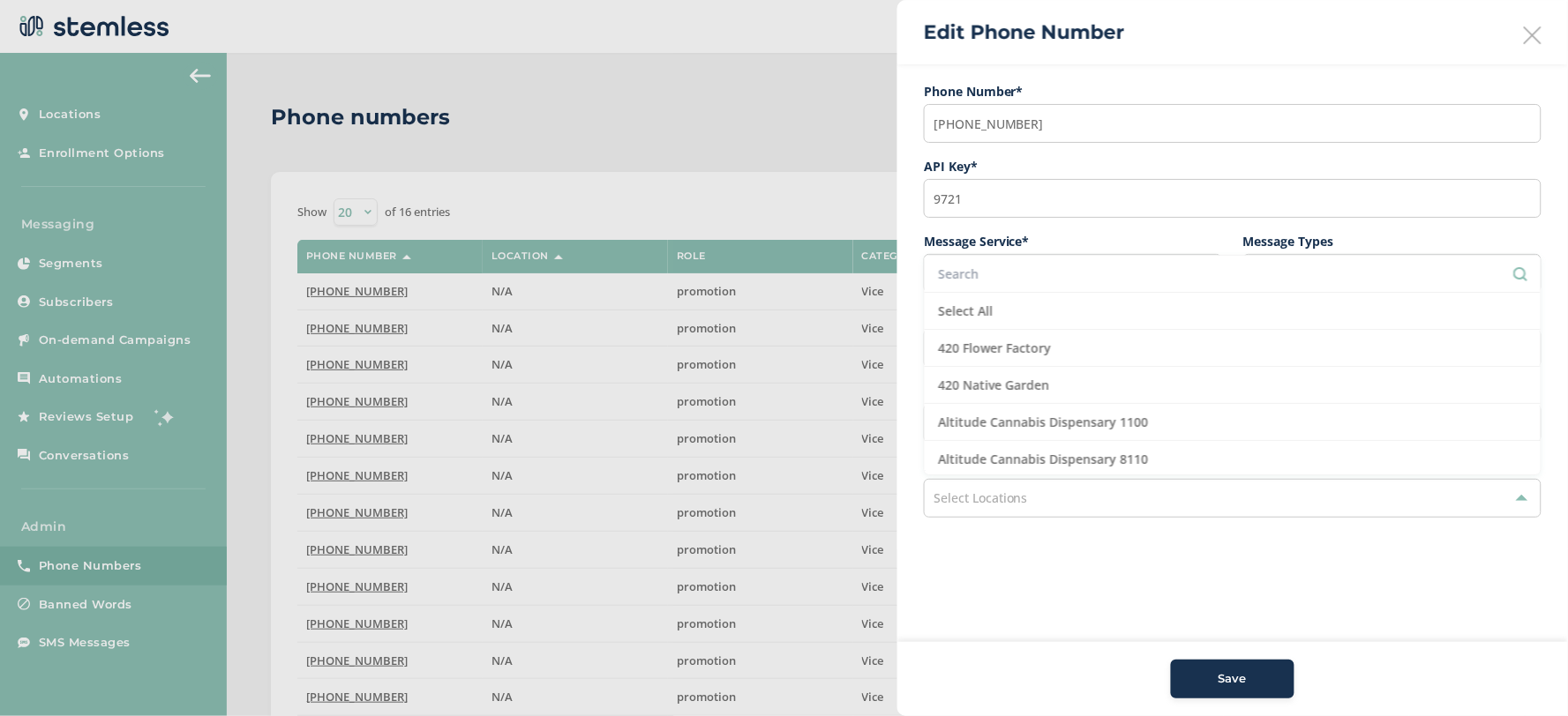
click at [1015, 276] on input "text" at bounding box center [1232, 273] width 589 height 18
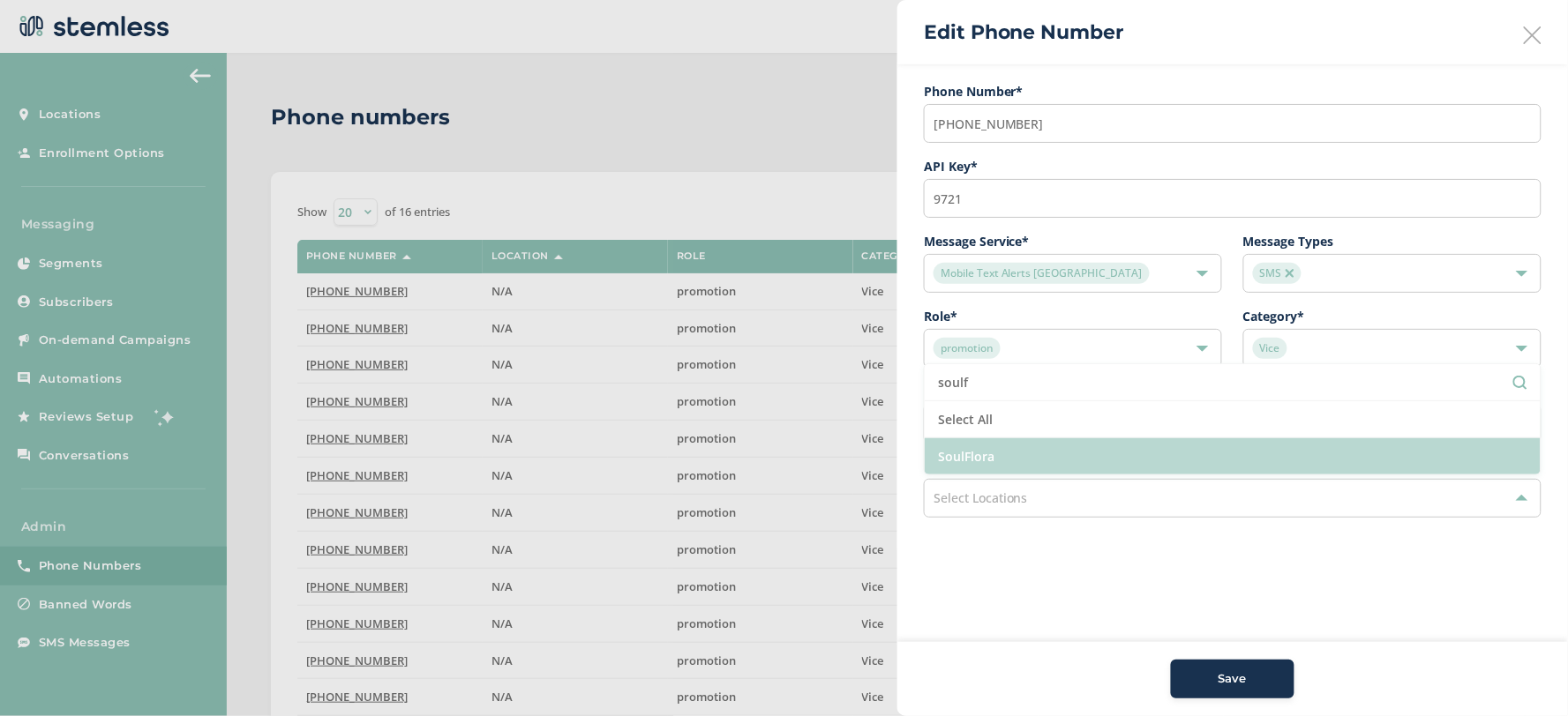
type input "soulf"
click at [1092, 453] on li "SoulFlora" at bounding box center [1232, 456] width 616 height 36
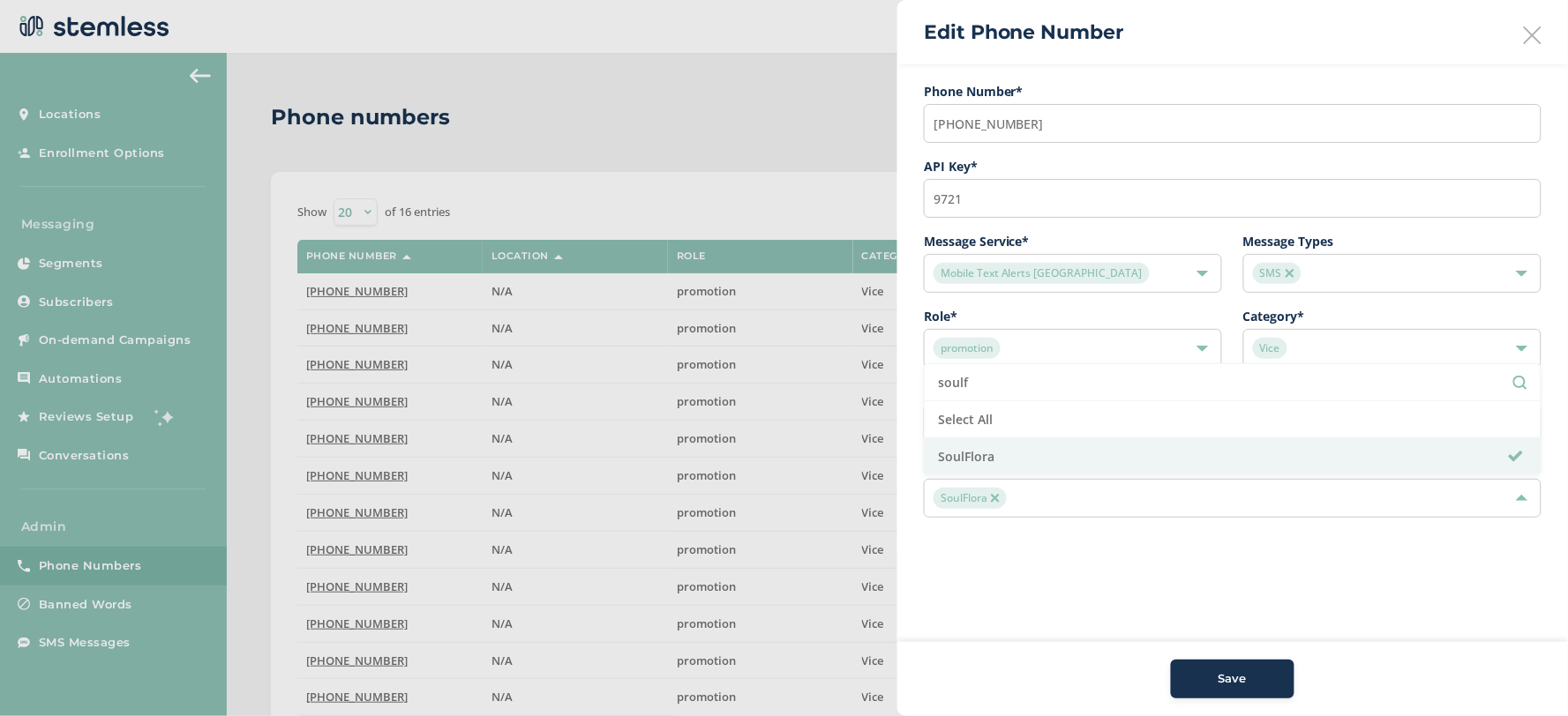
click at [1144, 576] on aside "Edit Phone Number Phone Number* (877) 762-3834 API Key * 9721 Message Service *…" at bounding box center [1233, 358] width 670 height 716
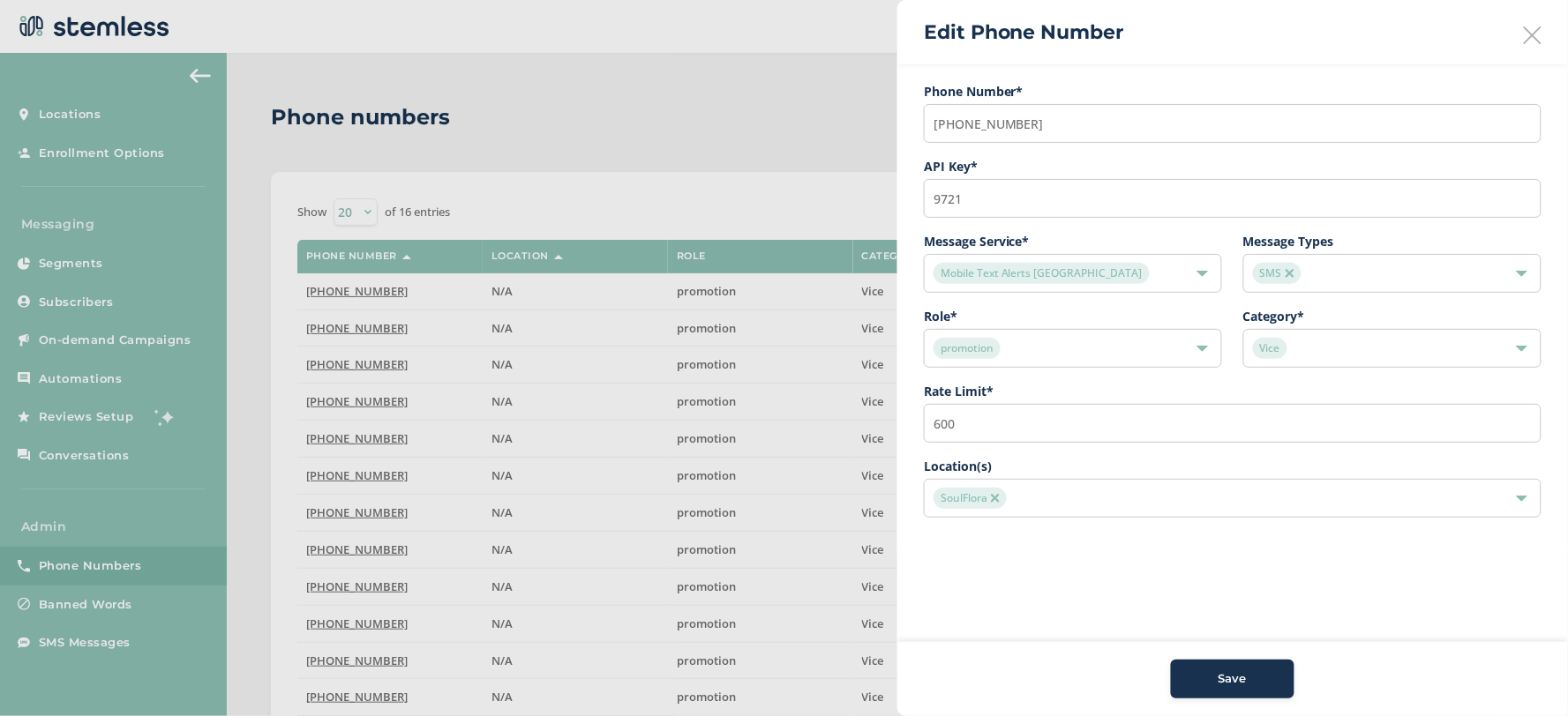
click at [1231, 667] on button "Save" at bounding box center [1232, 679] width 123 height 39
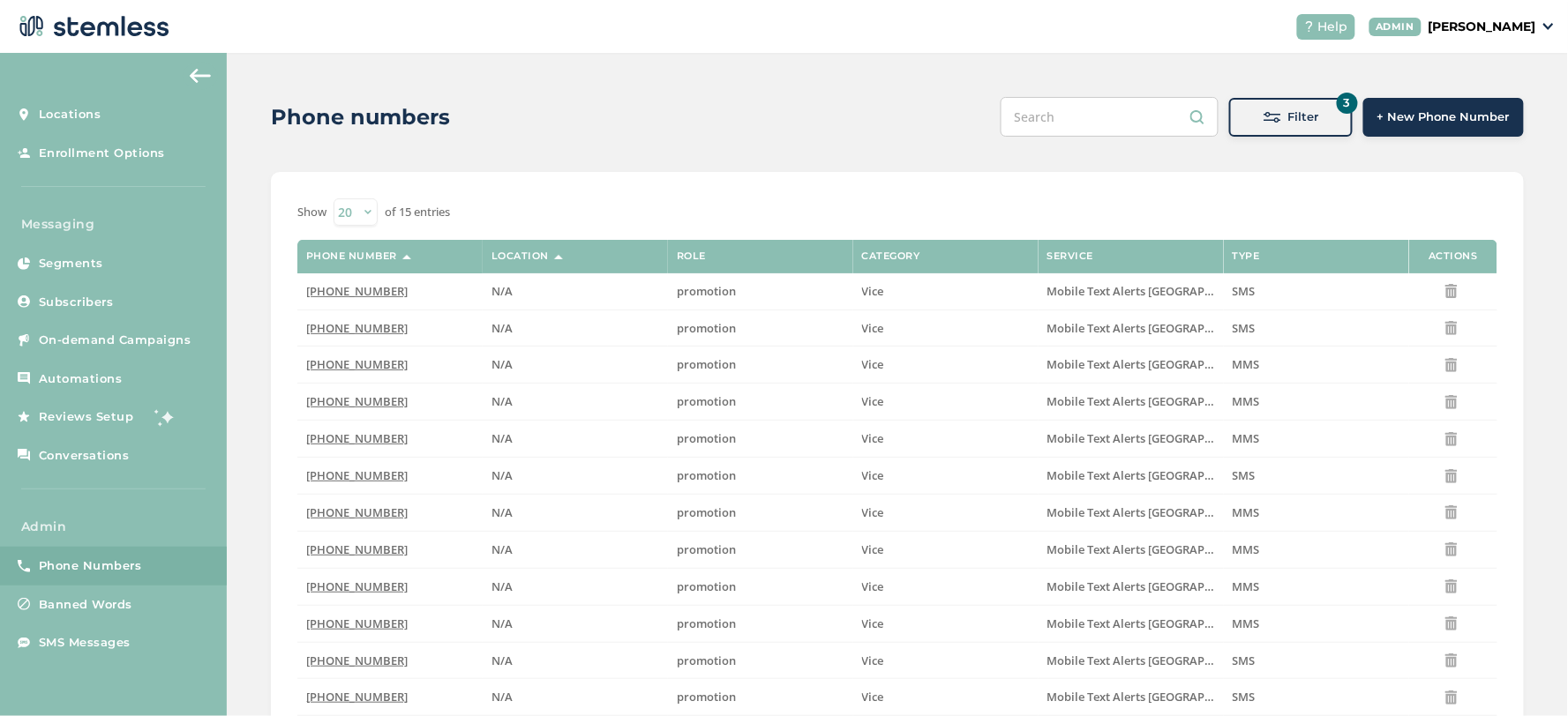
click at [1303, 117] on span "Filter" at bounding box center [1303, 117] width 31 height 17
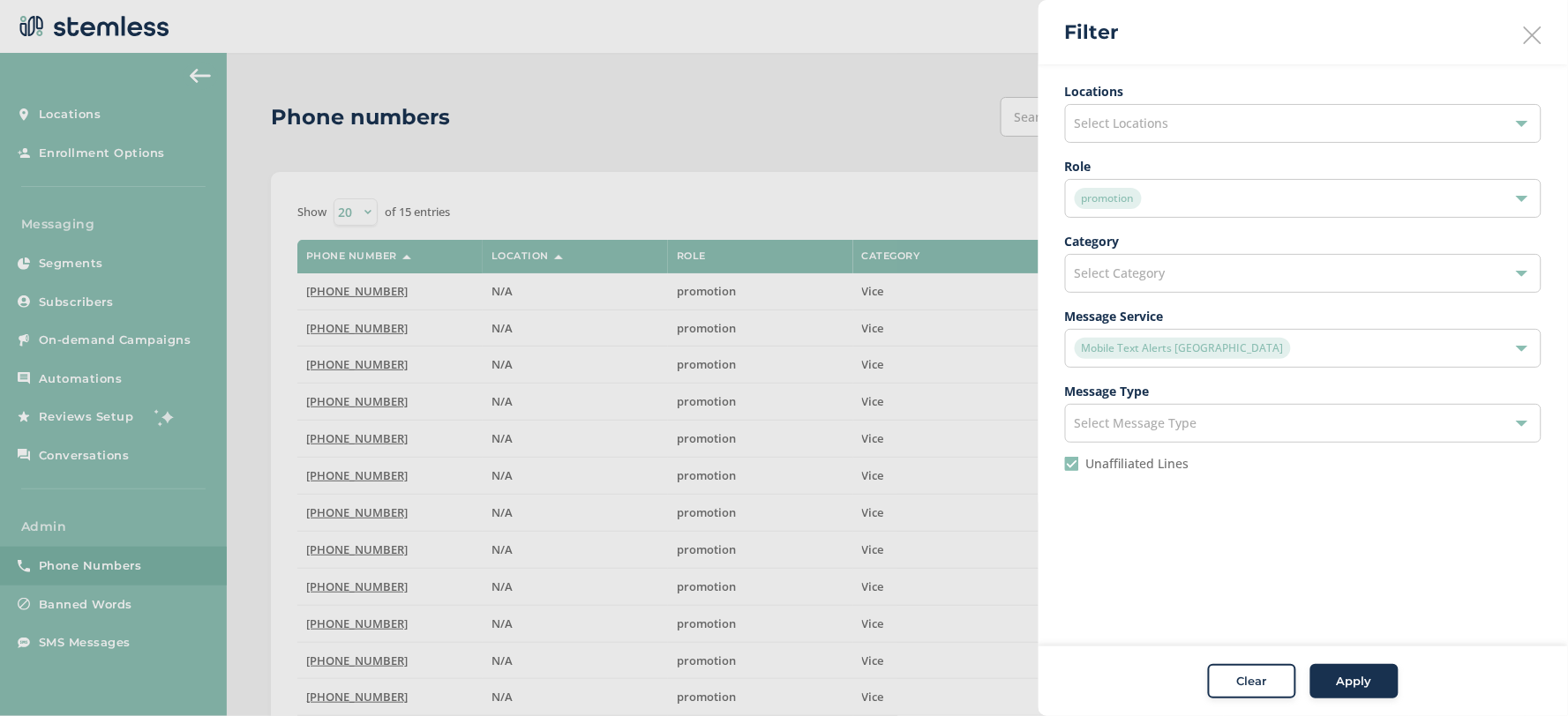
click at [1071, 473] on li "Unaffiliated Lines" at bounding box center [1303, 472] width 477 height 29
click at [1071, 465] on input "Unaffiliated Lines" at bounding box center [1071, 464] width 14 height 14
checkbox input "false"
click at [1163, 195] on div "promotion" at bounding box center [1294, 199] width 439 height 21
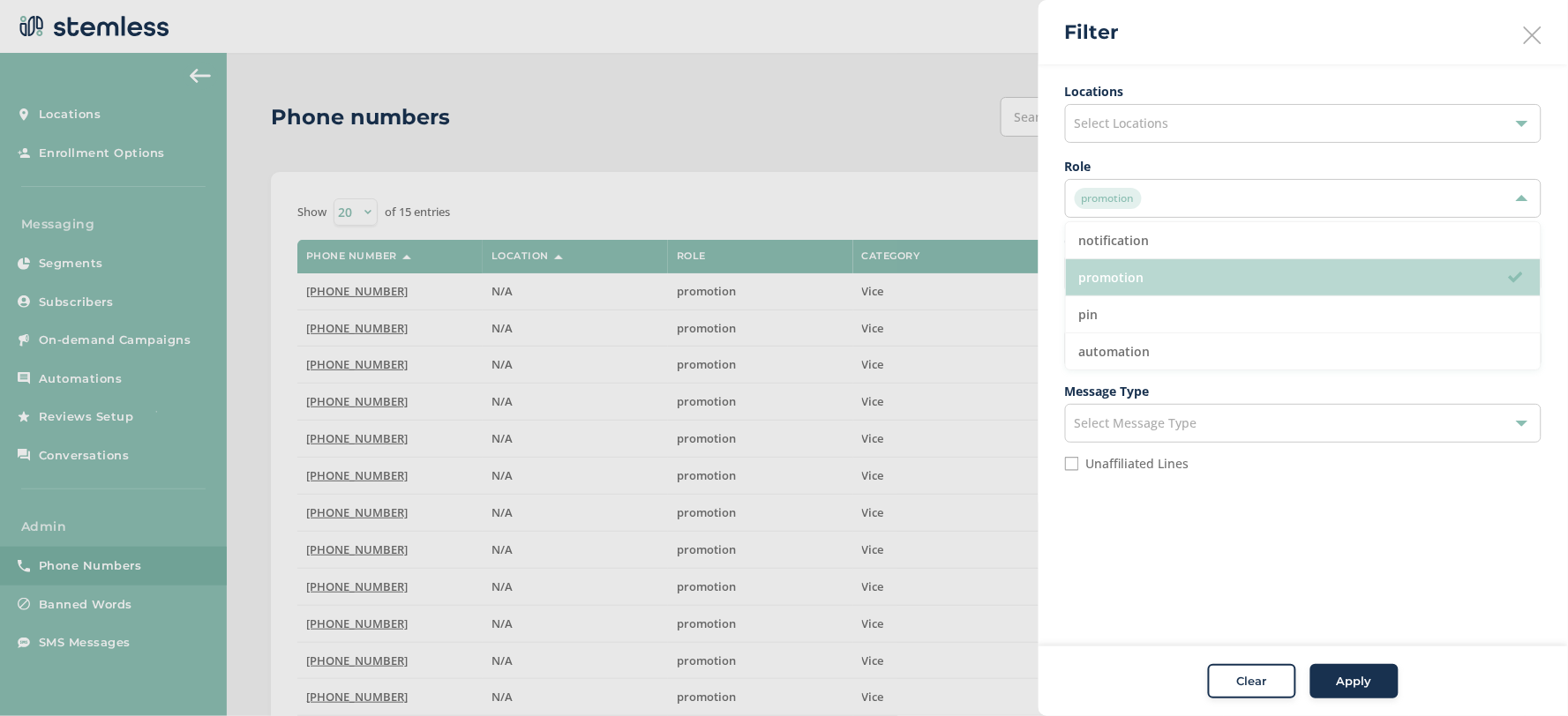
click at [1148, 268] on li "promotion" at bounding box center [1303, 278] width 475 height 37
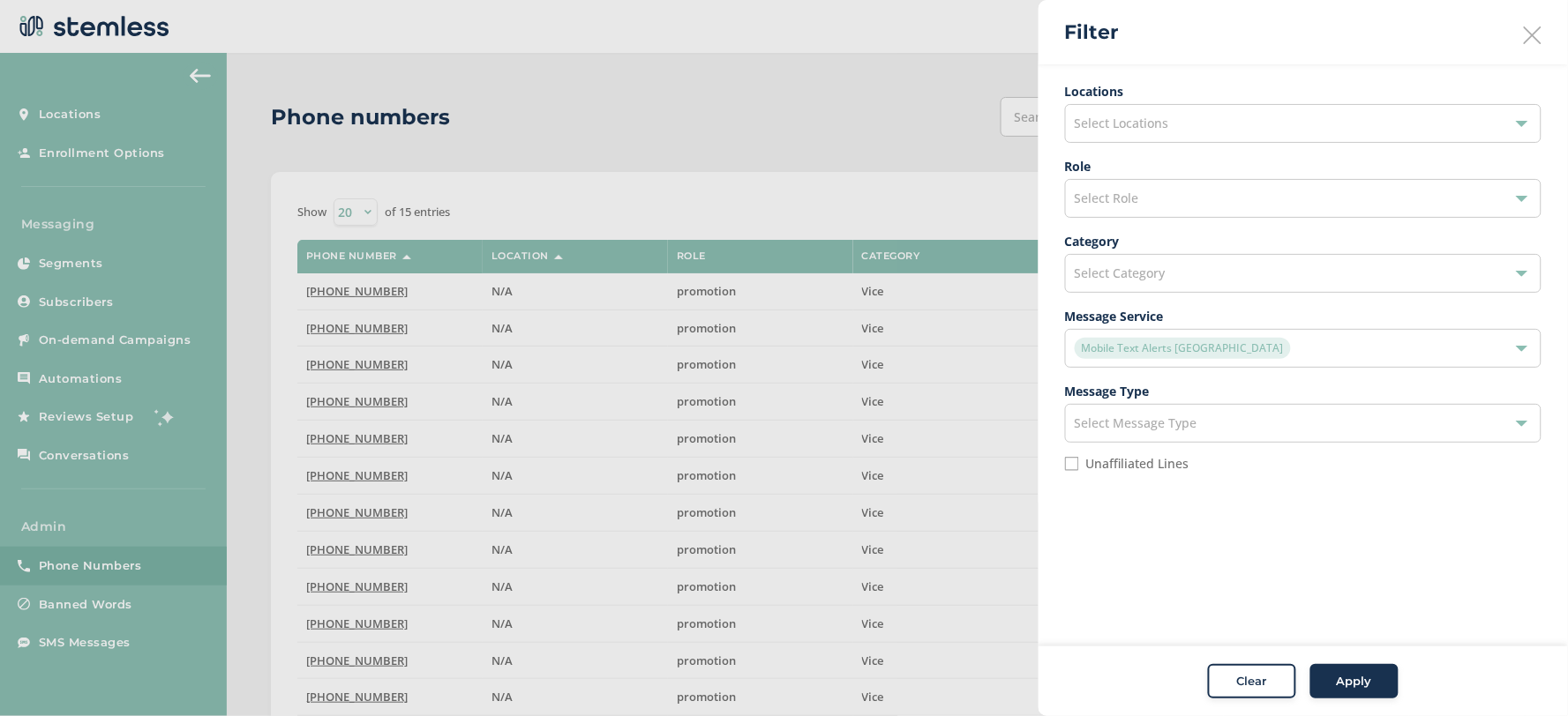
click at [1147, 122] on span "Select Locations" at bounding box center [1121, 123] width 95 height 17
drag, startPoint x: 1128, startPoint y: 178, endPoint x: 1134, endPoint y: 166, distance: 13.4
click at [1130, 174] on li at bounding box center [1303, 165] width 475 height 37
click at [1201, 163] on input "text" at bounding box center [1303, 165] width 448 height 18
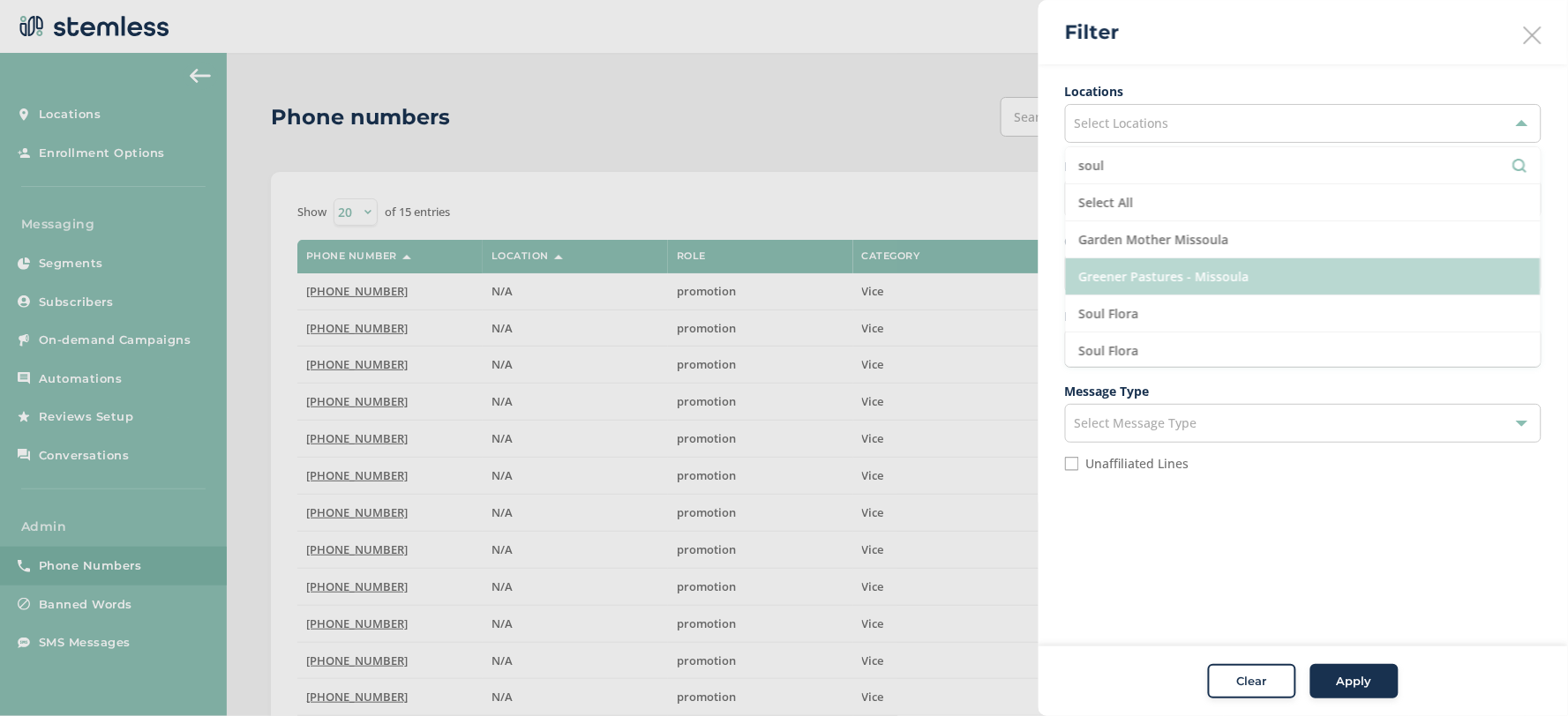
scroll to position [40, 0]
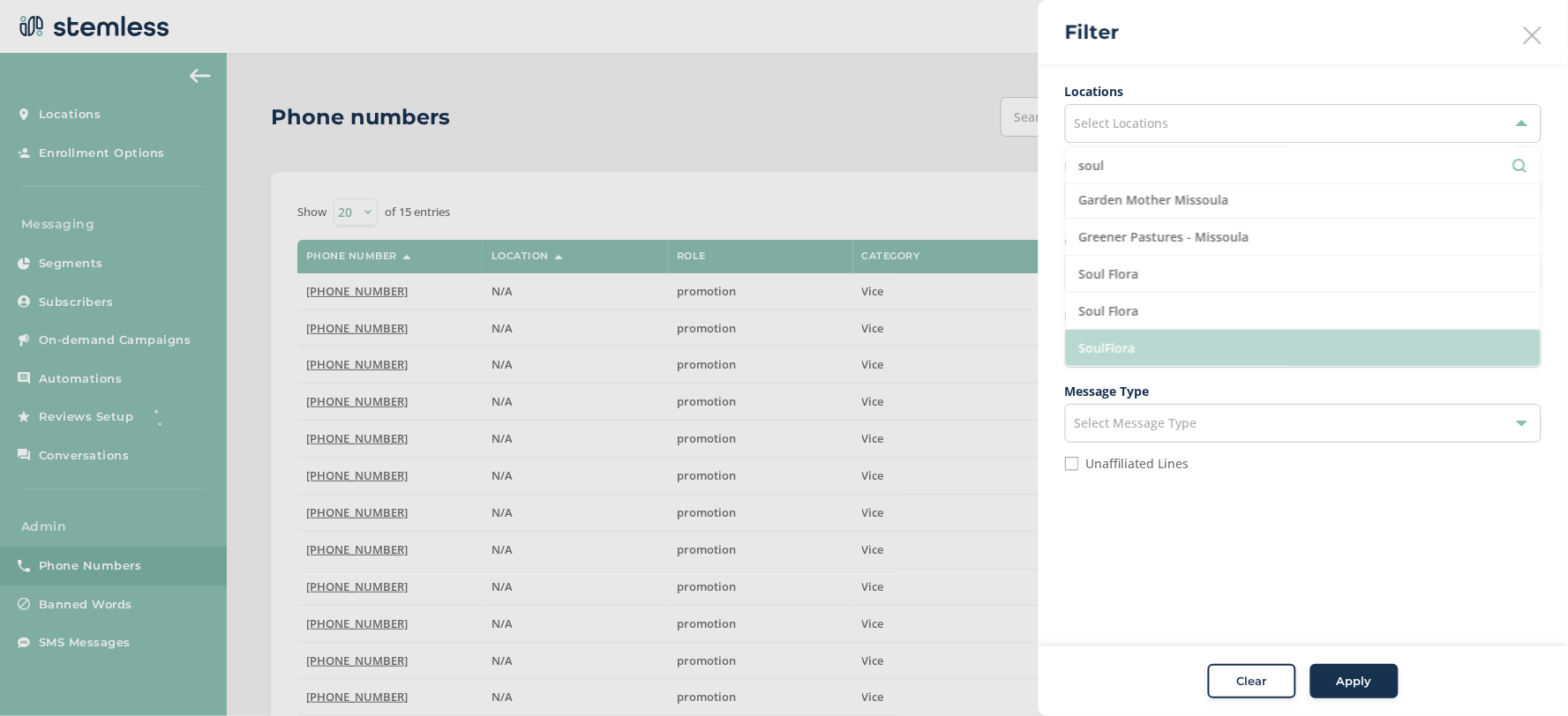
type input "soul"
click at [1155, 332] on li "SoulFlora" at bounding box center [1303, 348] width 475 height 36
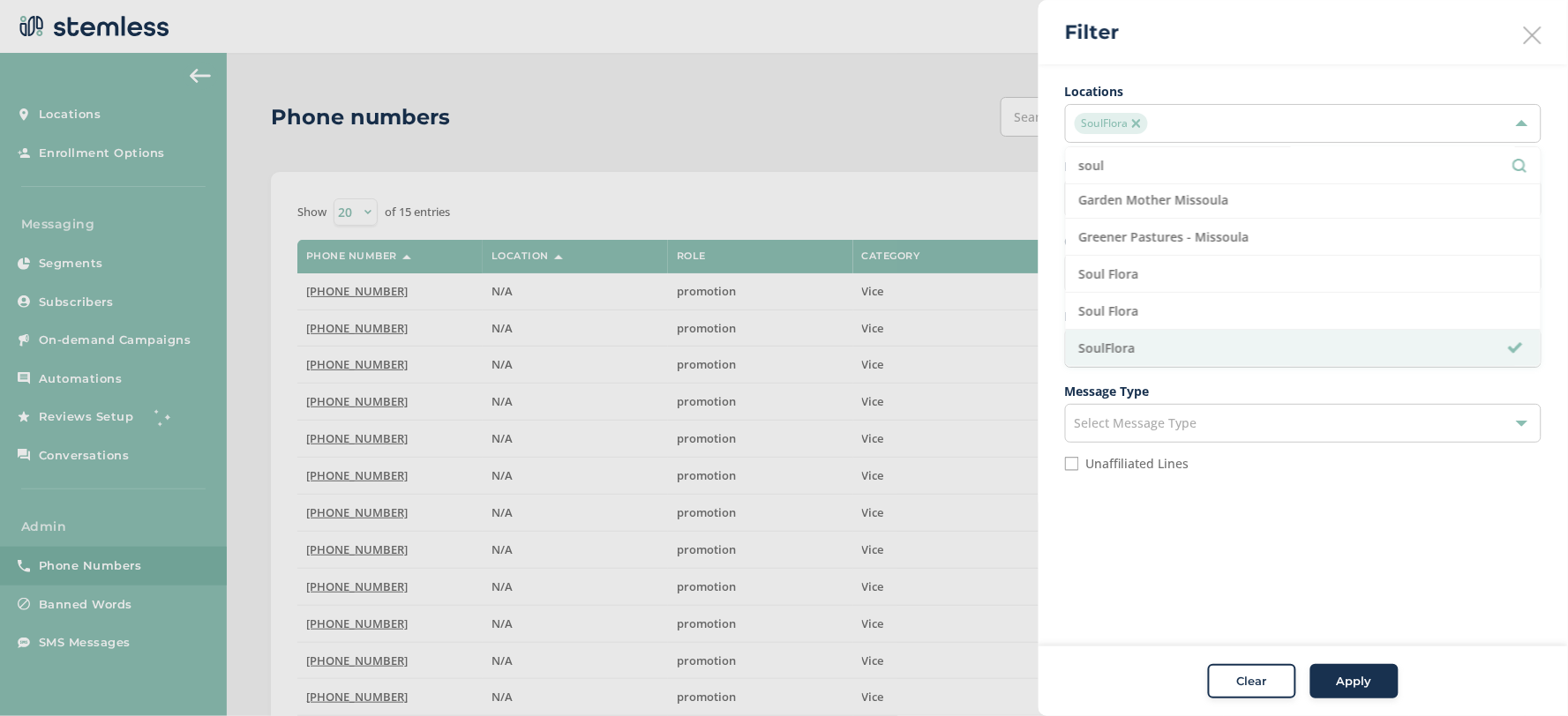
click at [1307, 598] on aside "Filter Locations SoulFlora soul Select All Garden Mother Missoula Greener Pastu…" at bounding box center [1303, 358] width 529 height 716
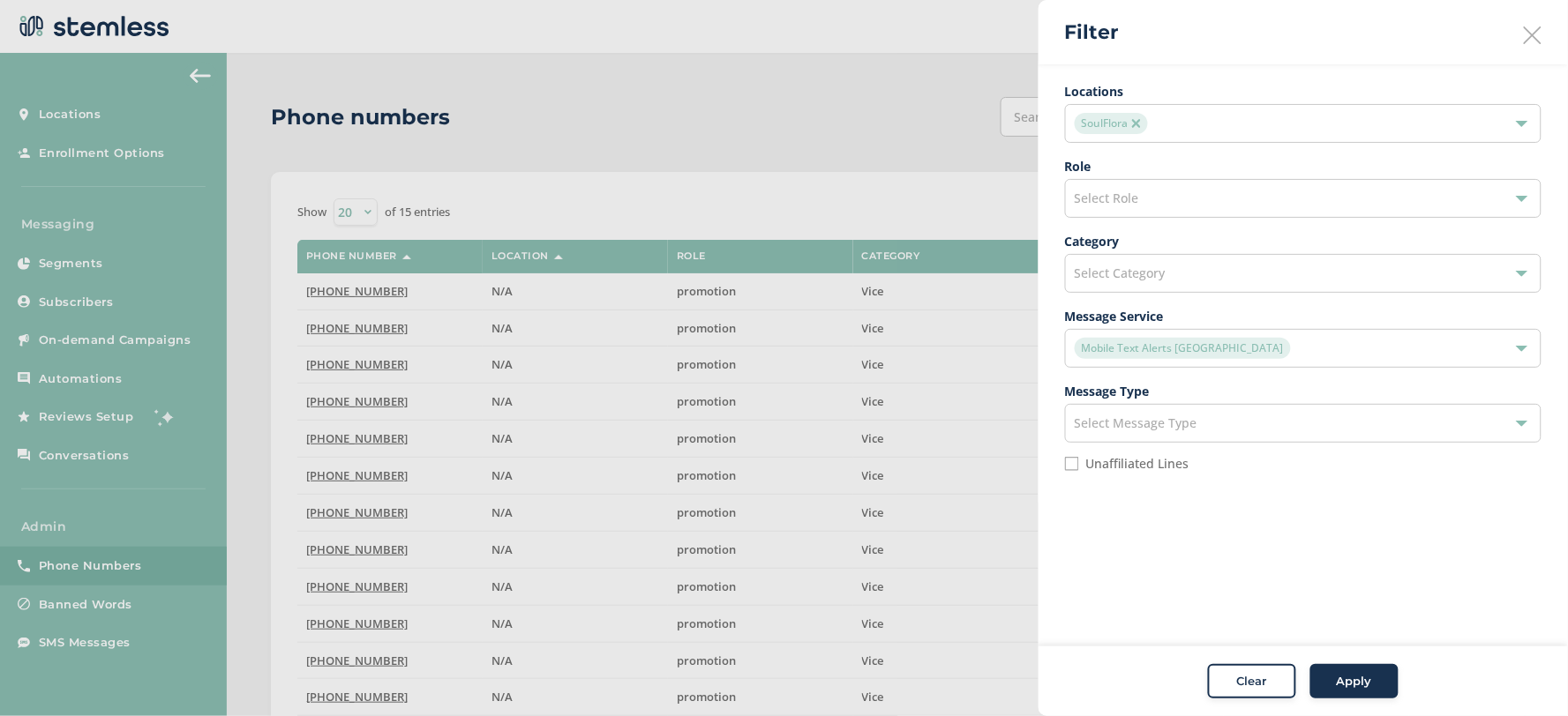
click at [1356, 682] on span "Apply" at bounding box center [1354, 682] width 35 height 17
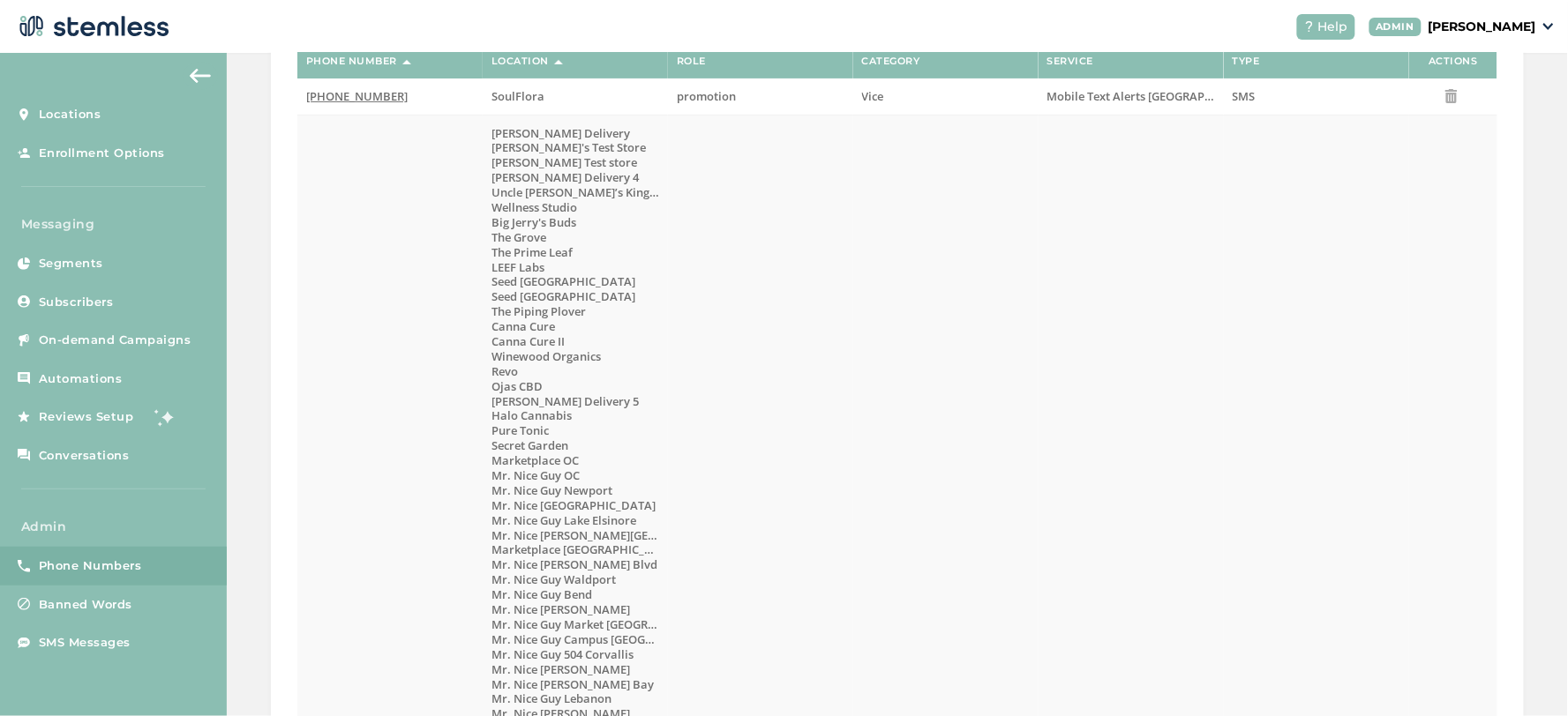
scroll to position [0, 0]
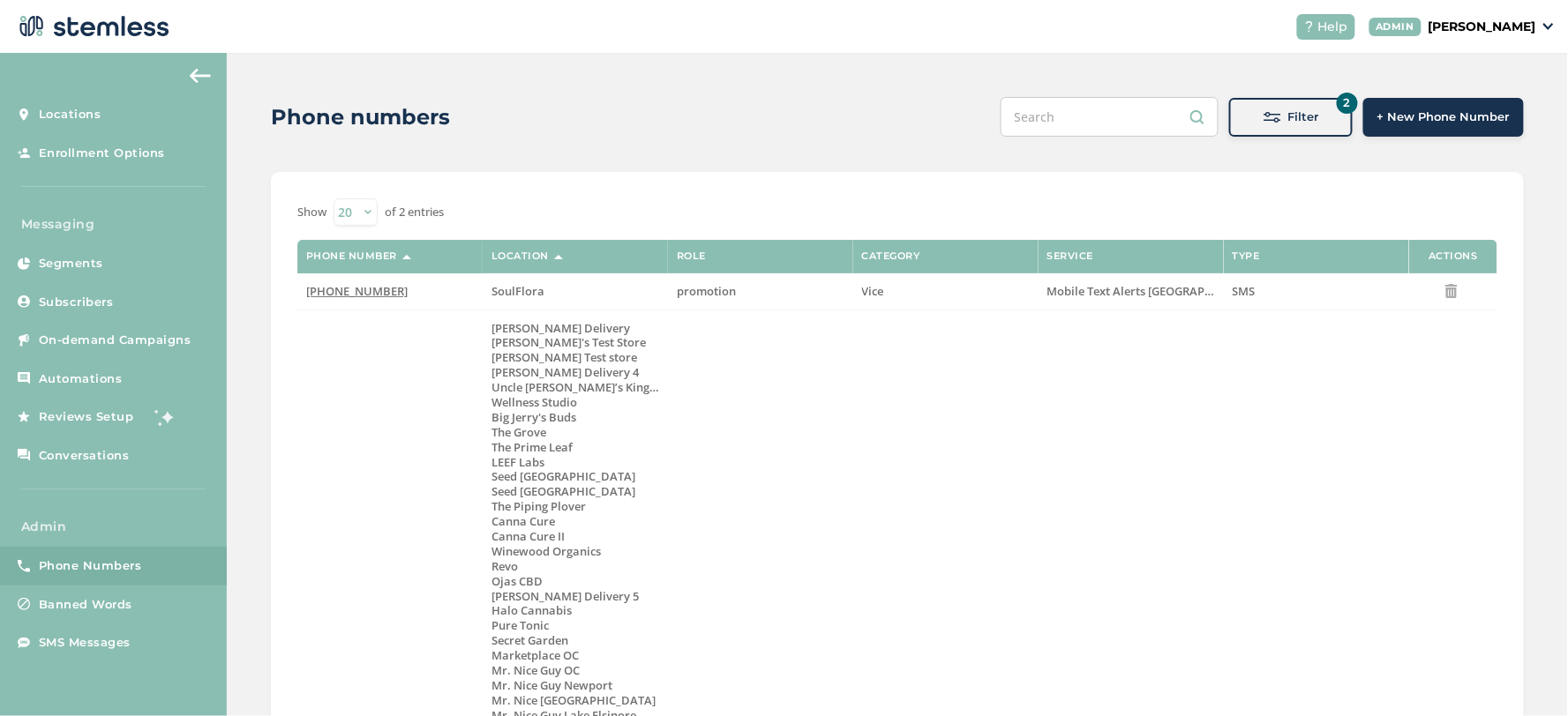
click at [1288, 117] on span "Filter" at bounding box center [1303, 117] width 31 height 17
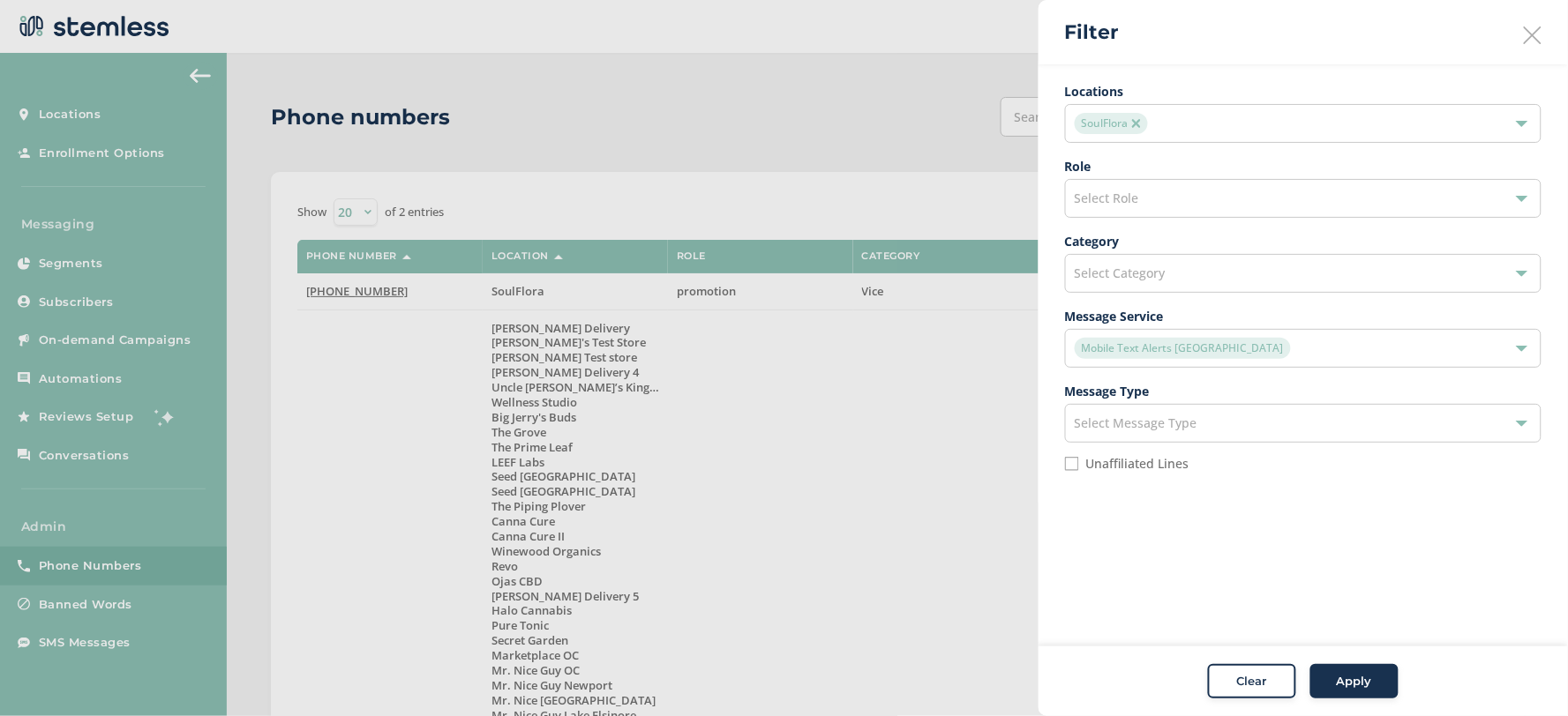
click at [1135, 122] on img at bounding box center [1135, 123] width 9 height 9
click at [1238, 348] on div "Mobile Text Alerts NC" at bounding box center [1294, 348] width 439 height 21
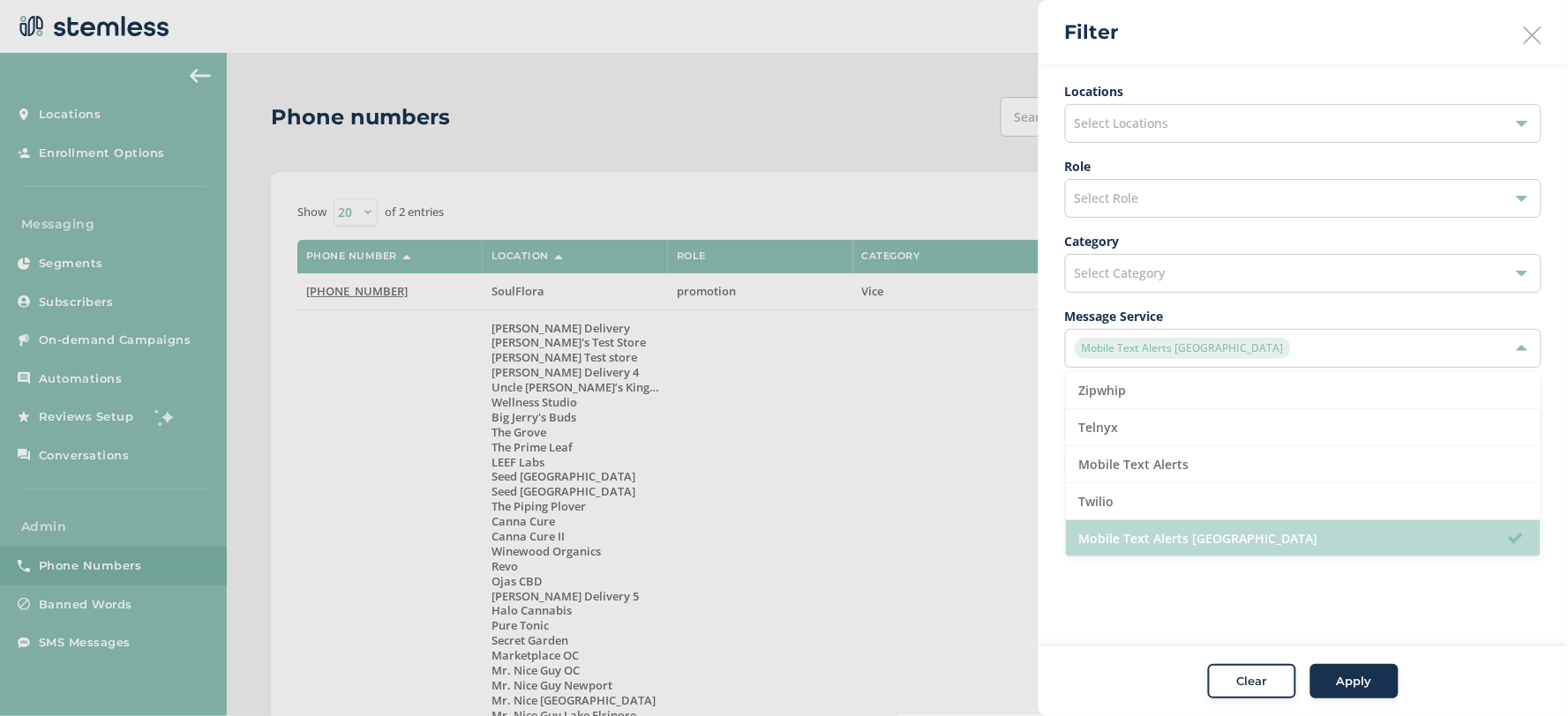
click at [1174, 541] on li "Mobile Text Alerts NC" at bounding box center [1303, 538] width 475 height 36
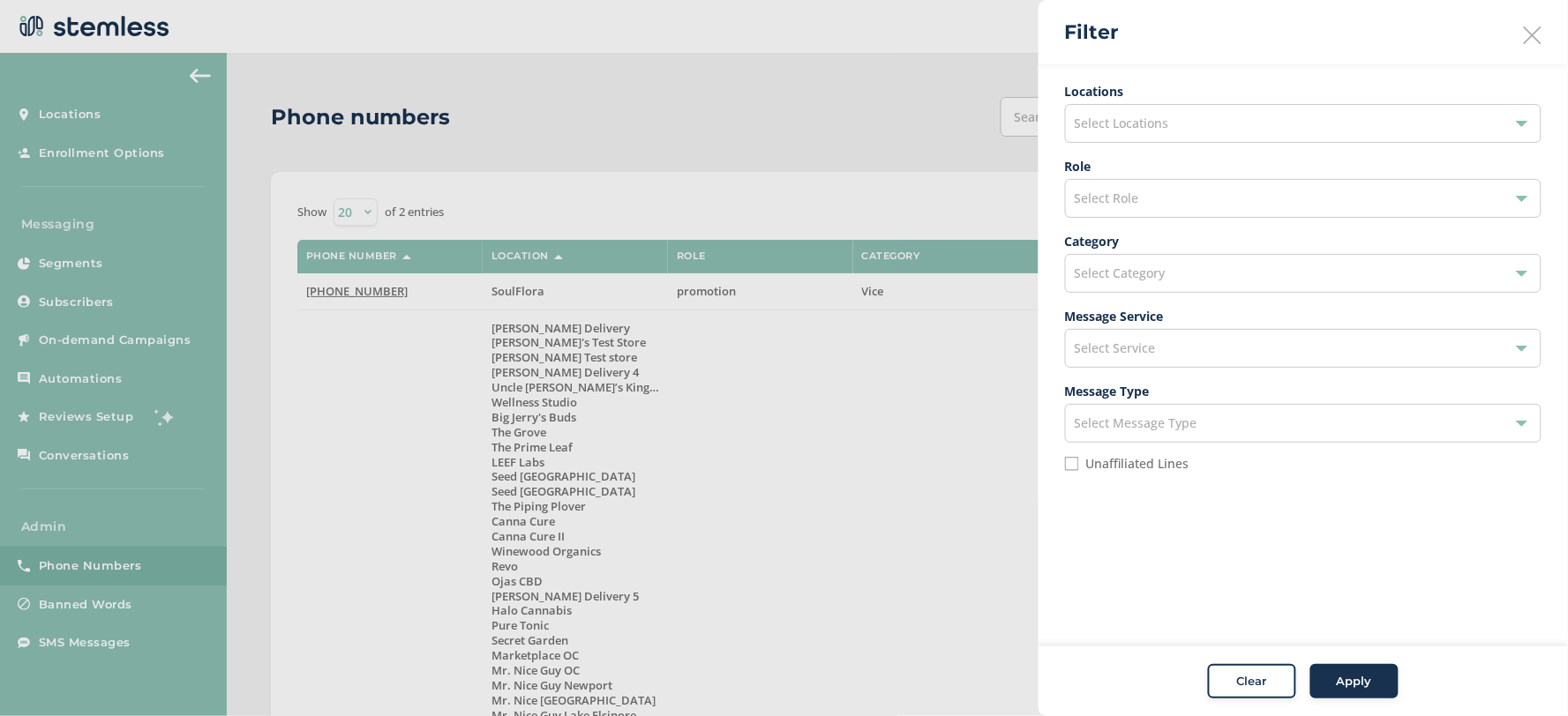
click at [1148, 198] on div "Select Role" at bounding box center [1303, 199] width 477 height 39
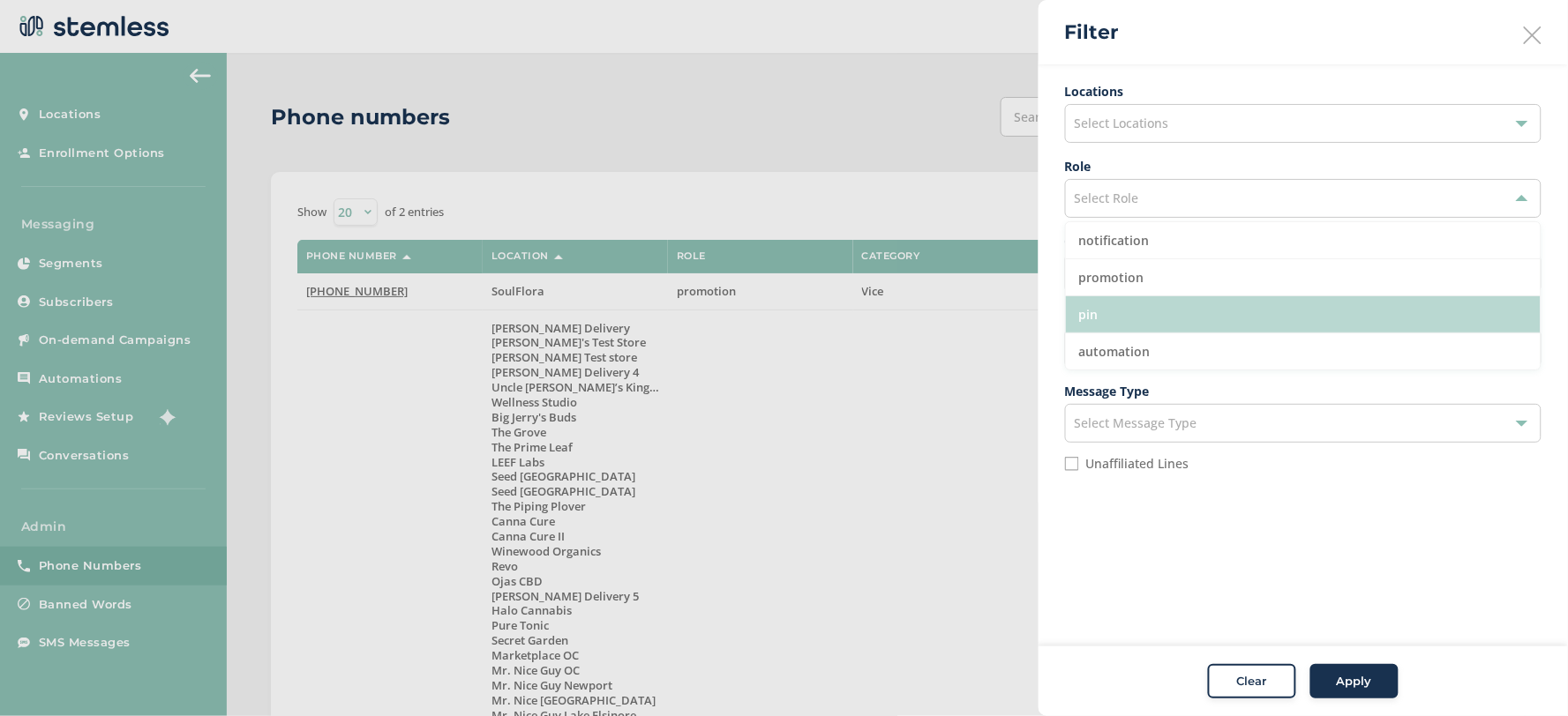
click at [1143, 316] on li "pin" at bounding box center [1303, 314] width 475 height 37
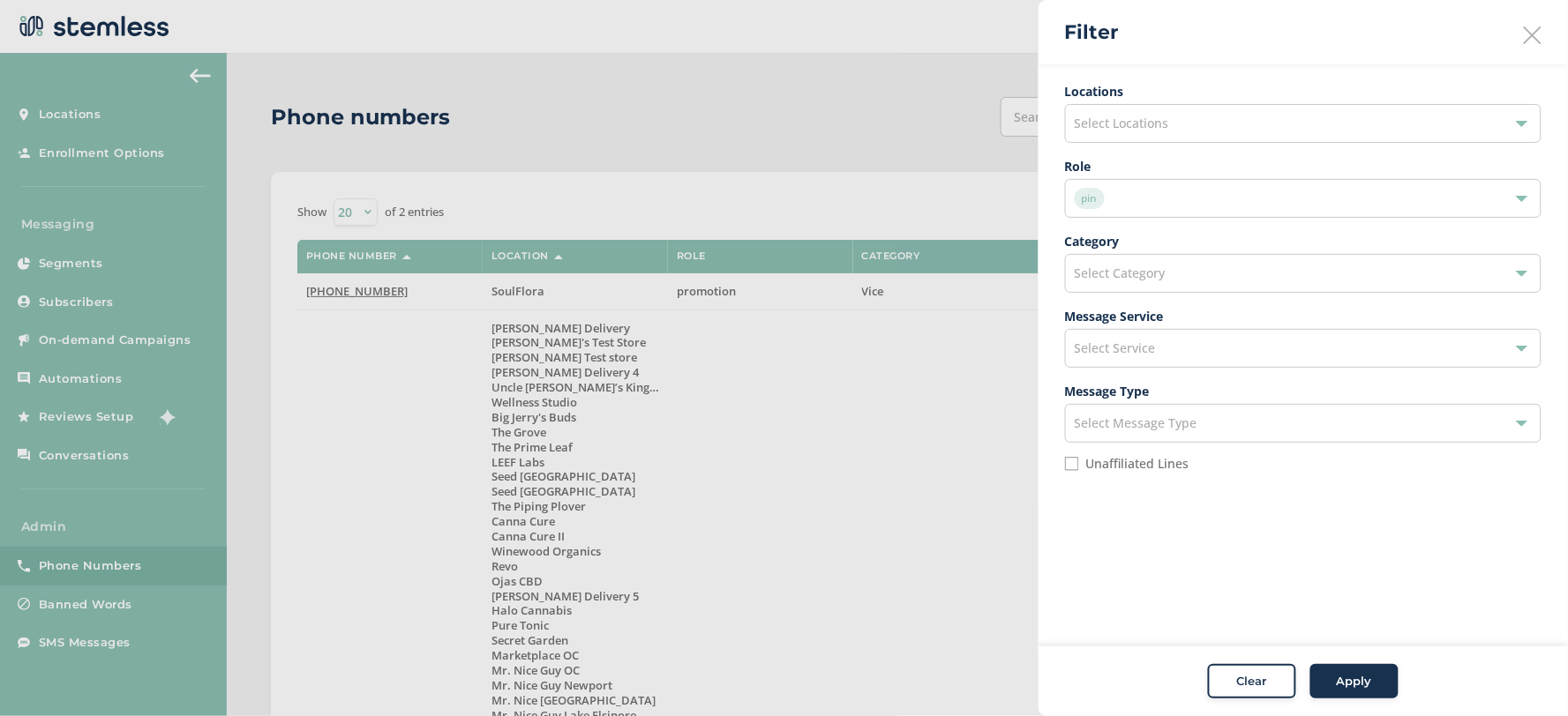
click at [1362, 690] on button "Apply" at bounding box center [1354, 682] width 88 height 35
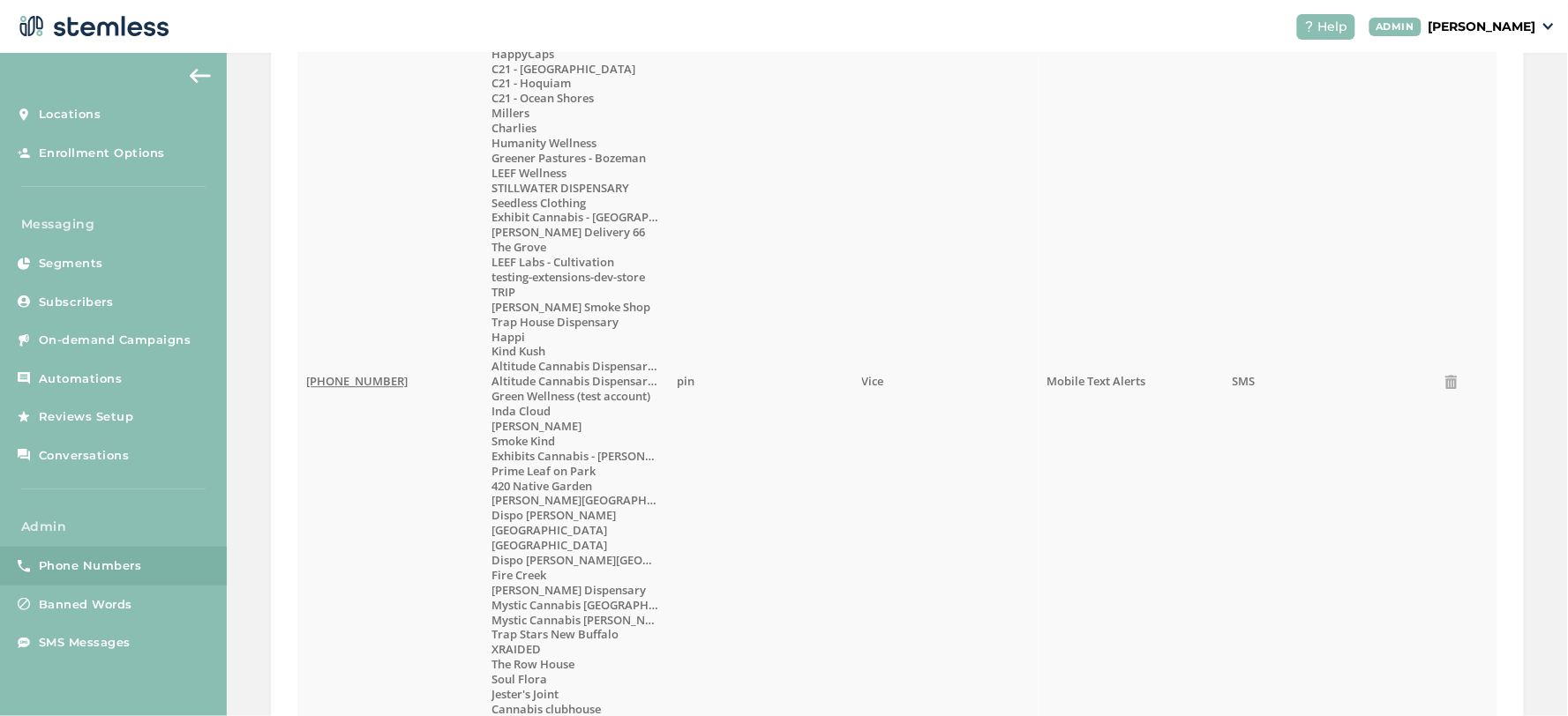
scroll to position [1176, 0]
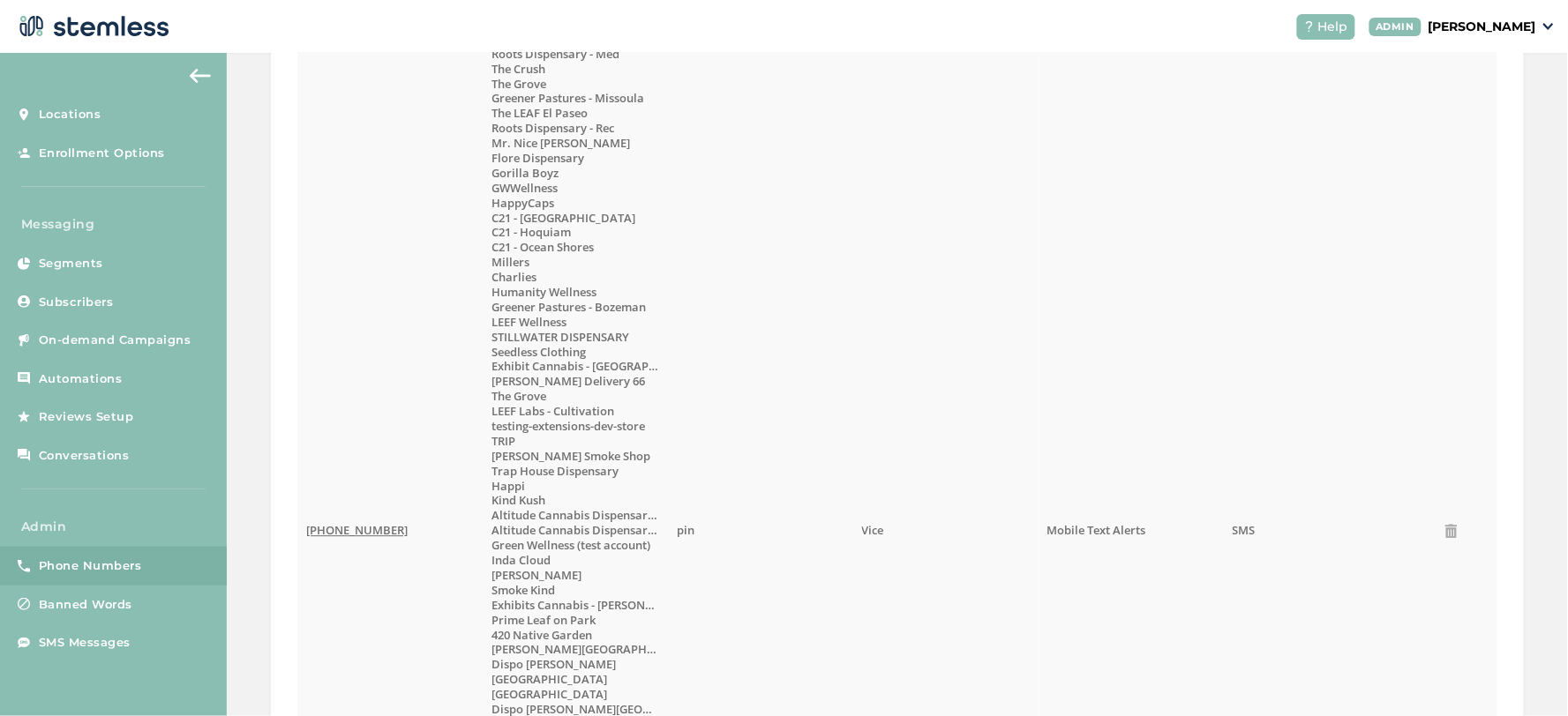
click at [342, 528] on span "(833) 596-3031" at bounding box center [357, 530] width 101 height 16
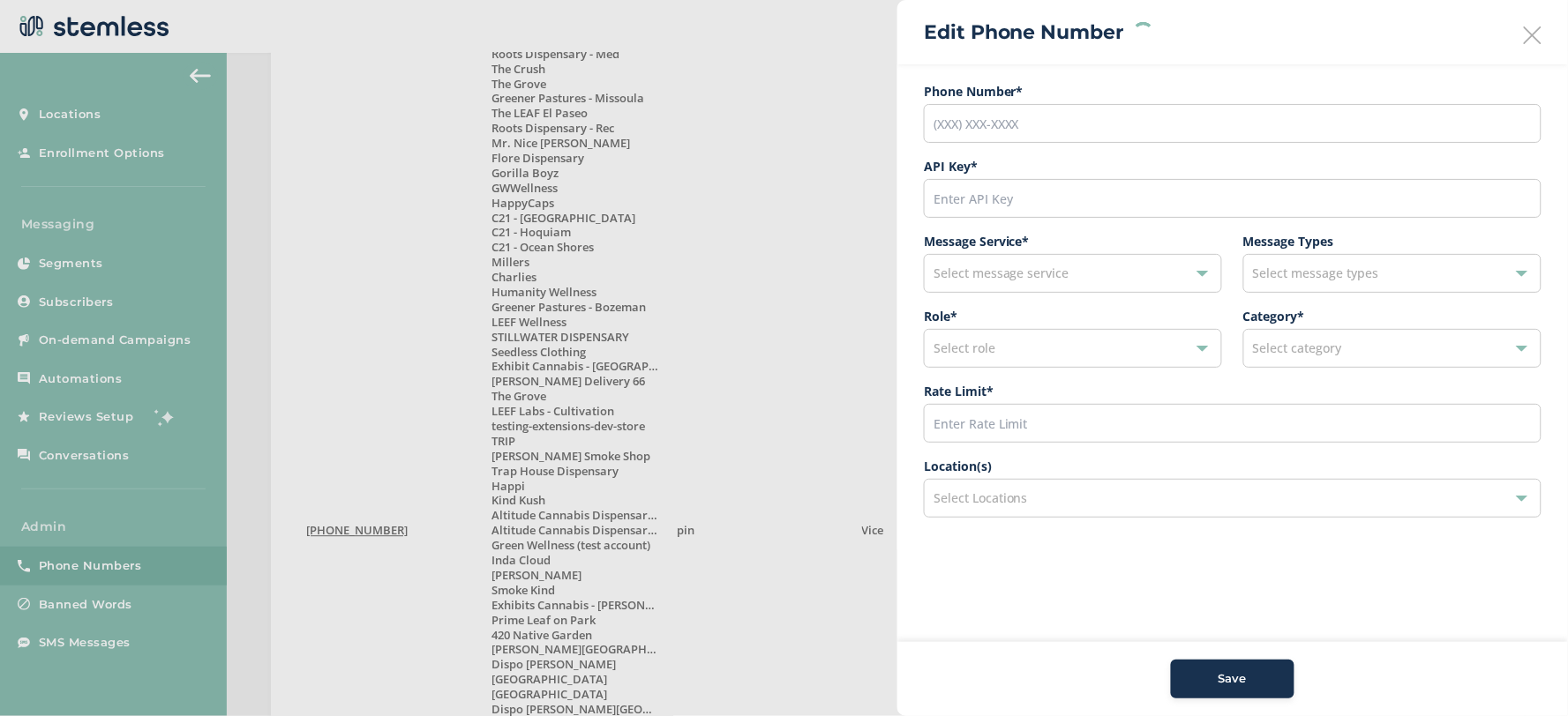
type input "(833) 596-3031"
type input "11565"
type input "200"
click at [1049, 490] on div "191 selected" at bounding box center [1232, 498] width 618 height 39
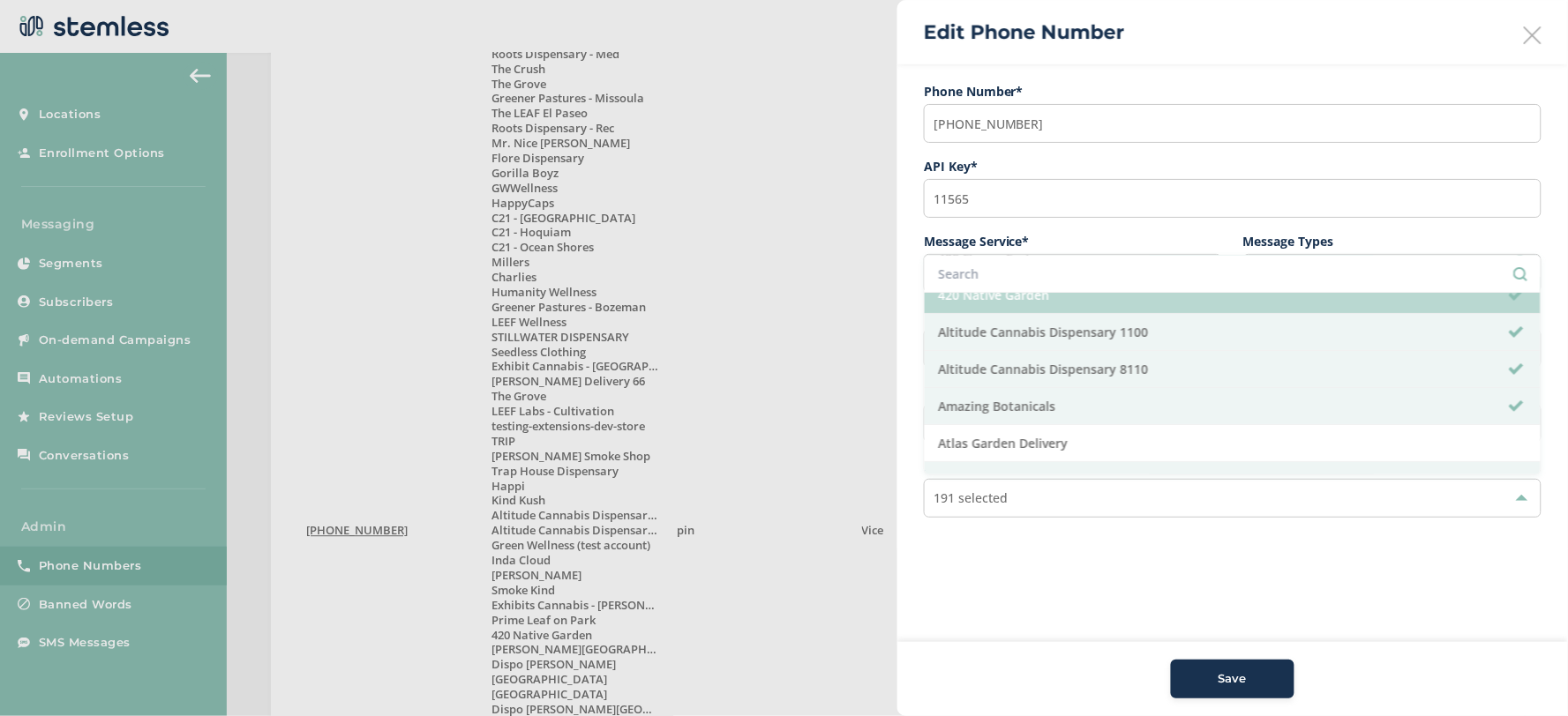
scroll to position [196, 0]
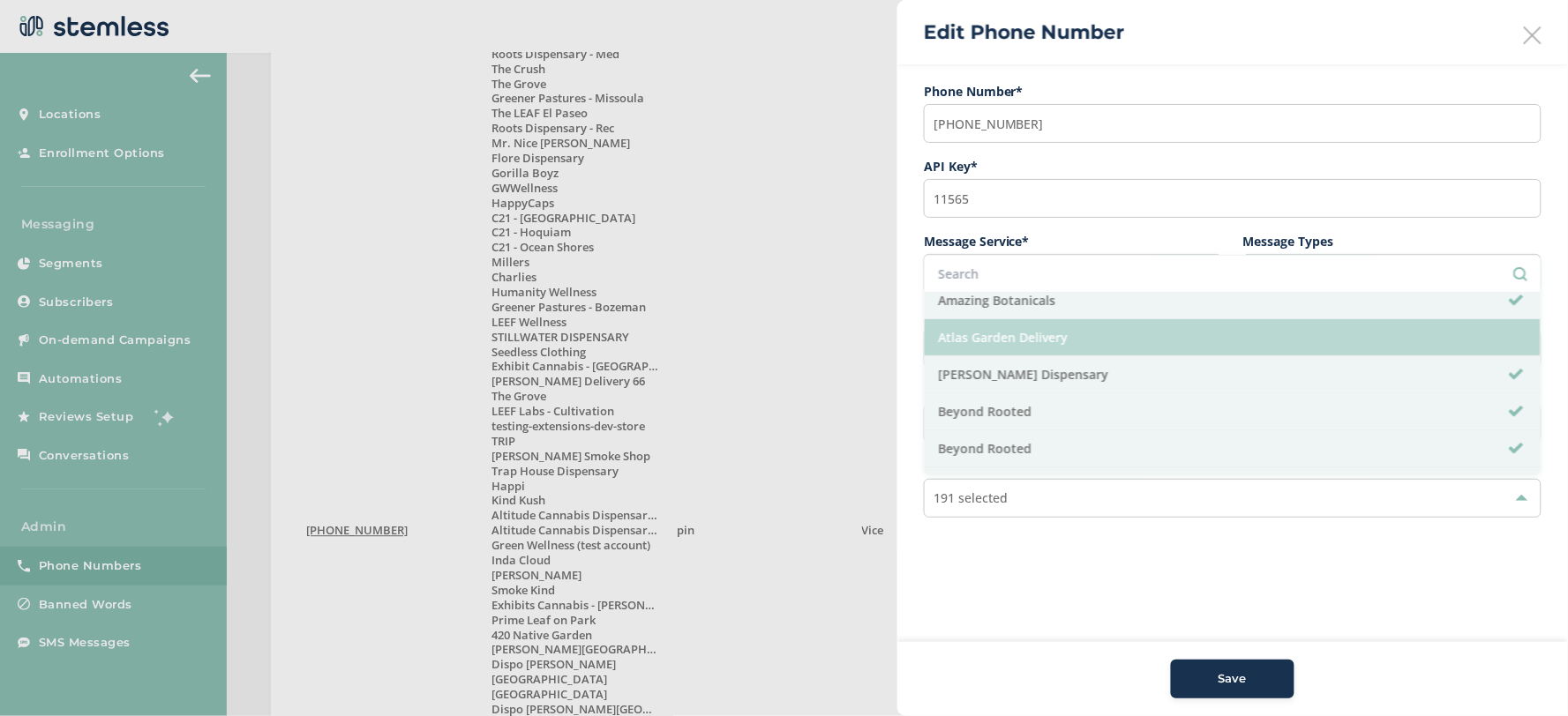
click at [1029, 341] on li "Atlas Garden Delivery" at bounding box center [1232, 337] width 616 height 37
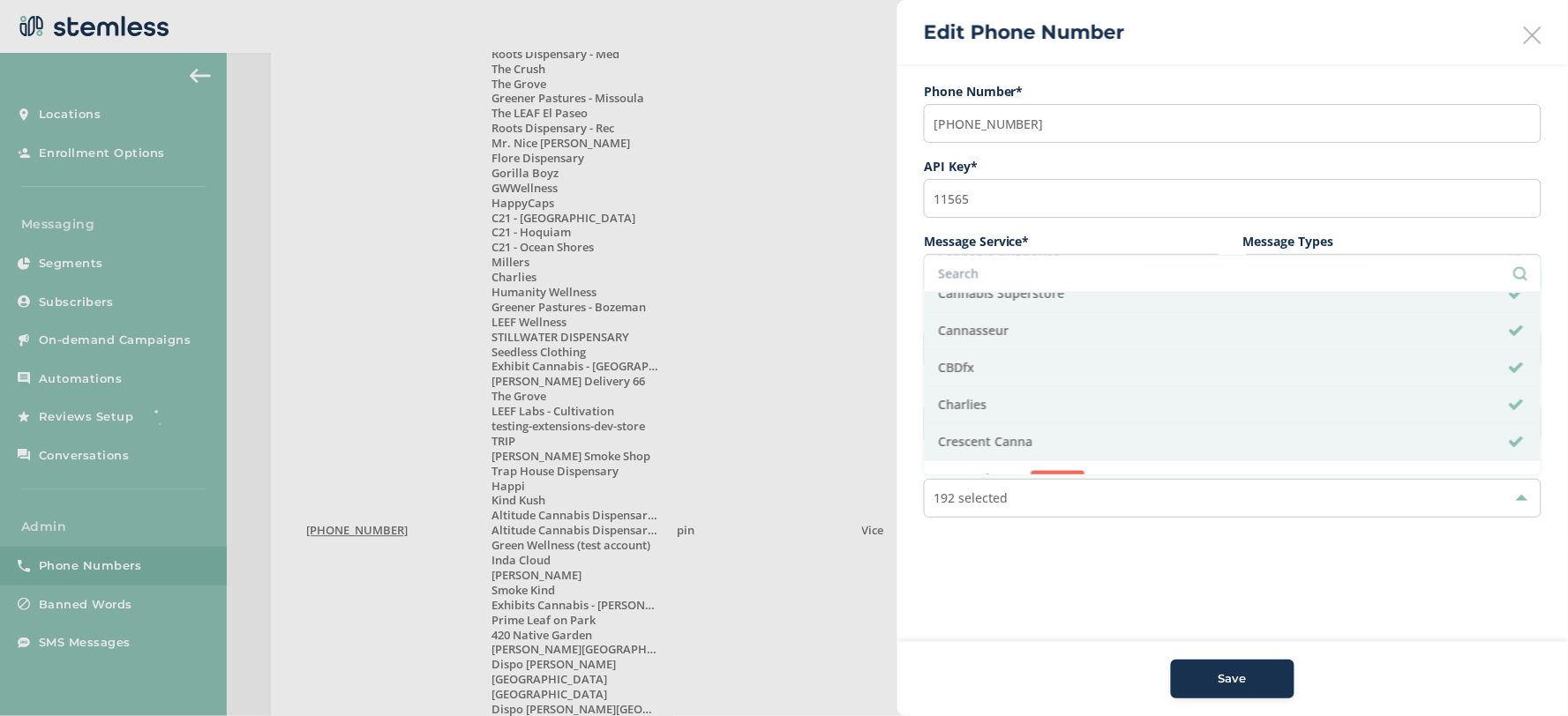
scroll to position [1078, 0]
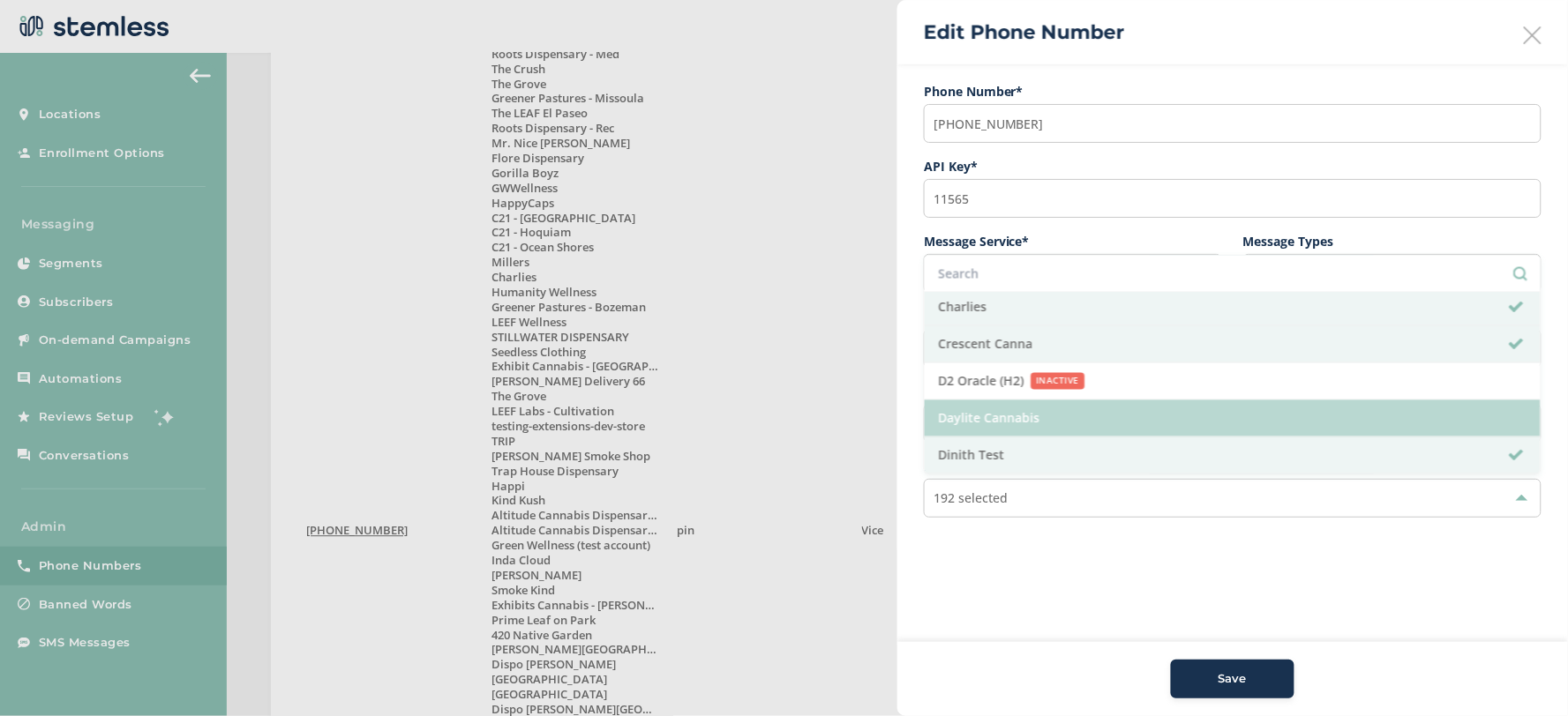
click at [964, 420] on li "Daylite Cannabis" at bounding box center [1232, 418] width 616 height 37
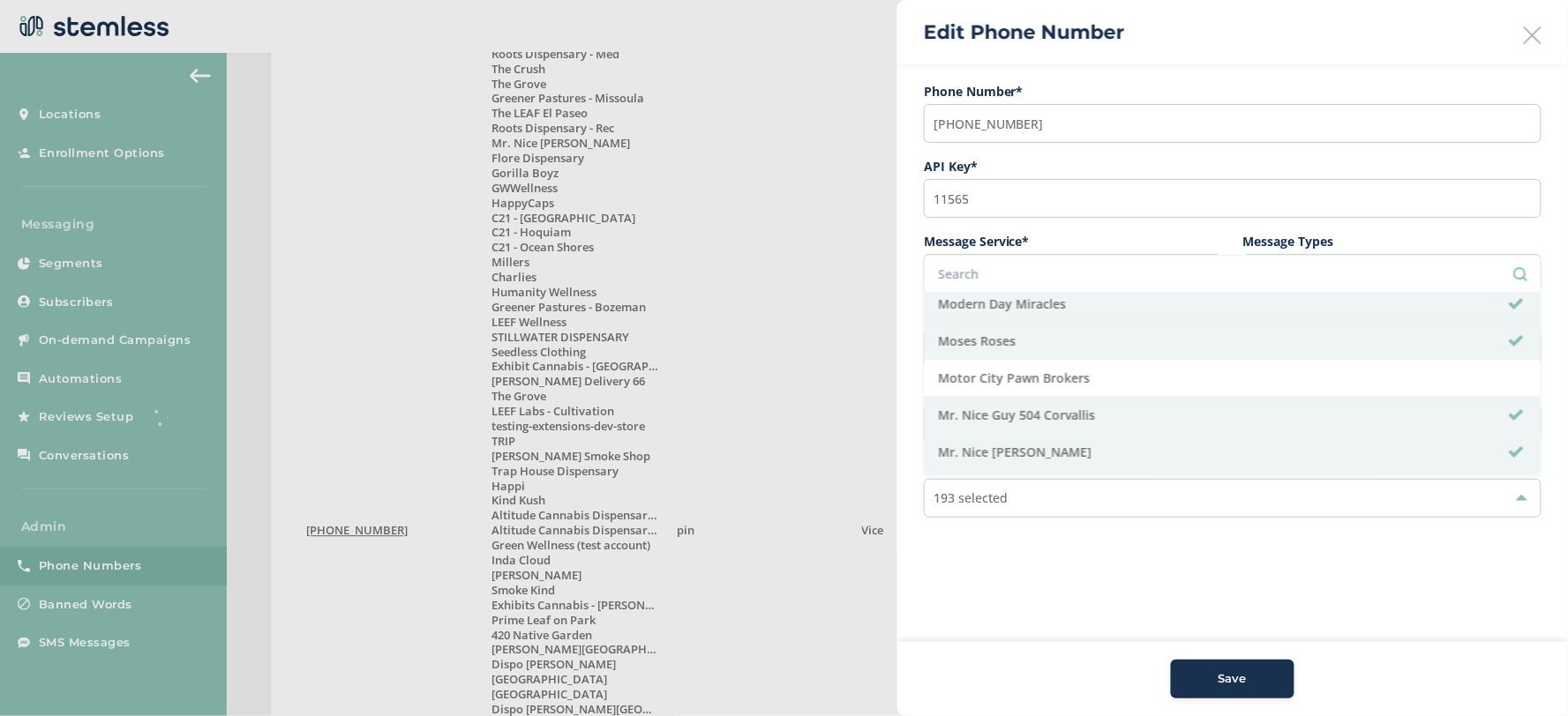
scroll to position [3822, 0]
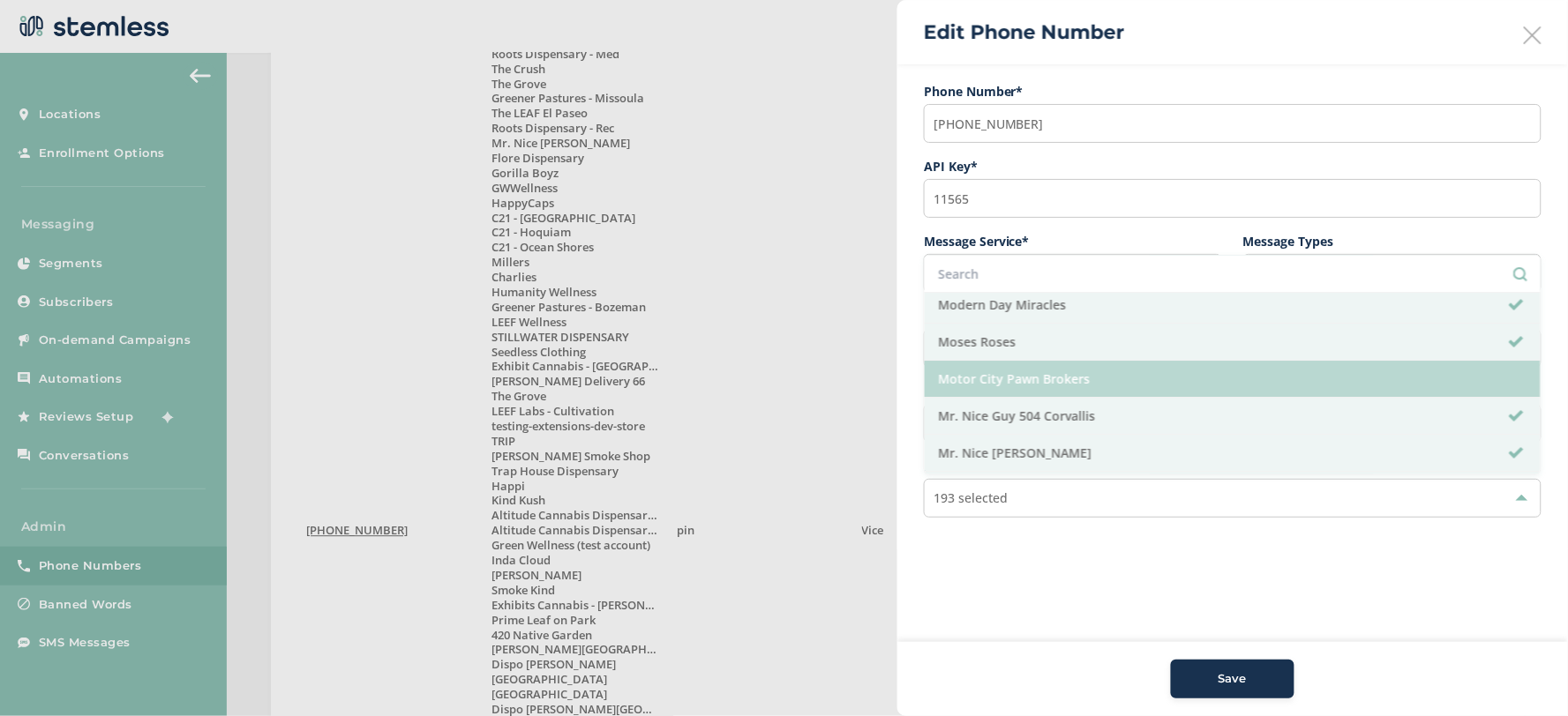
click at [1124, 389] on li "Motor City Pawn Brokers" at bounding box center [1232, 379] width 616 height 37
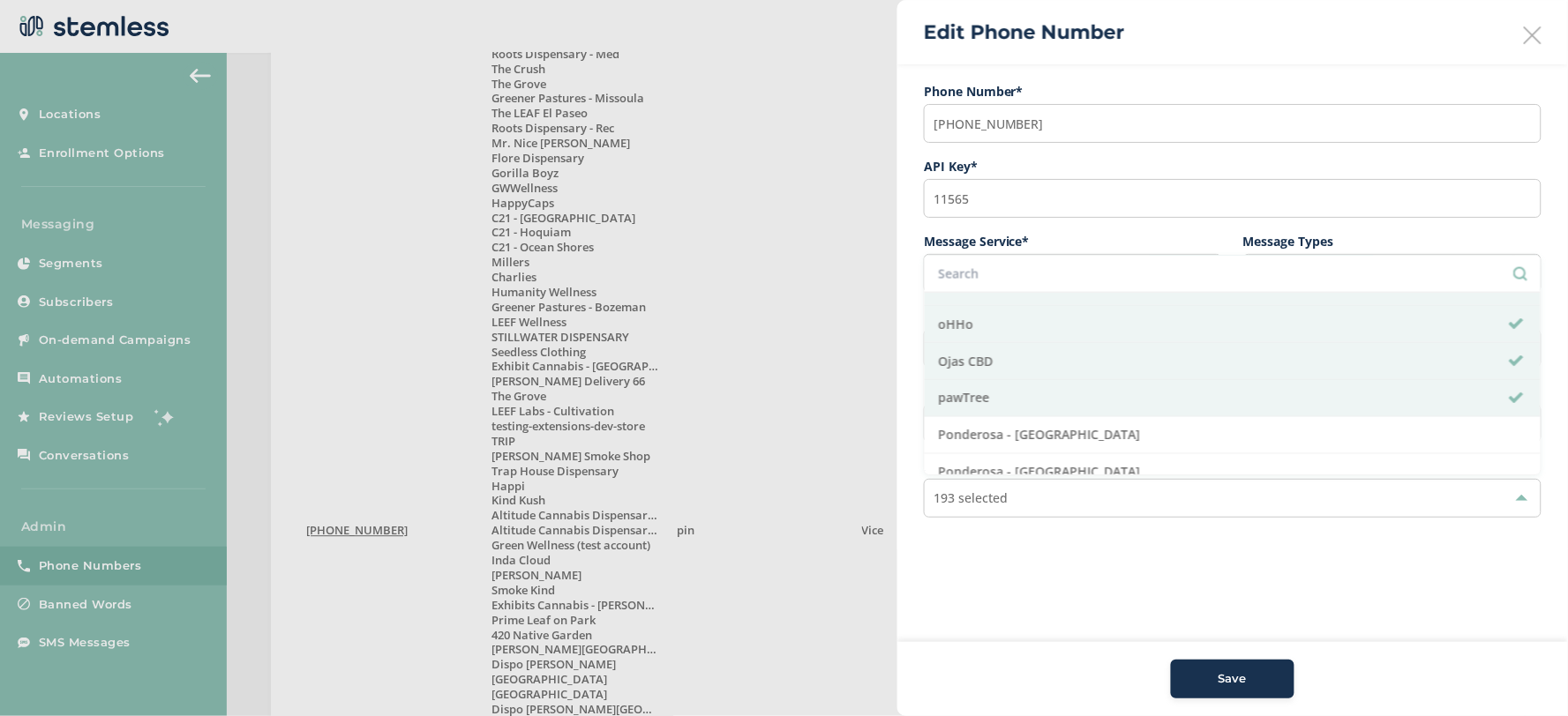
scroll to position [4998, 0]
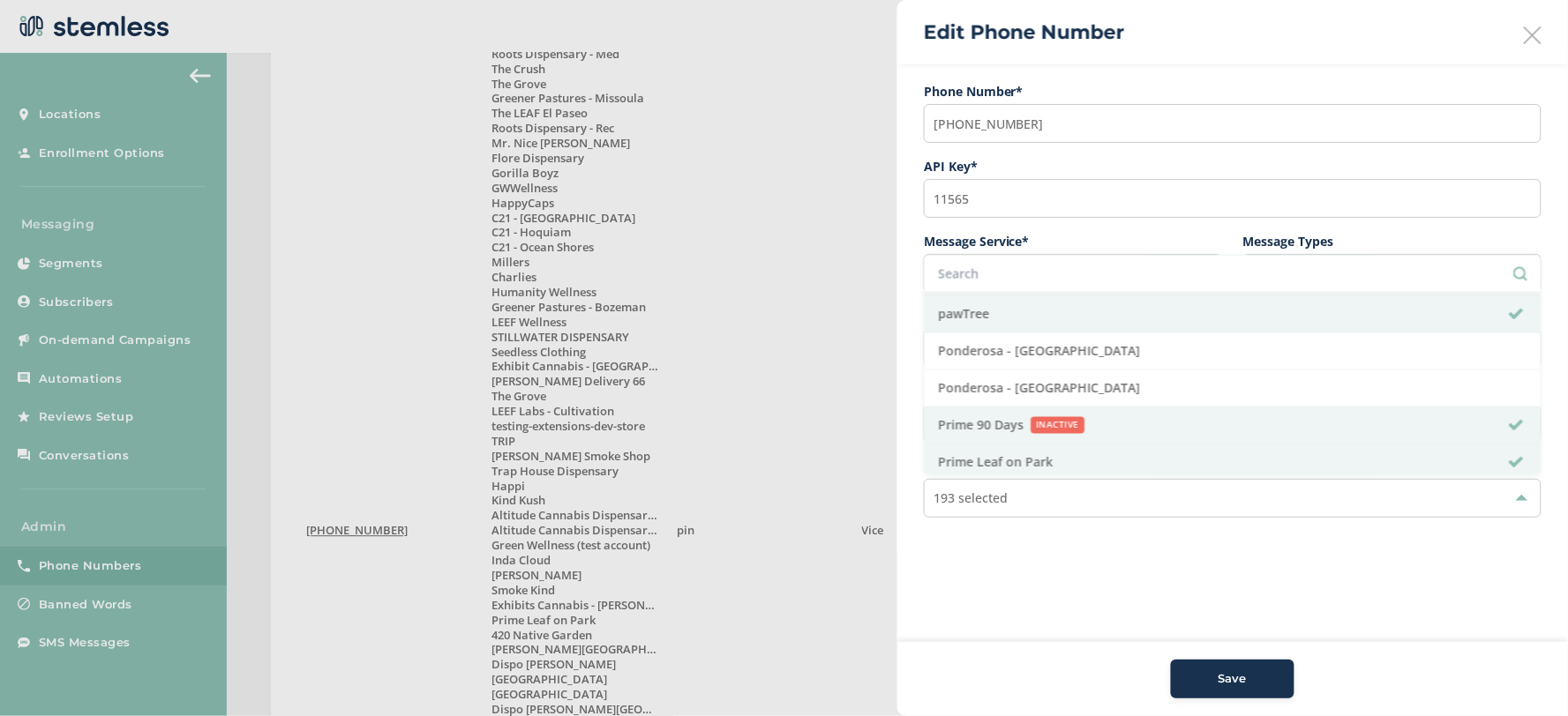
click at [1105, 370] on li "Ponderosa - [GEOGRAPHIC_DATA]" at bounding box center [1232, 351] width 616 height 37
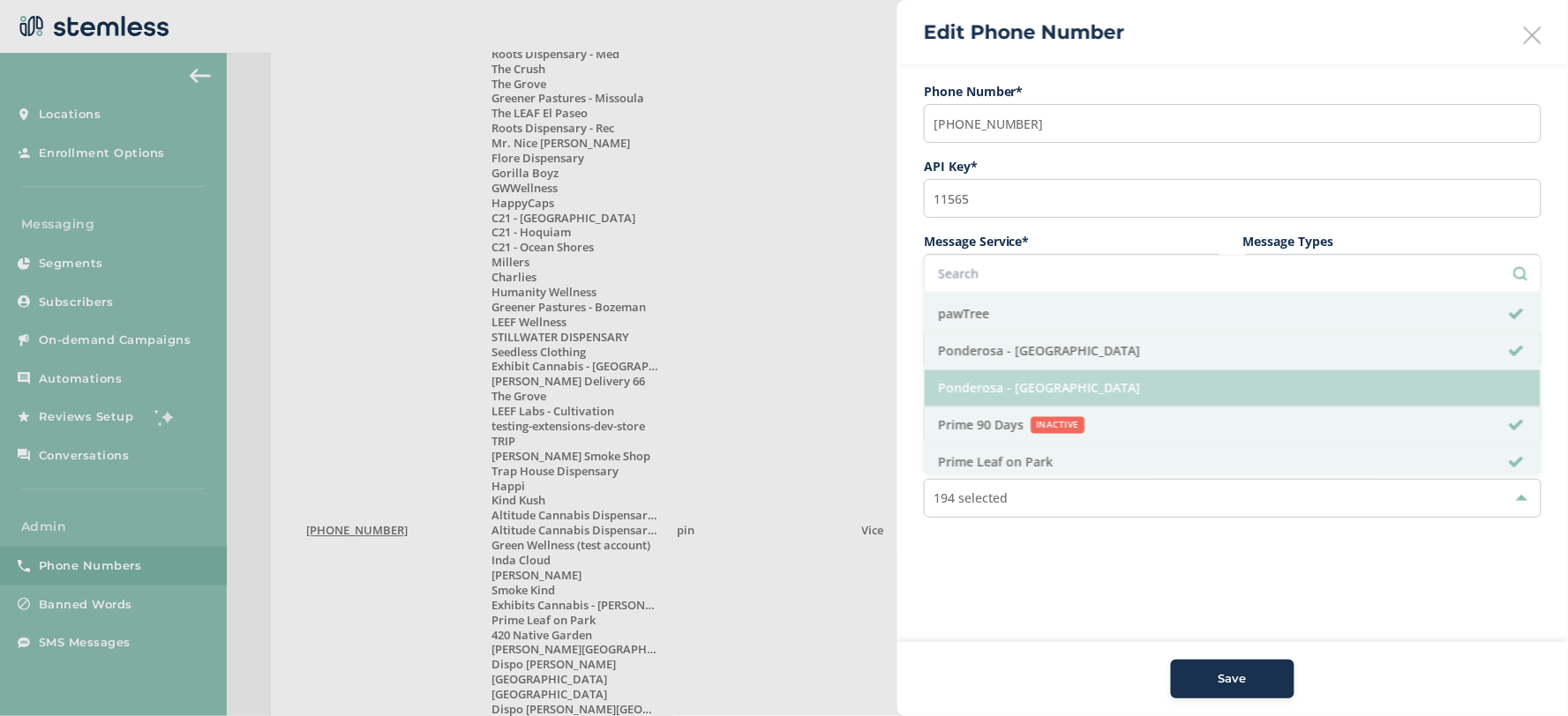
click at [1107, 408] on li "Ponderosa - [GEOGRAPHIC_DATA]" at bounding box center [1232, 389] width 616 height 37
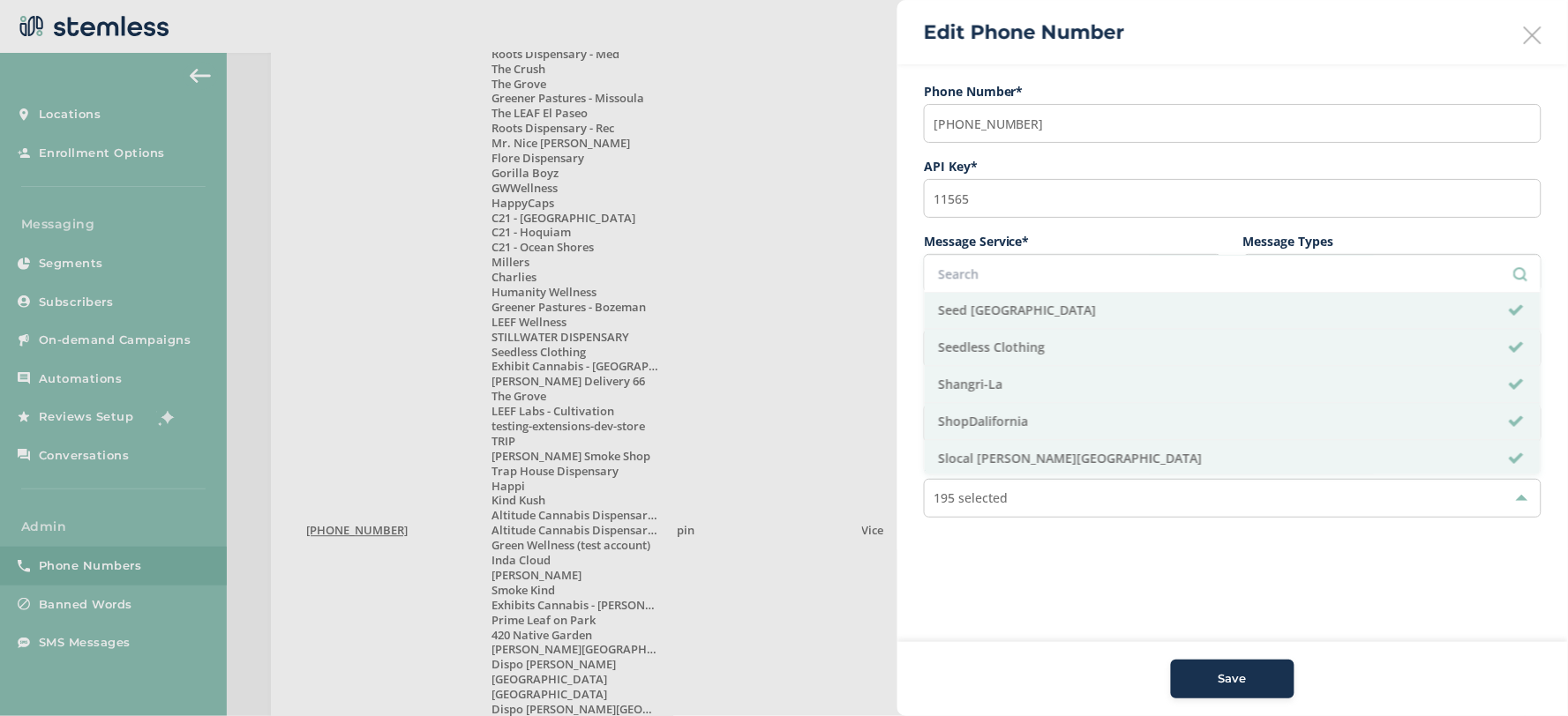
scroll to position [5888, 0]
drag, startPoint x: 1248, startPoint y: 675, endPoint x: 1242, endPoint y: 663, distance: 13.4
click at [1247, 675] on div "Save" at bounding box center [1233, 679] width 95 height 17
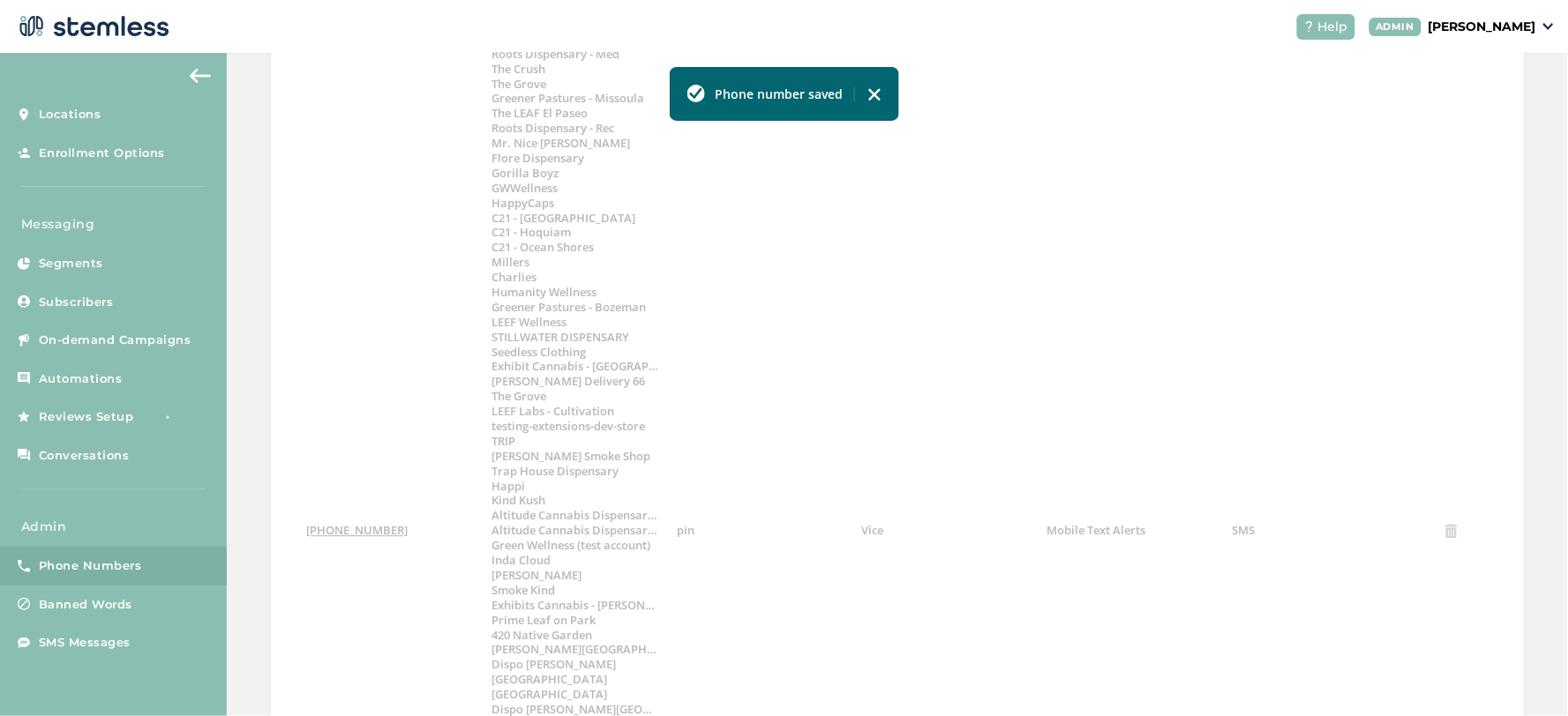
scroll to position [1206, 0]
